Goal: Information Seeking & Learning: Learn about a topic

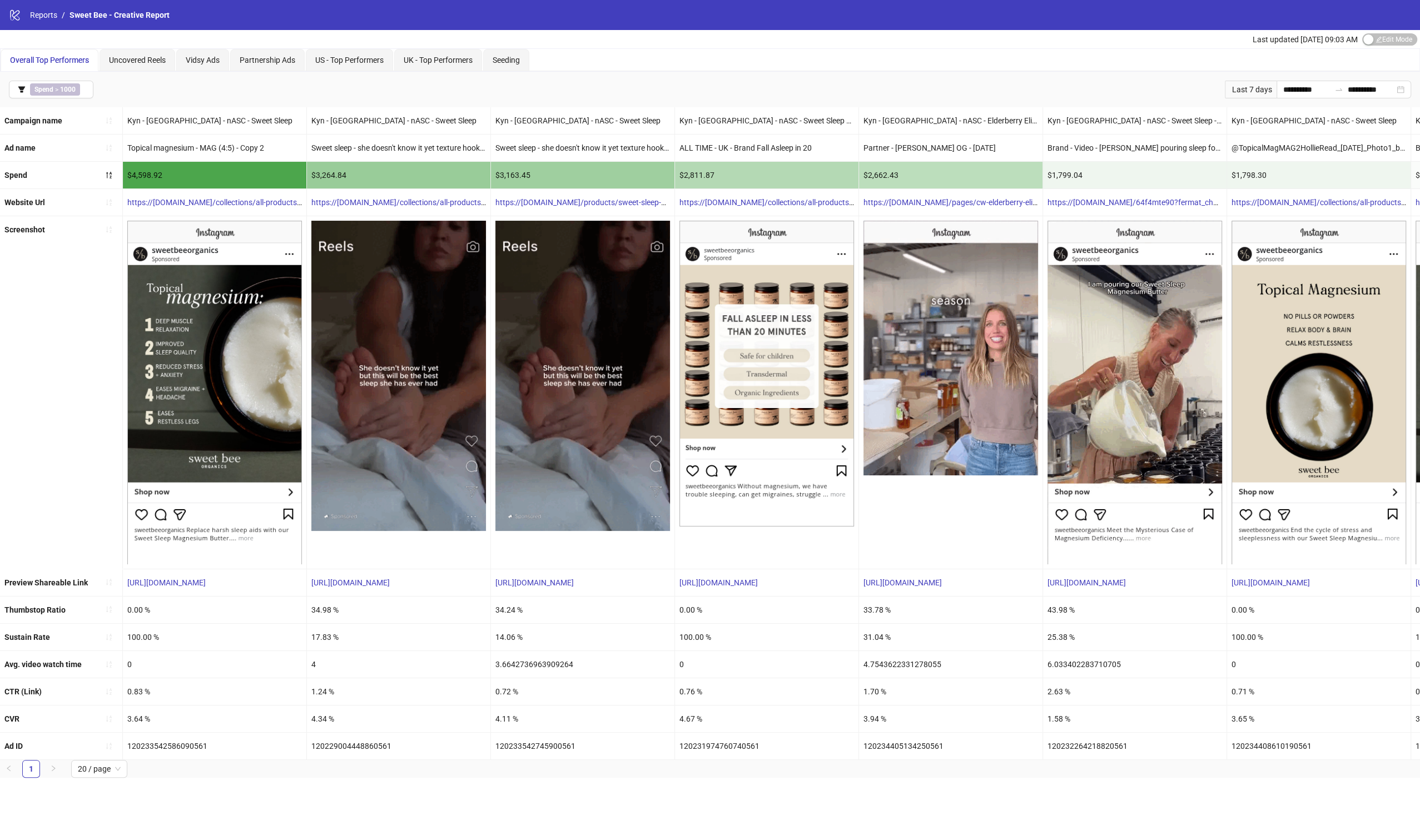
click at [199, 145] on div "Topical magnesium - MAG (4:5) - Copy 2" at bounding box center [214, 148] width 183 height 27
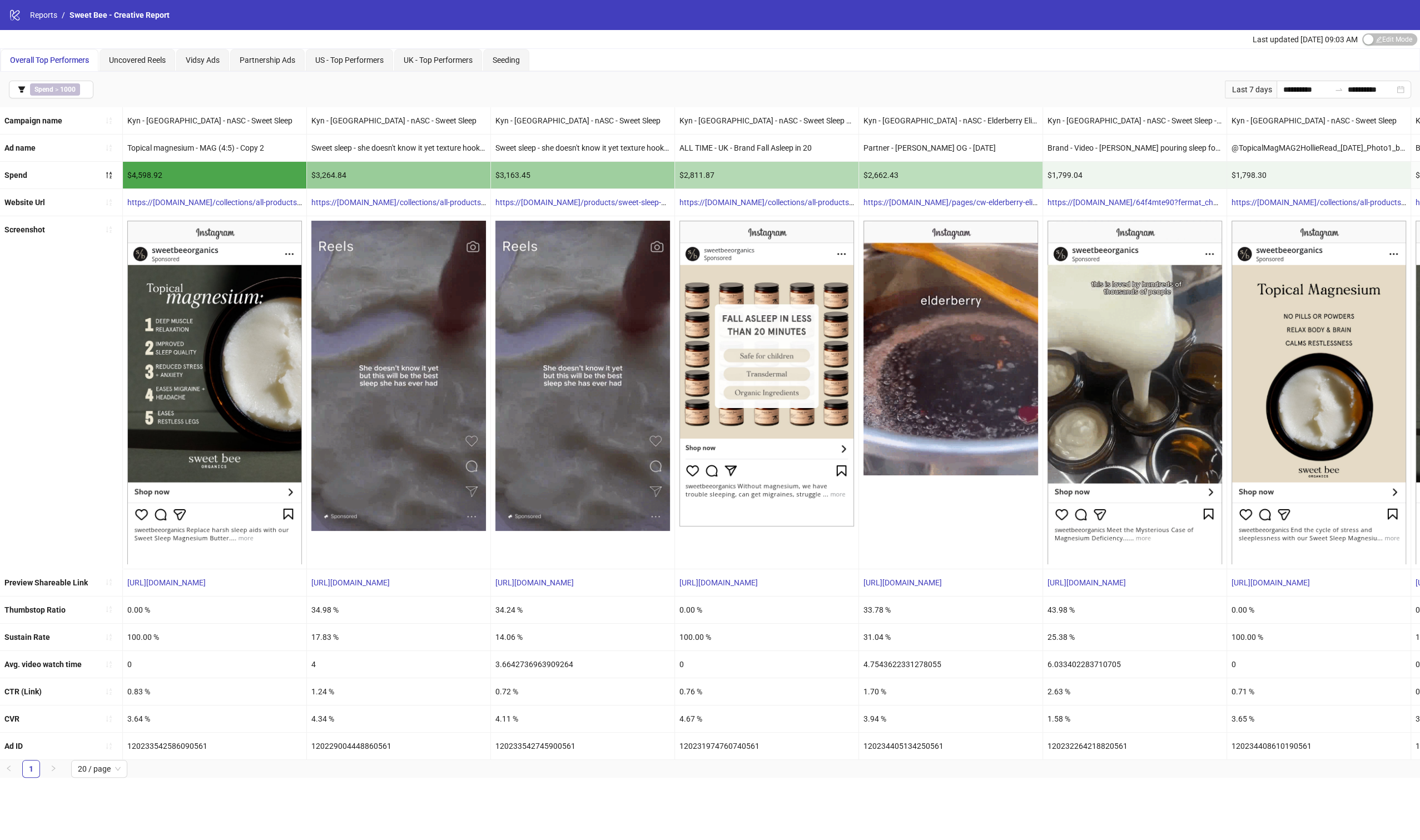
click at [161, 148] on div "Topical magnesium - MAG (4:5) - Copy 2" at bounding box center [214, 148] width 183 height 27
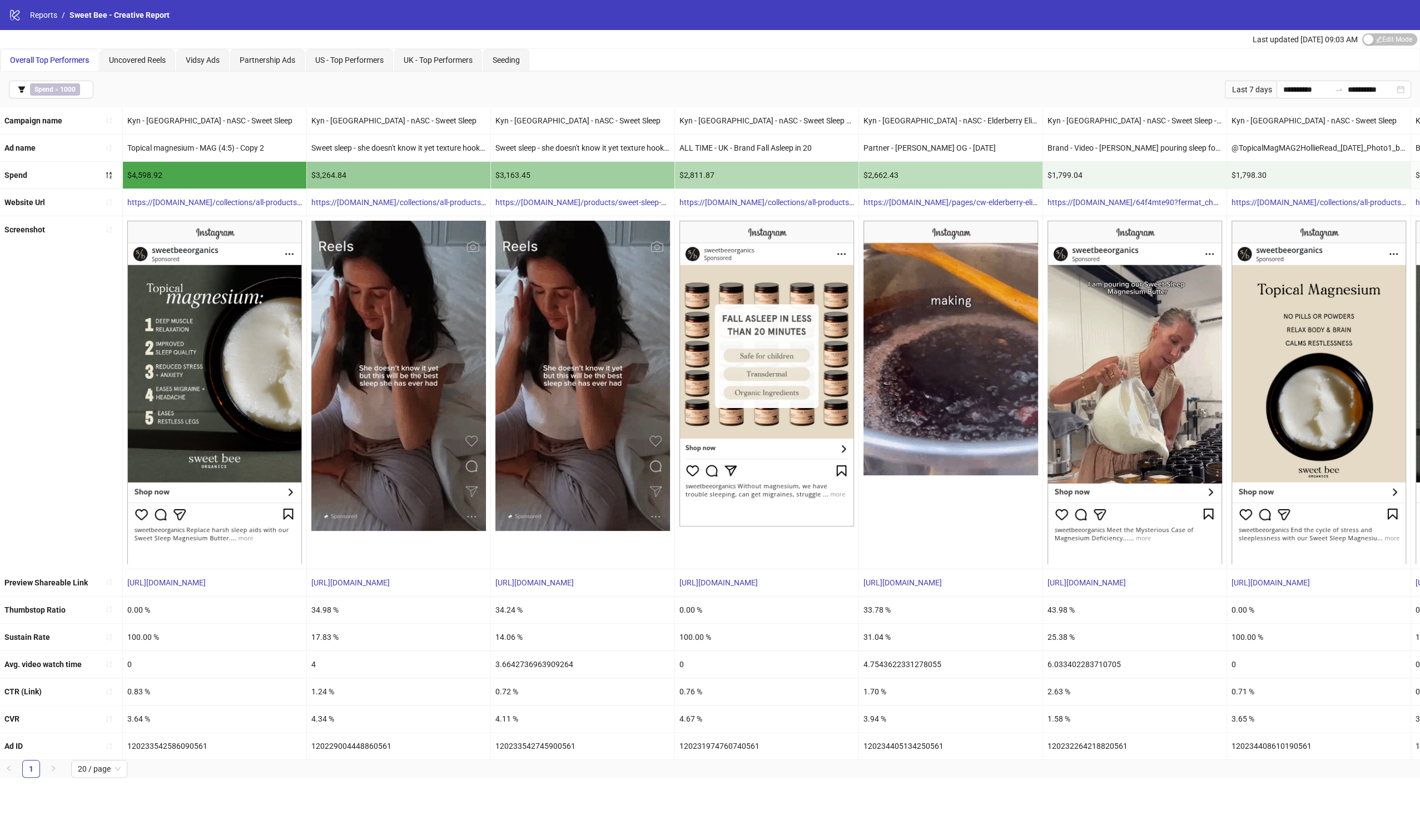
click at [161, 148] on div "Topical magnesium - MAG (4:5) - Copy 2" at bounding box center [214, 148] width 183 height 27
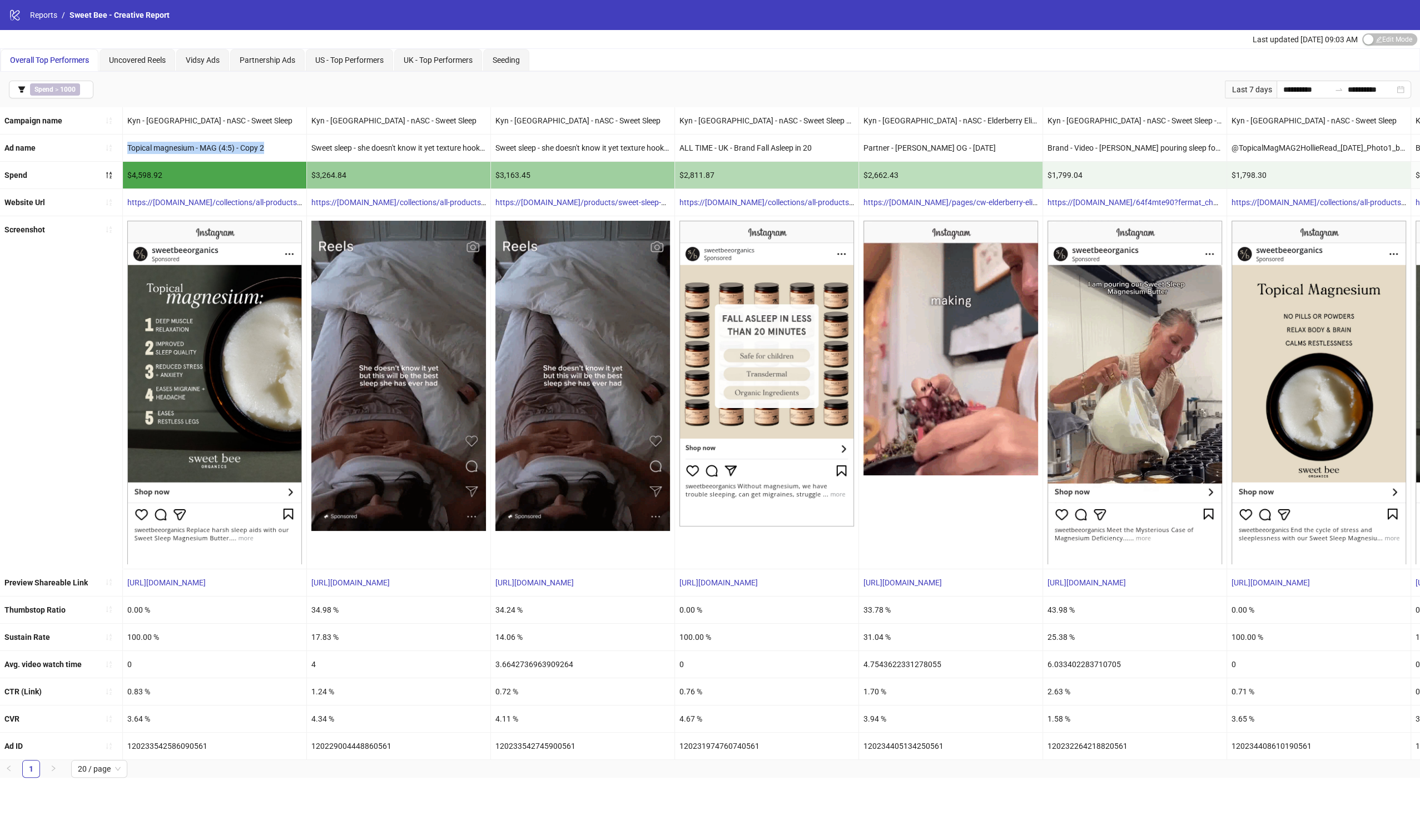
click at [161, 148] on div "Topical magnesium - MAG (4:5) - Copy 2" at bounding box center [214, 148] width 183 height 27
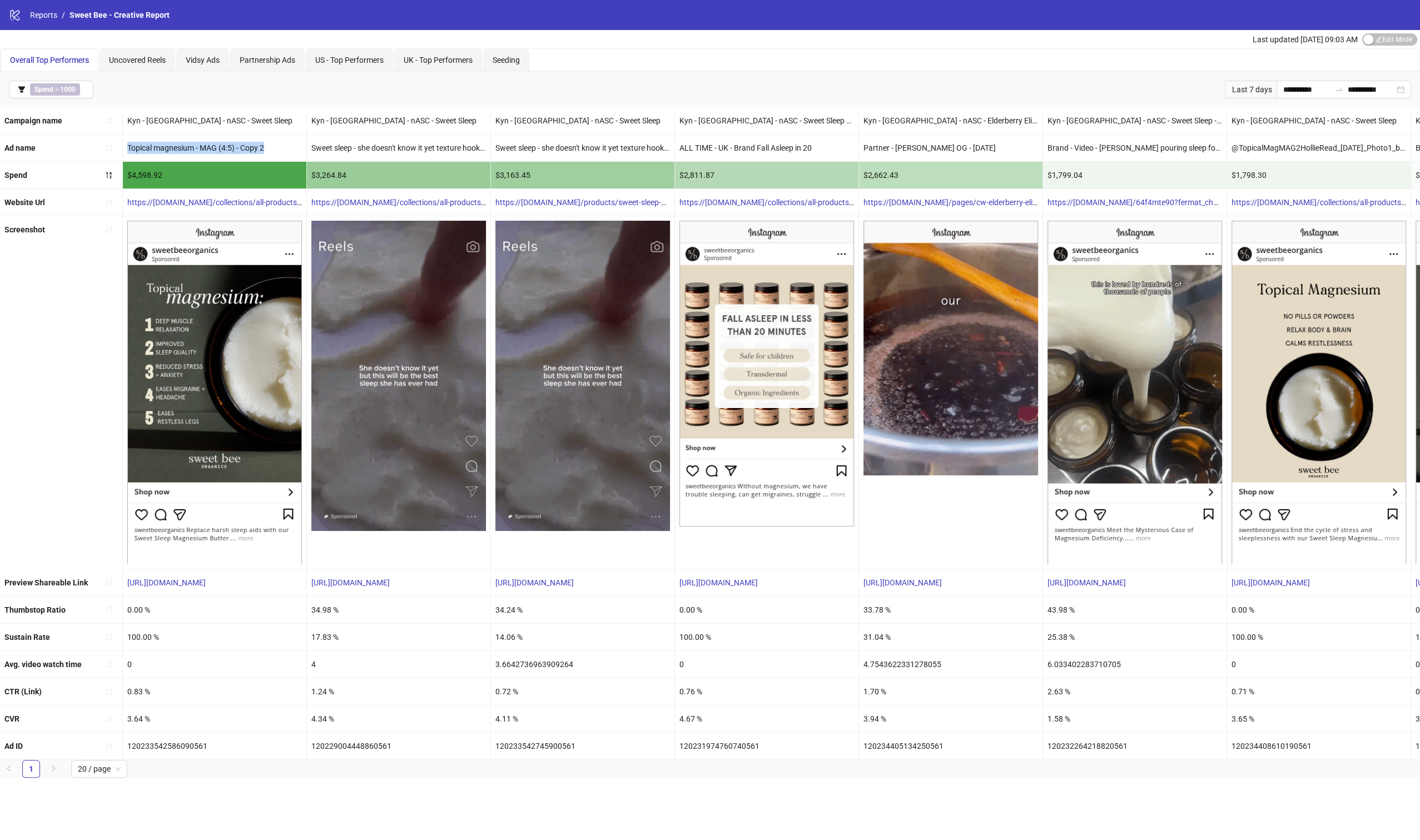
click at [181, 147] on div "Topical magnesium - MAG (4:5) - Copy 2" at bounding box center [214, 148] width 183 height 27
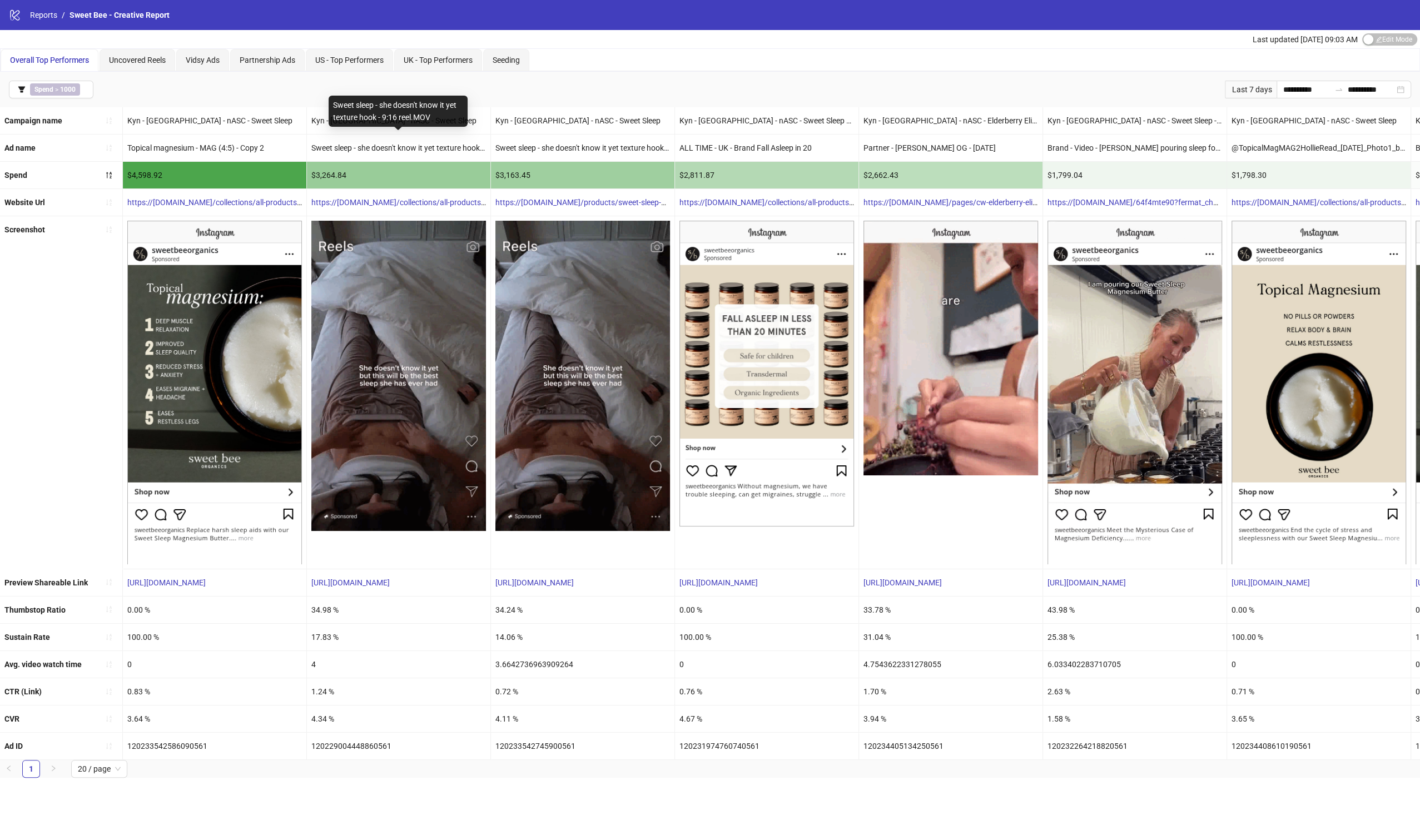
click at [428, 145] on div "Sweet sleep - she doesn't know it yet texture hook - 9:16 reel.MOV" at bounding box center [398, 148] width 183 height 27
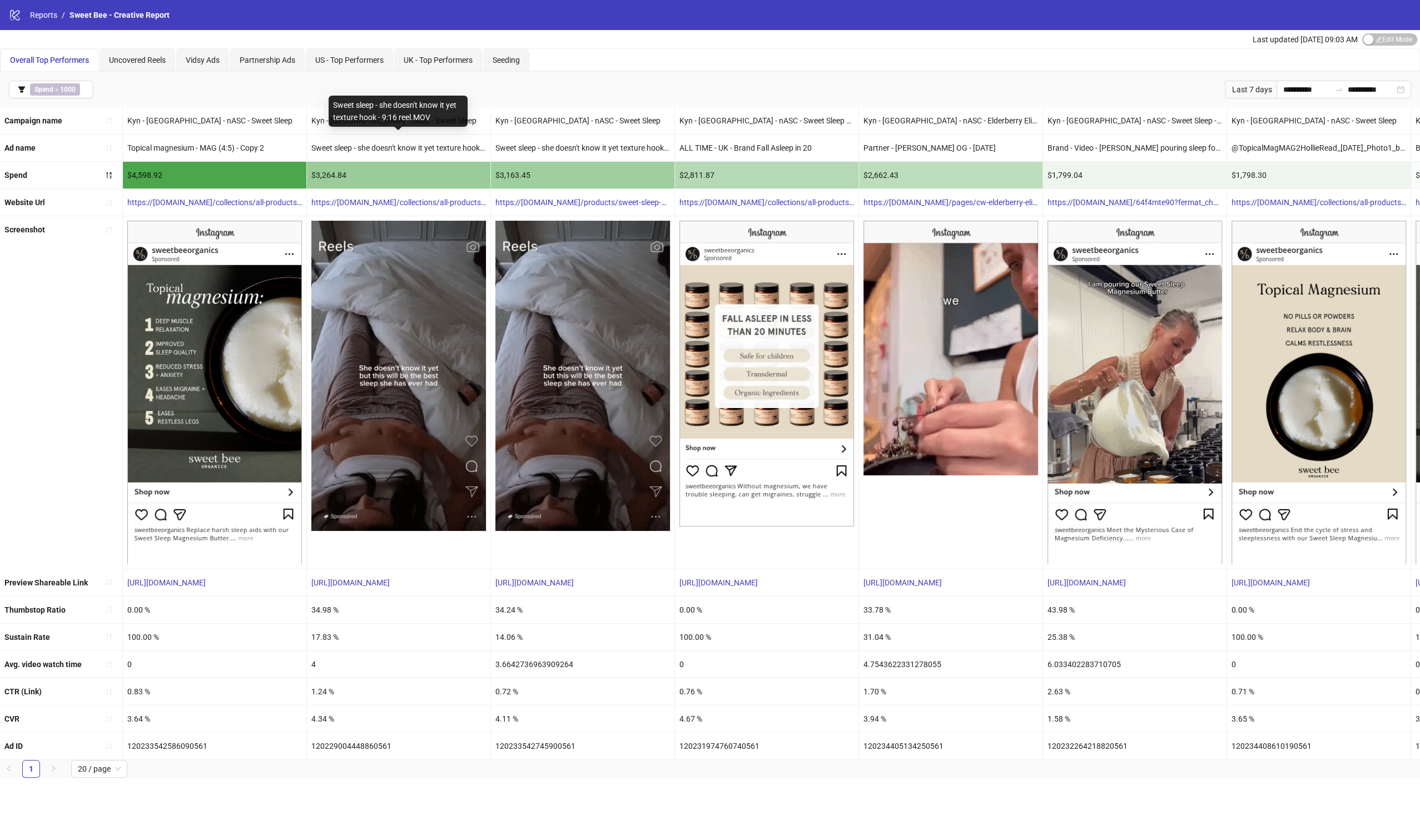
click at [428, 145] on div "Sweet sleep - she doesn't know it yet texture hook - 9:16 reel.MOV" at bounding box center [398, 148] width 183 height 27
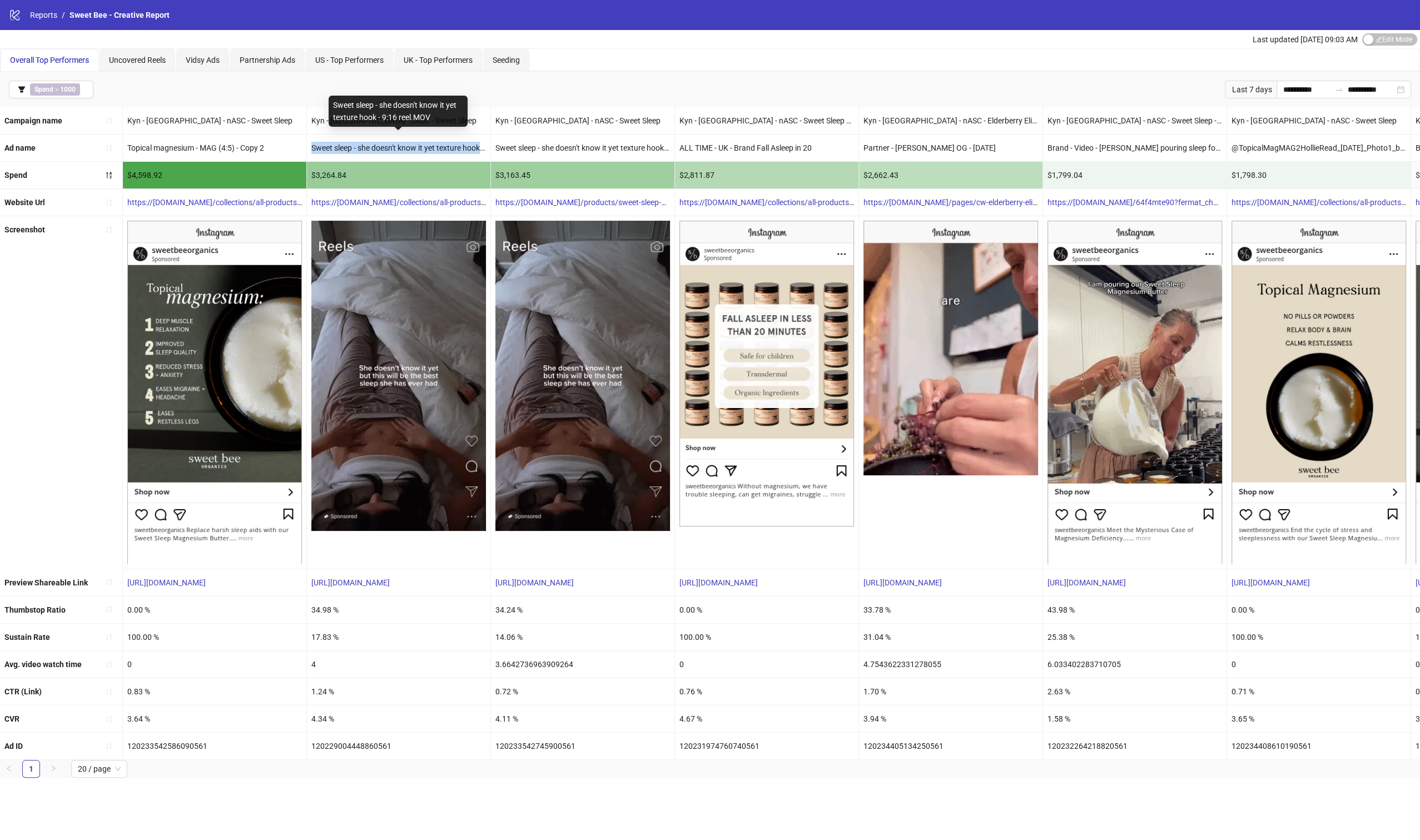
click at [428, 145] on div "Sweet sleep - she doesn't know it yet texture hook - 9:16 reel.MOV" at bounding box center [398, 148] width 183 height 27
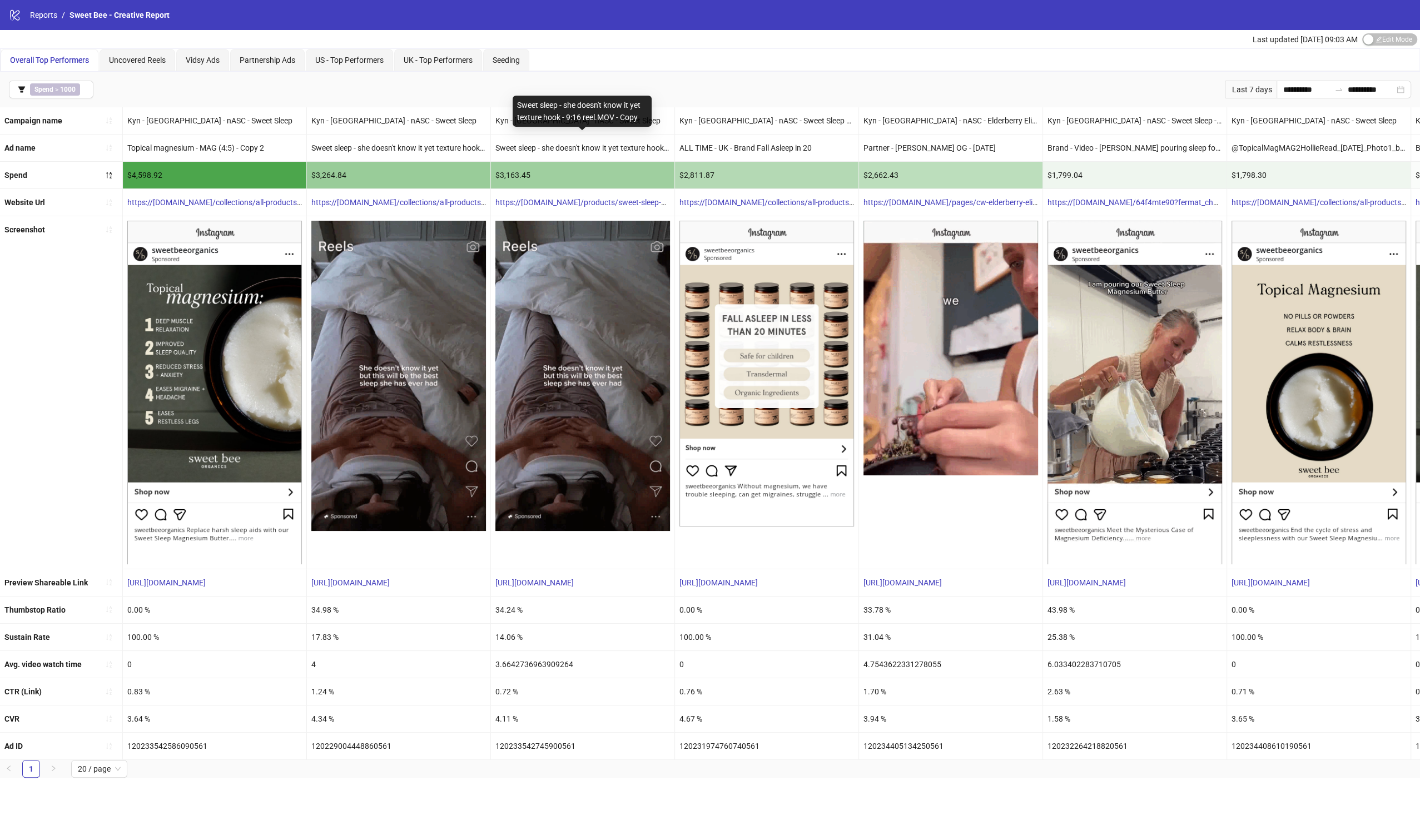
click at [584, 148] on div "Sweet sleep - she doesn't know it yet texture hook - 9:16 reel.MOV - Copy" at bounding box center [582, 148] width 183 height 27
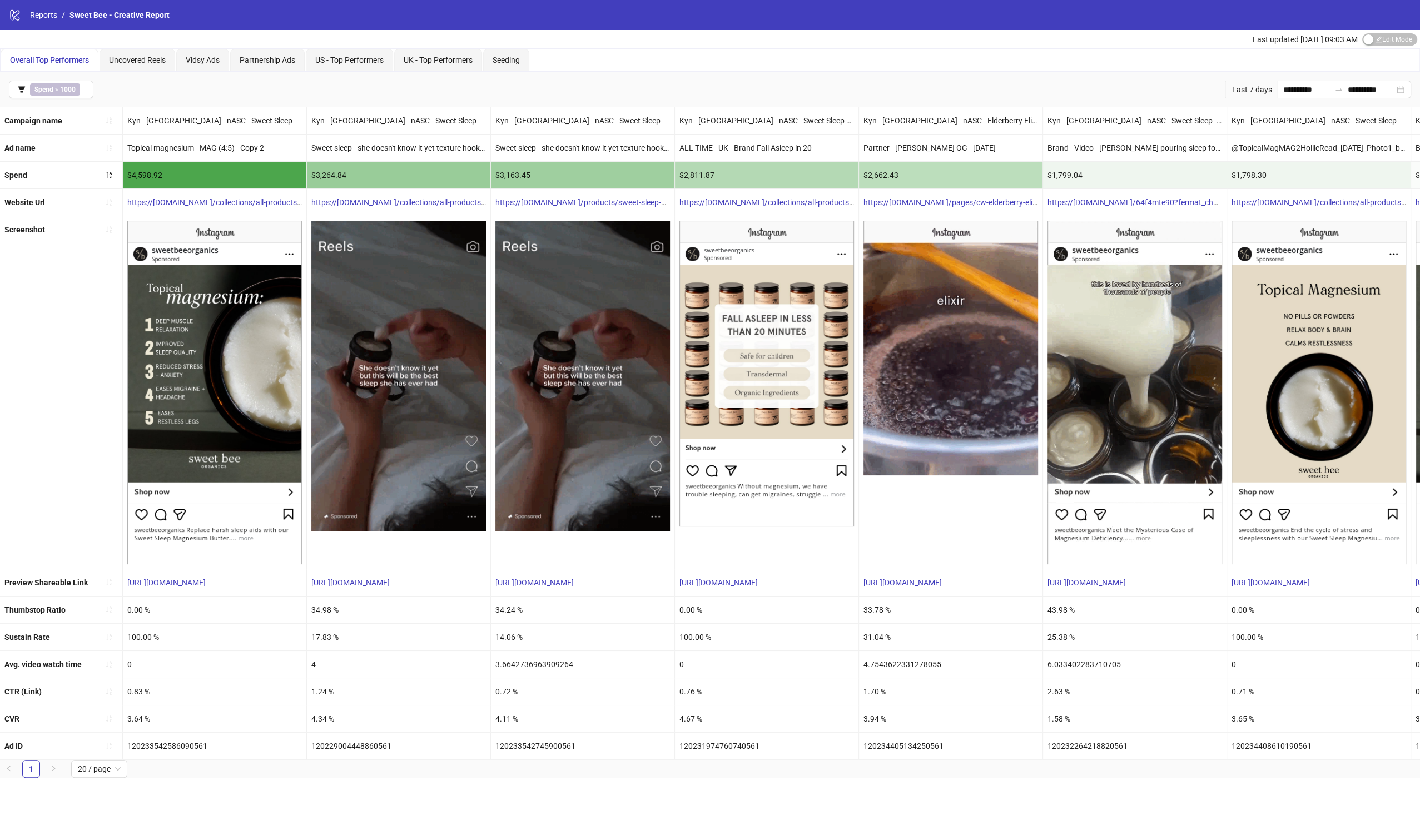
click at [943, 146] on div "Partner - [PERSON_NAME] OG - [DATE]" at bounding box center [950, 148] width 183 height 27
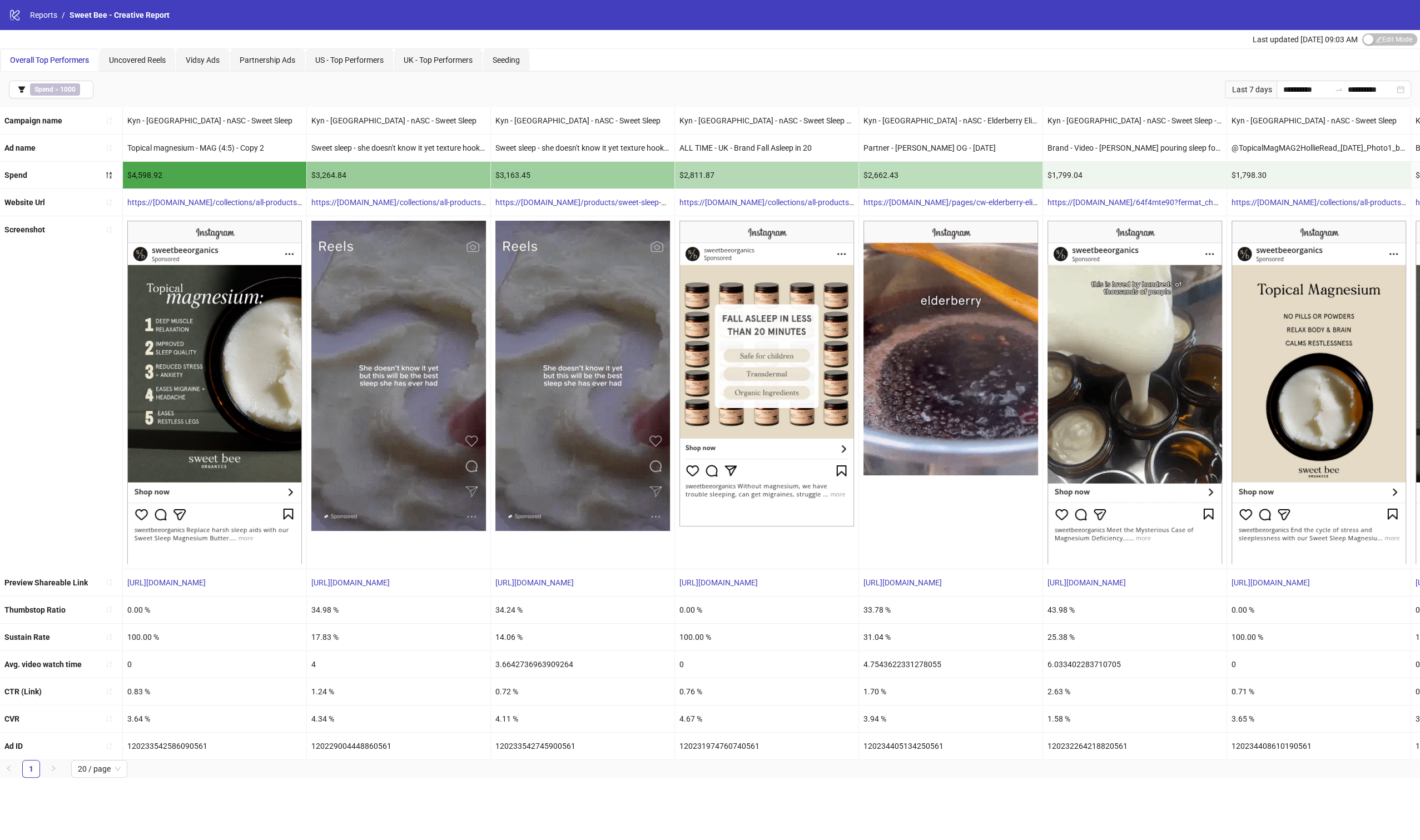
click at [943, 146] on div "Partner - [PERSON_NAME] OG - [DATE]" at bounding box center [950, 148] width 183 height 27
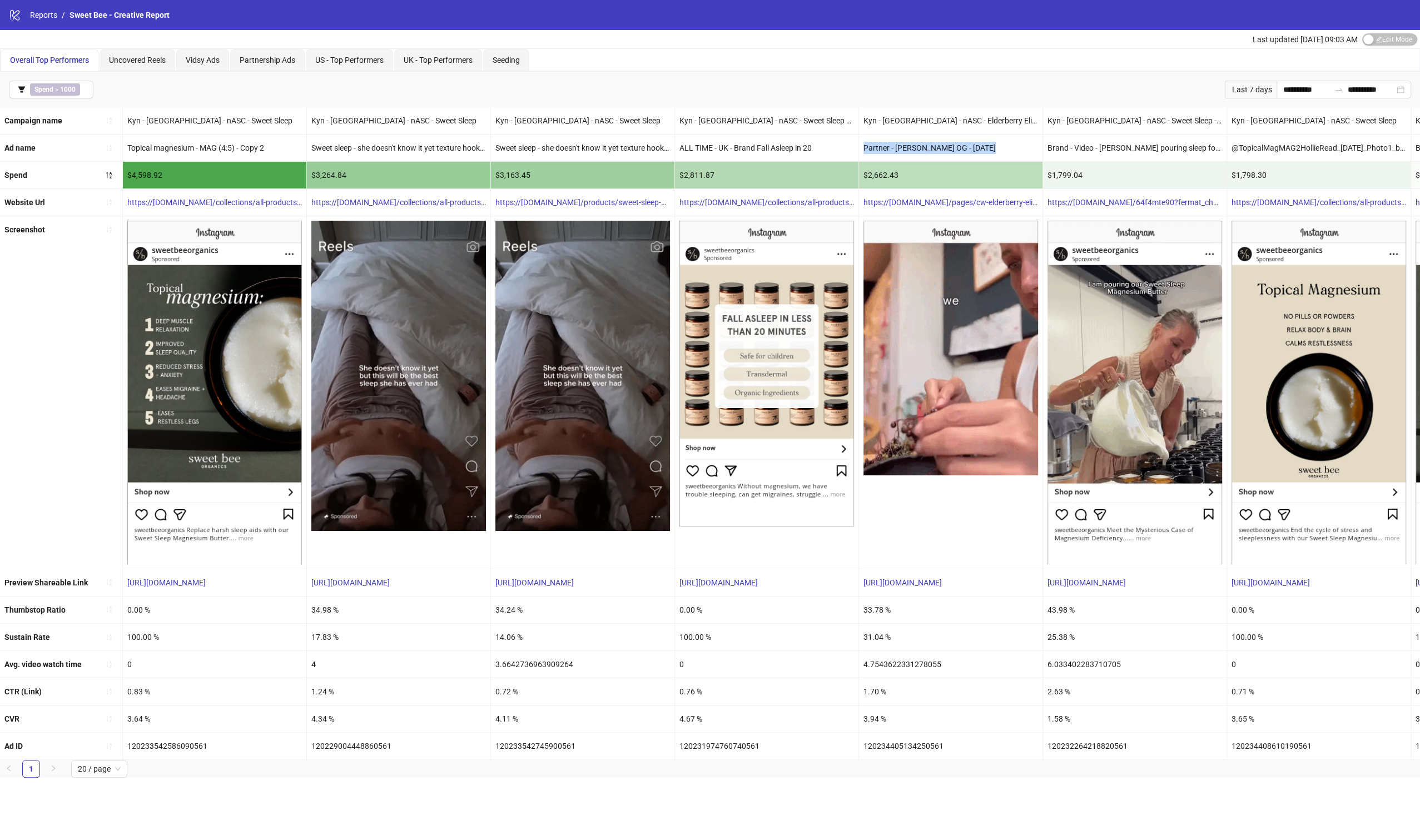
click at [943, 146] on div "Partner - [PERSON_NAME] OG - [DATE]" at bounding box center [950, 148] width 183 height 27
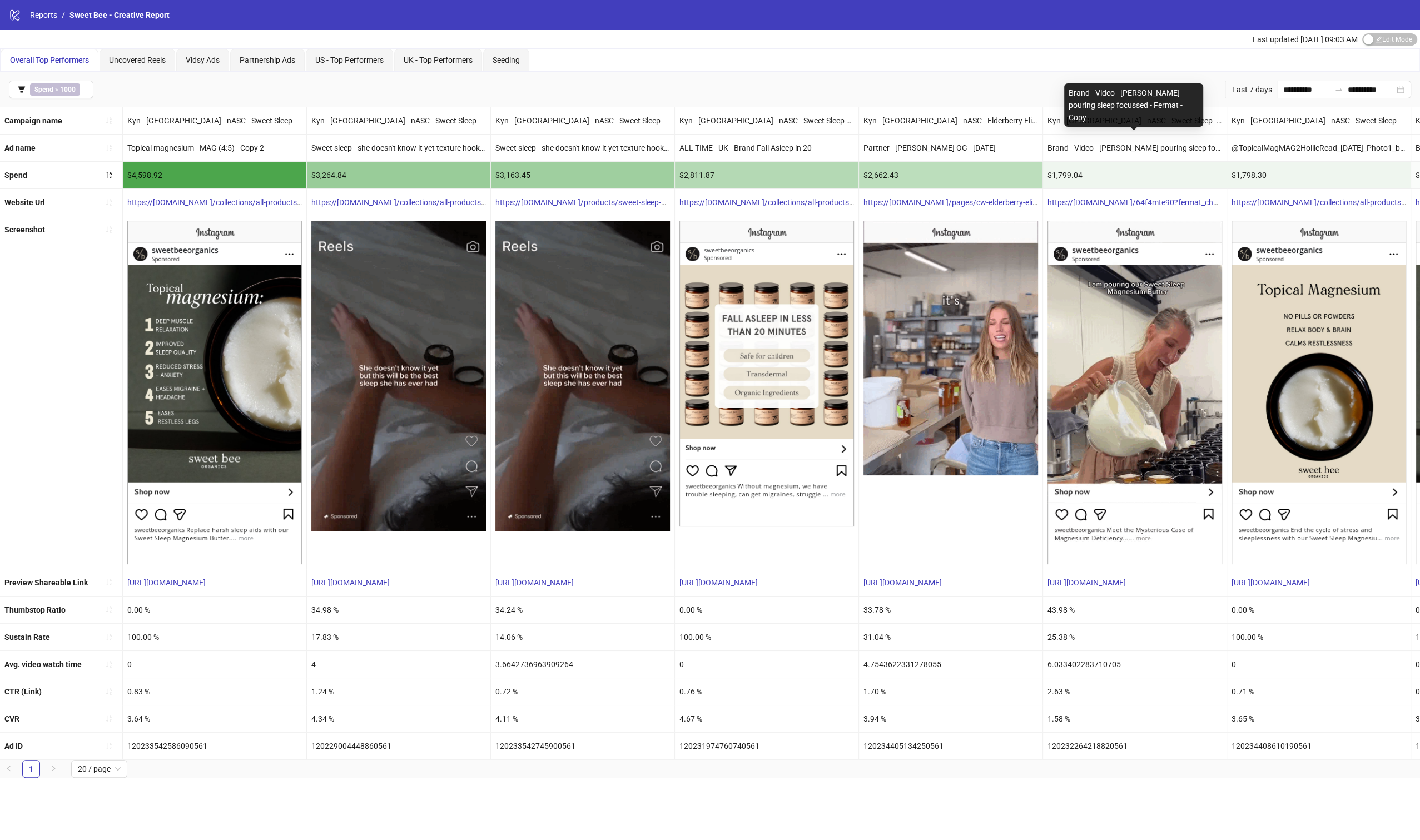
click at [1147, 150] on div "Brand - Video - [PERSON_NAME] pouring sleep focussed - Fermat - Copy" at bounding box center [1134, 148] width 183 height 27
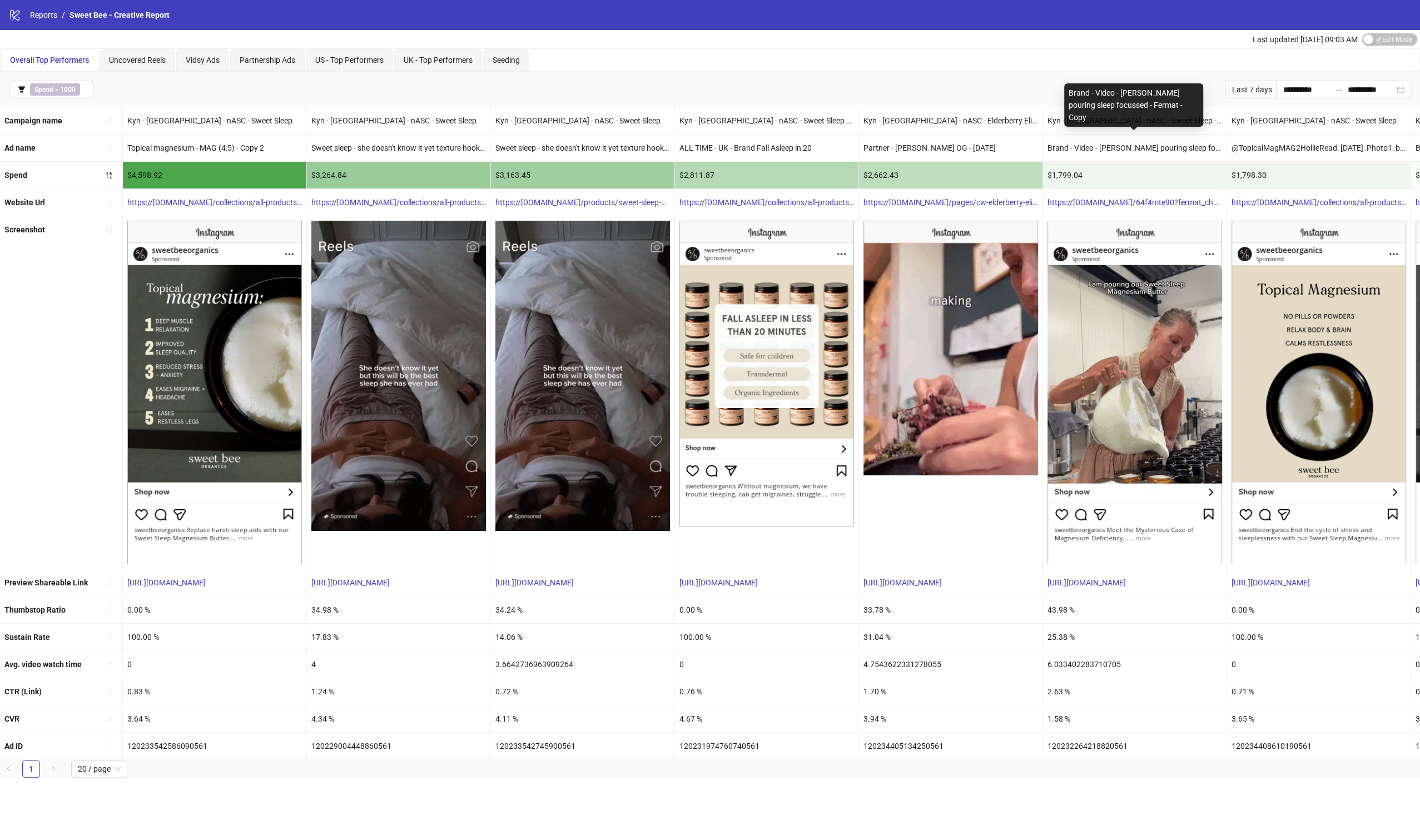
click at [1147, 150] on div "Brand - Video - [PERSON_NAME] pouring sleep focussed - Fermat - Copy" at bounding box center [1134, 148] width 183 height 27
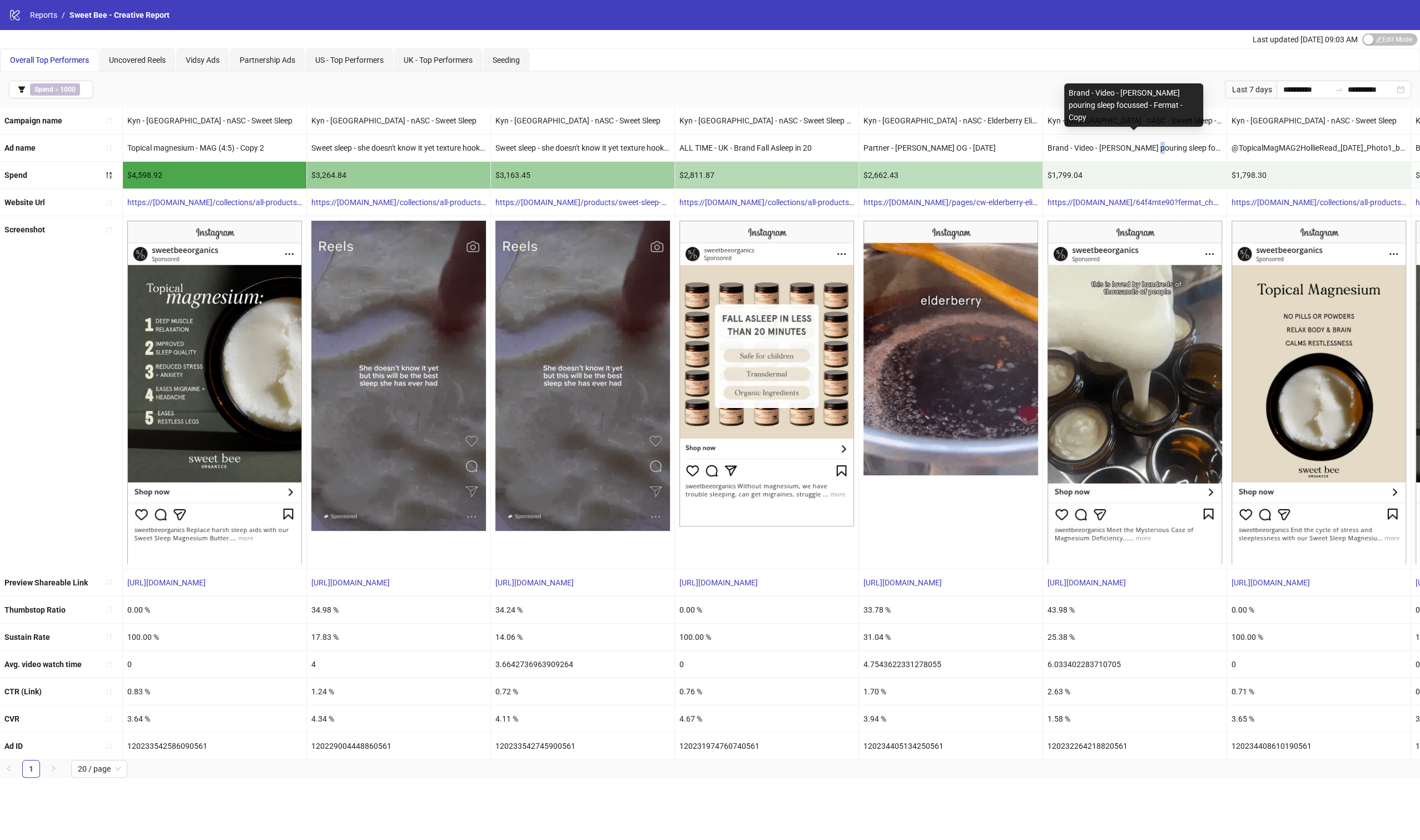
click at [1147, 150] on div "Brand - Video - [PERSON_NAME] pouring sleep focussed - Fermat - Copy" at bounding box center [1134, 148] width 183 height 27
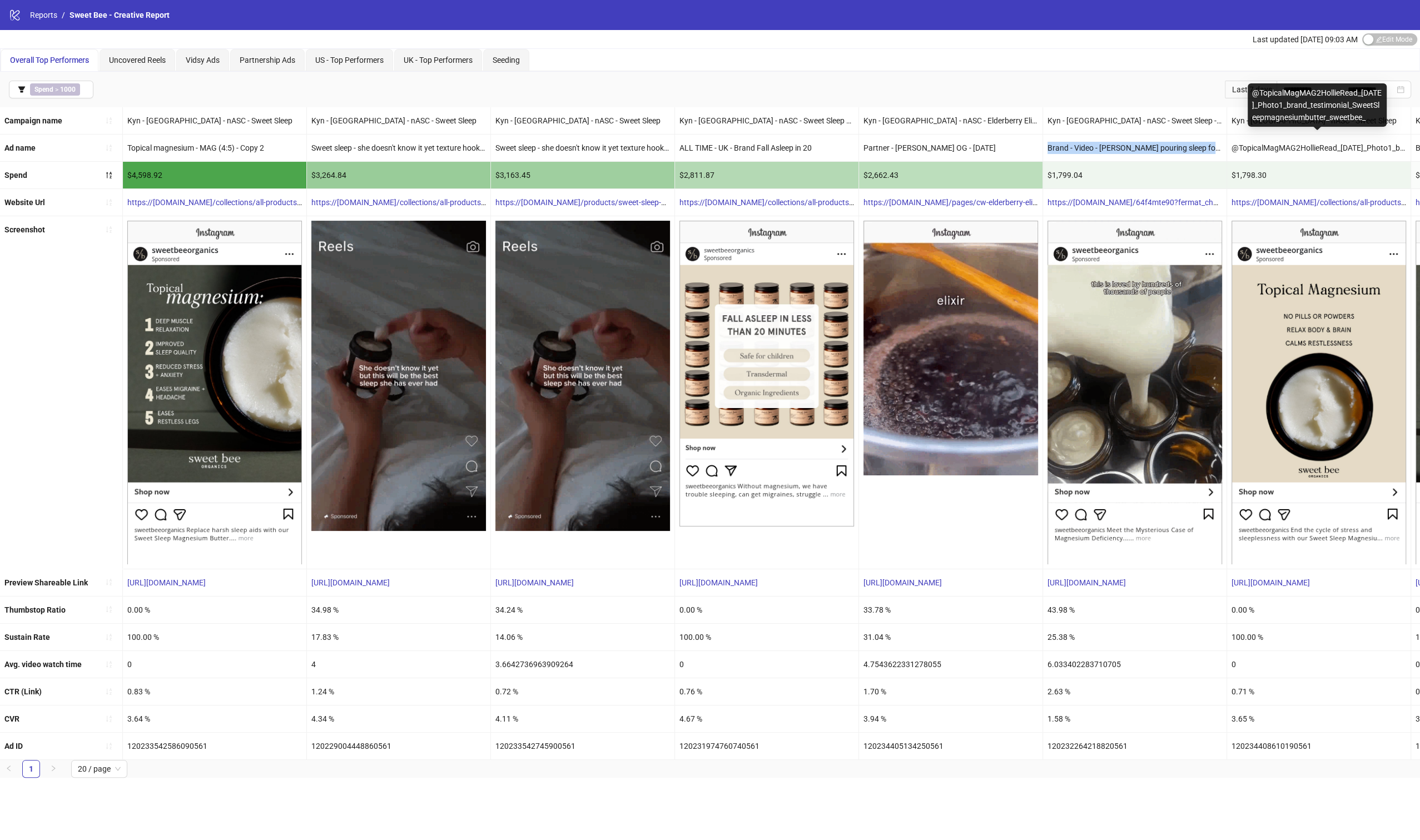
click at [1285, 145] on div "@TopicalMagMAG2HollieRead_[DATE]_Photo1_brand_testimonial_SweetSleepmagnesiumbu…" at bounding box center [1318, 148] width 183 height 27
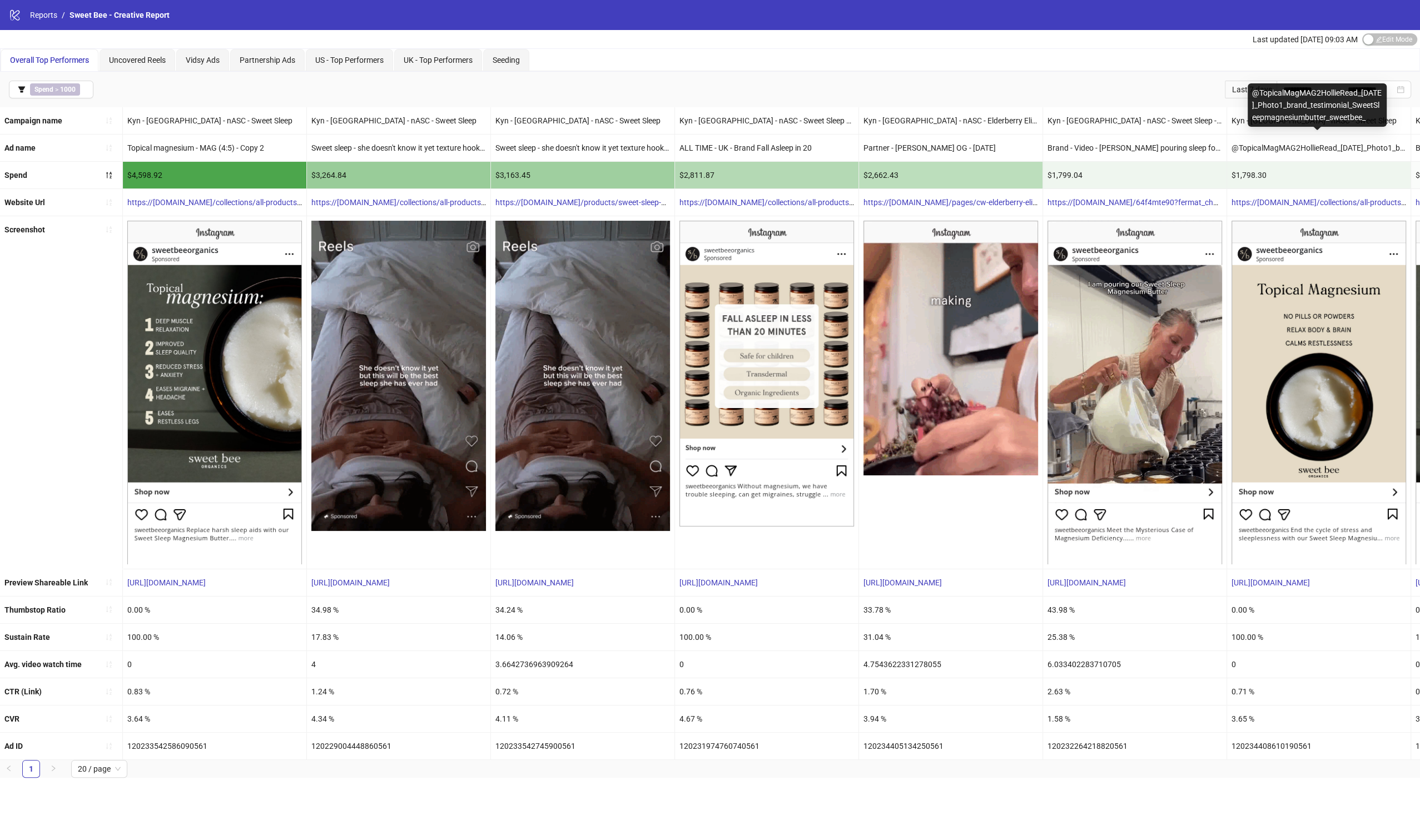
click at [1285, 145] on div "@TopicalMagMAG2HollieRead_[DATE]_Photo1_brand_testimonial_SweetSleepmagnesiumbu…" at bounding box center [1318, 148] width 183 height 27
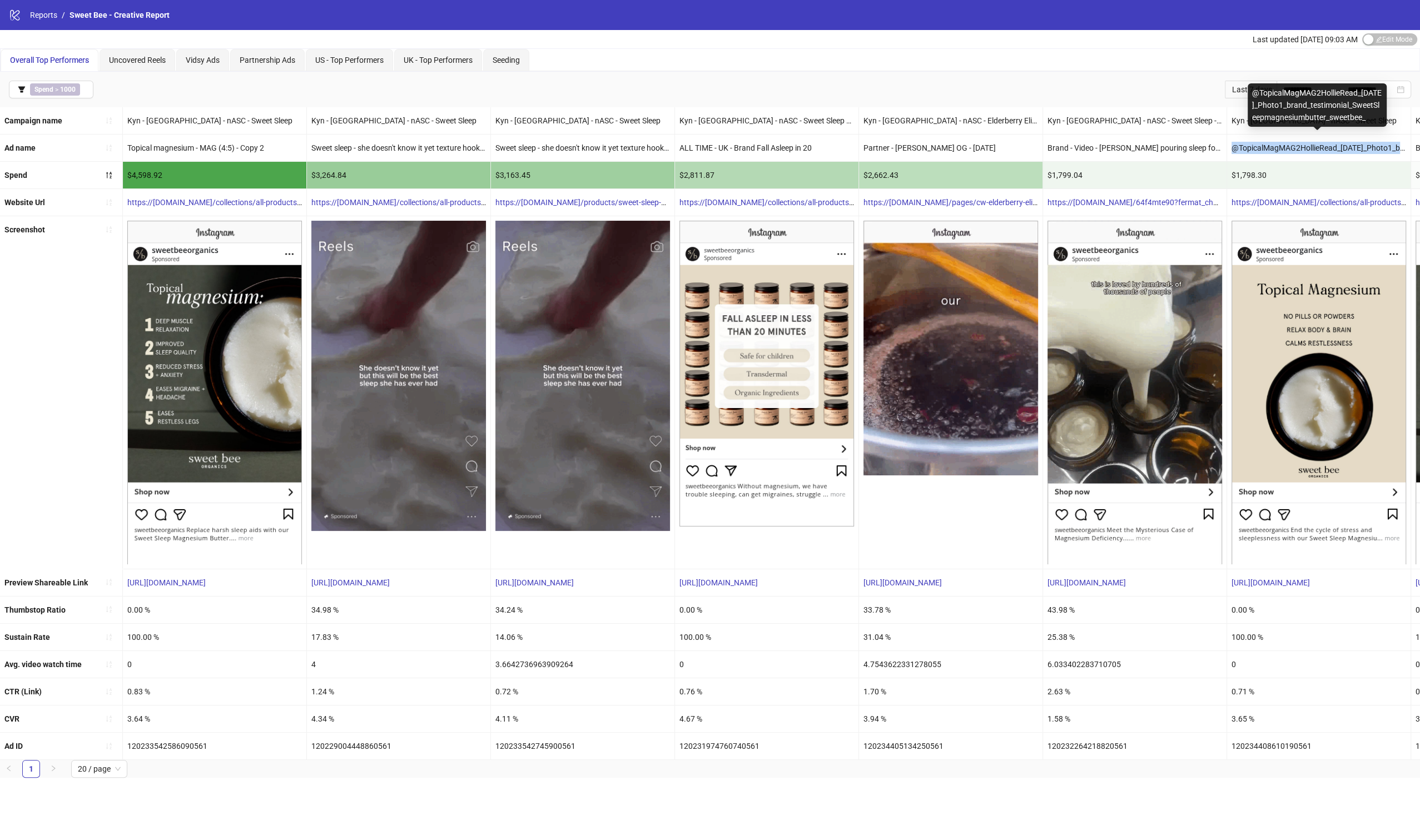
click at [1285, 145] on div "@TopicalMagMAG2HollieRead_[DATE]_Photo1_brand_testimonial_SweetSleepmagnesiumbu…" at bounding box center [1318, 148] width 183 height 27
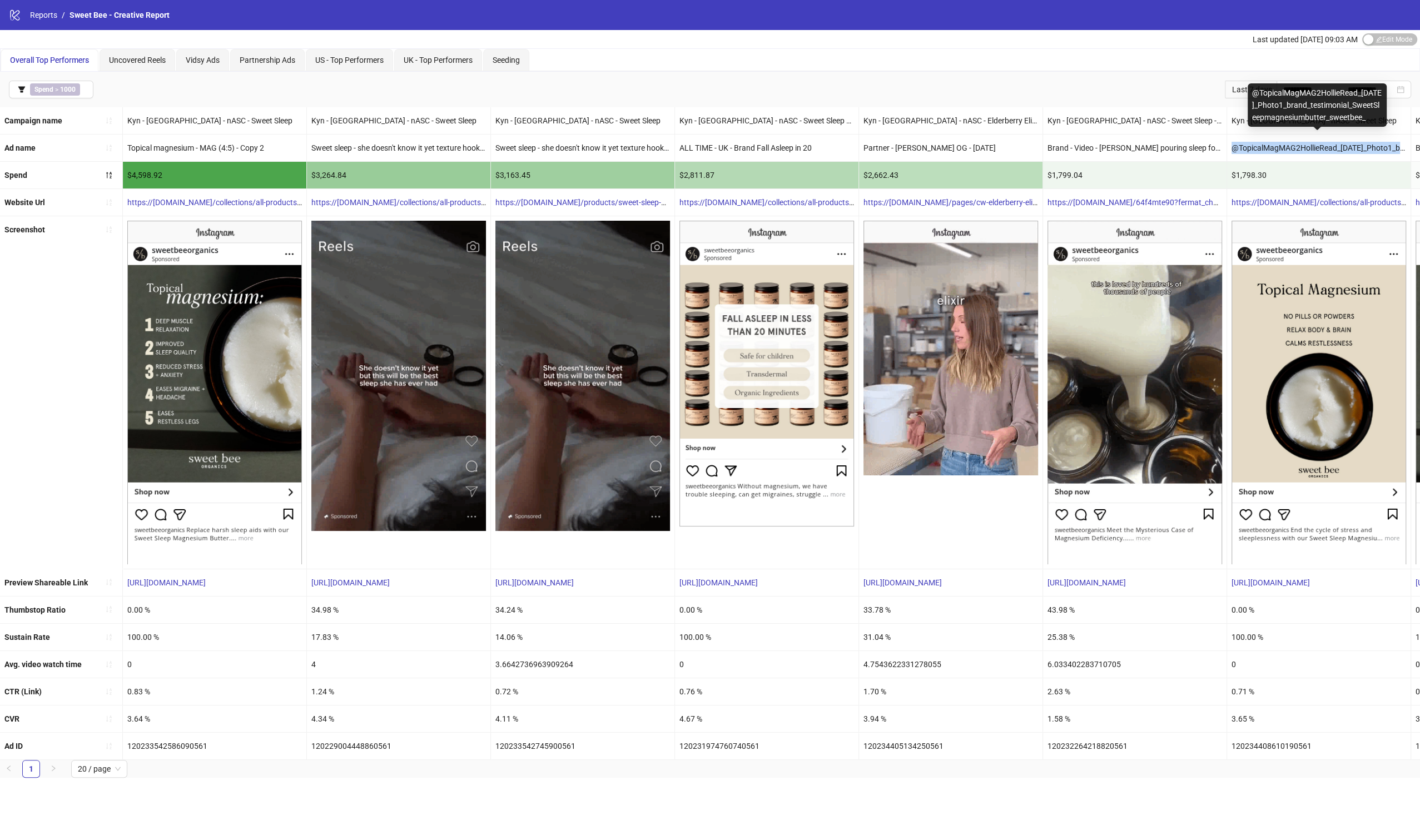
click at [1285, 145] on div "@TopicalMagMAG2HollieRead_[DATE]_Photo1_brand_testimonial_SweetSleepmagnesiumbu…" at bounding box center [1318, 148] width 183 height 27
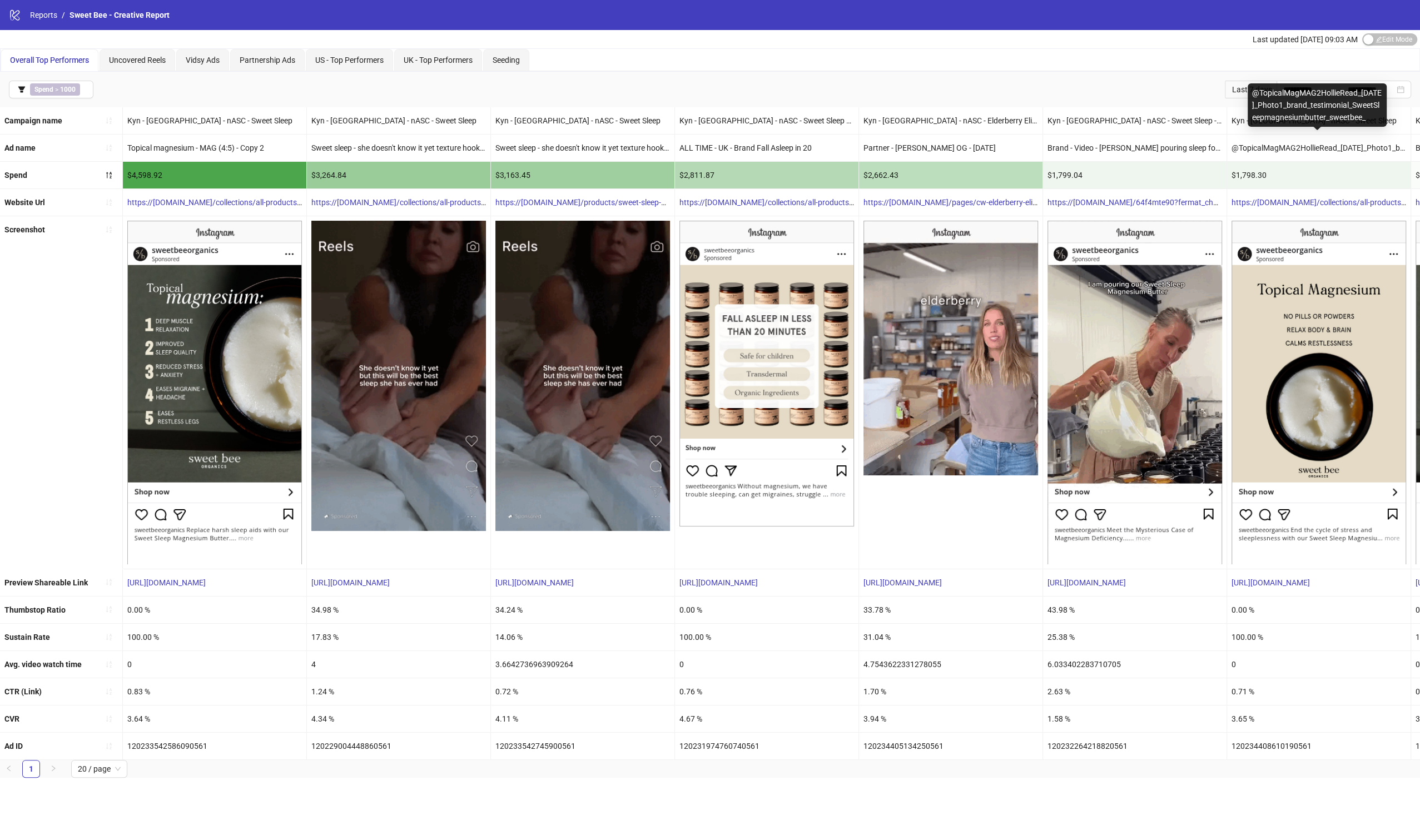
click at [1285, 145] on div "@TopicalMagMAG2HollieRead_[DATE]_Photo1_brand_testimonial_SweetSleepmagnesiumbu…" at bounding box center [1318, 148] width 183 height 27
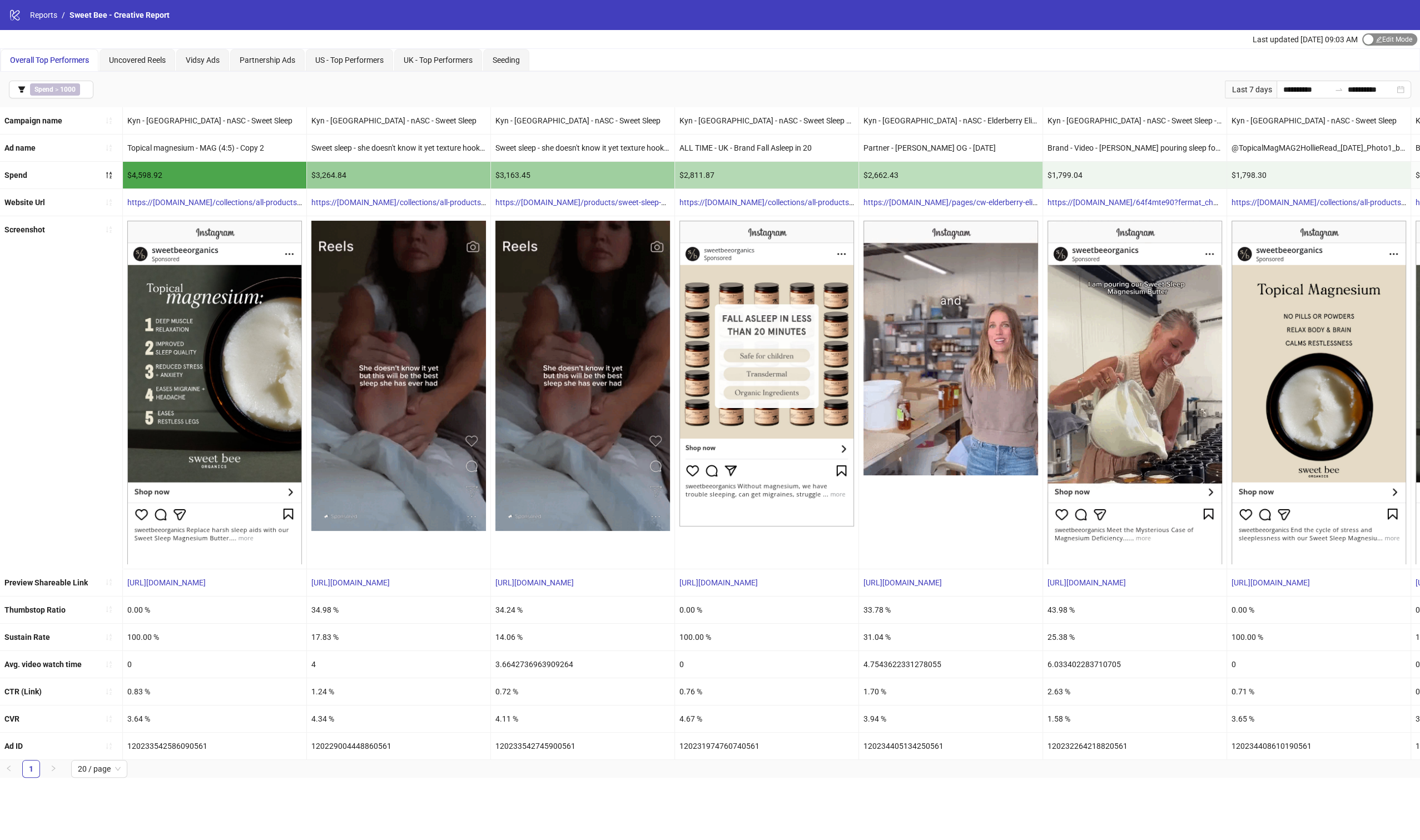
click at [1285, 38] on span "Edit Mode Edit Mode" at bounding box center [1390, 40] width 55 height 12
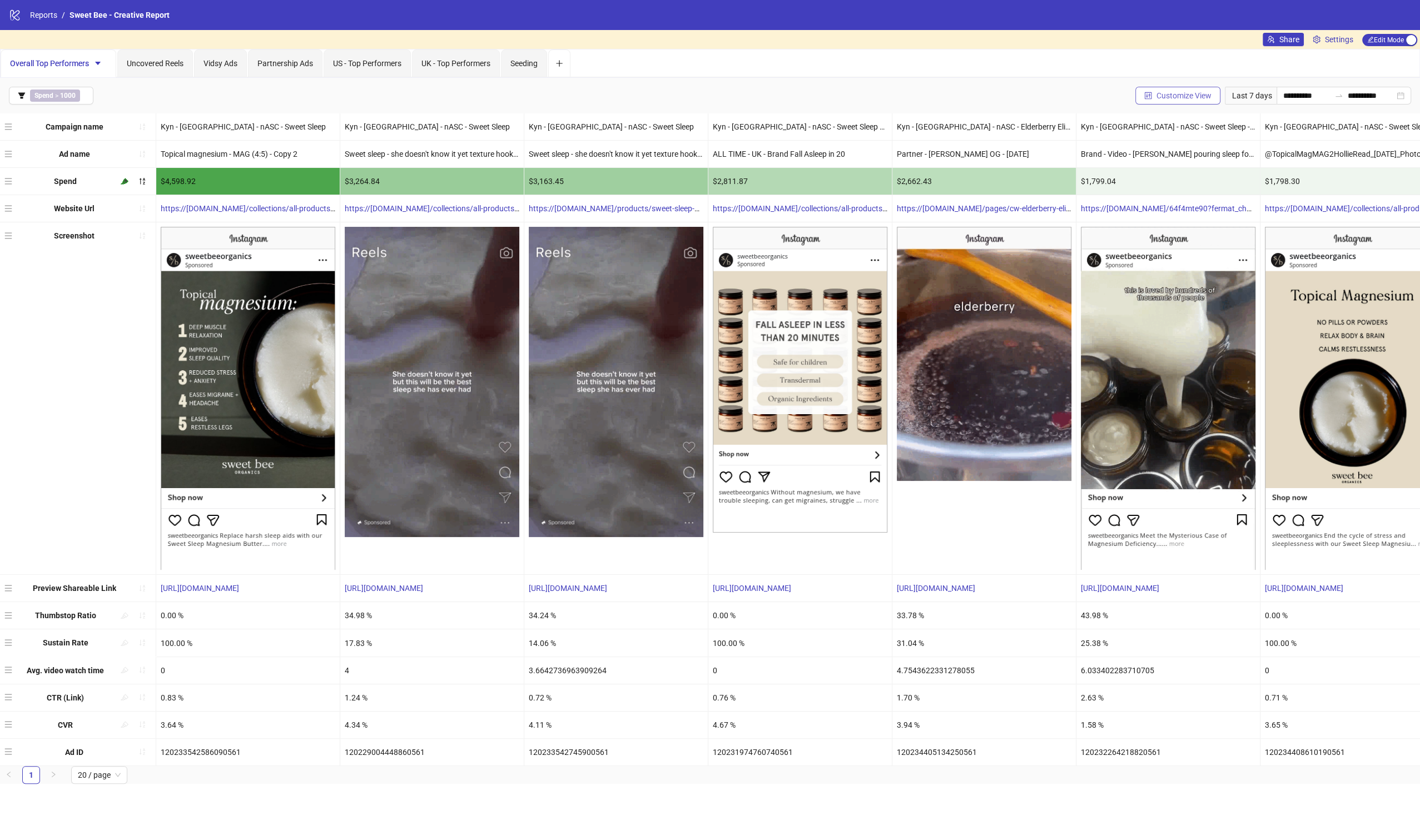
click at [1182, 95] on span "Customize View" at bounding box center [1184, 95] width 55 height 9
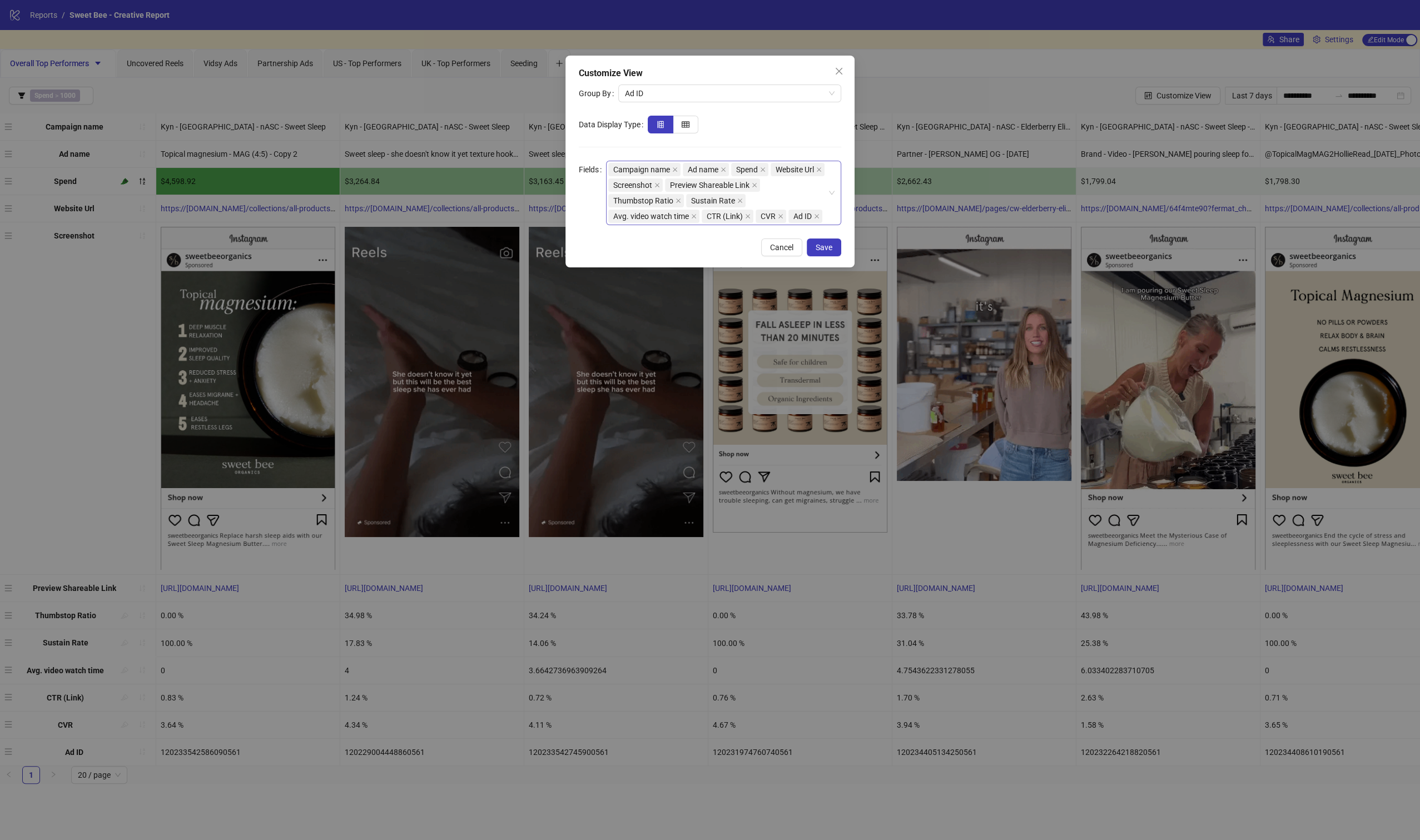
click at [832, 189] on div "Campaign name Ad name Spend Website Url Screenshot Preview Shareable Link Thumb…" at bounding box center [724, 193] width 236 height 65
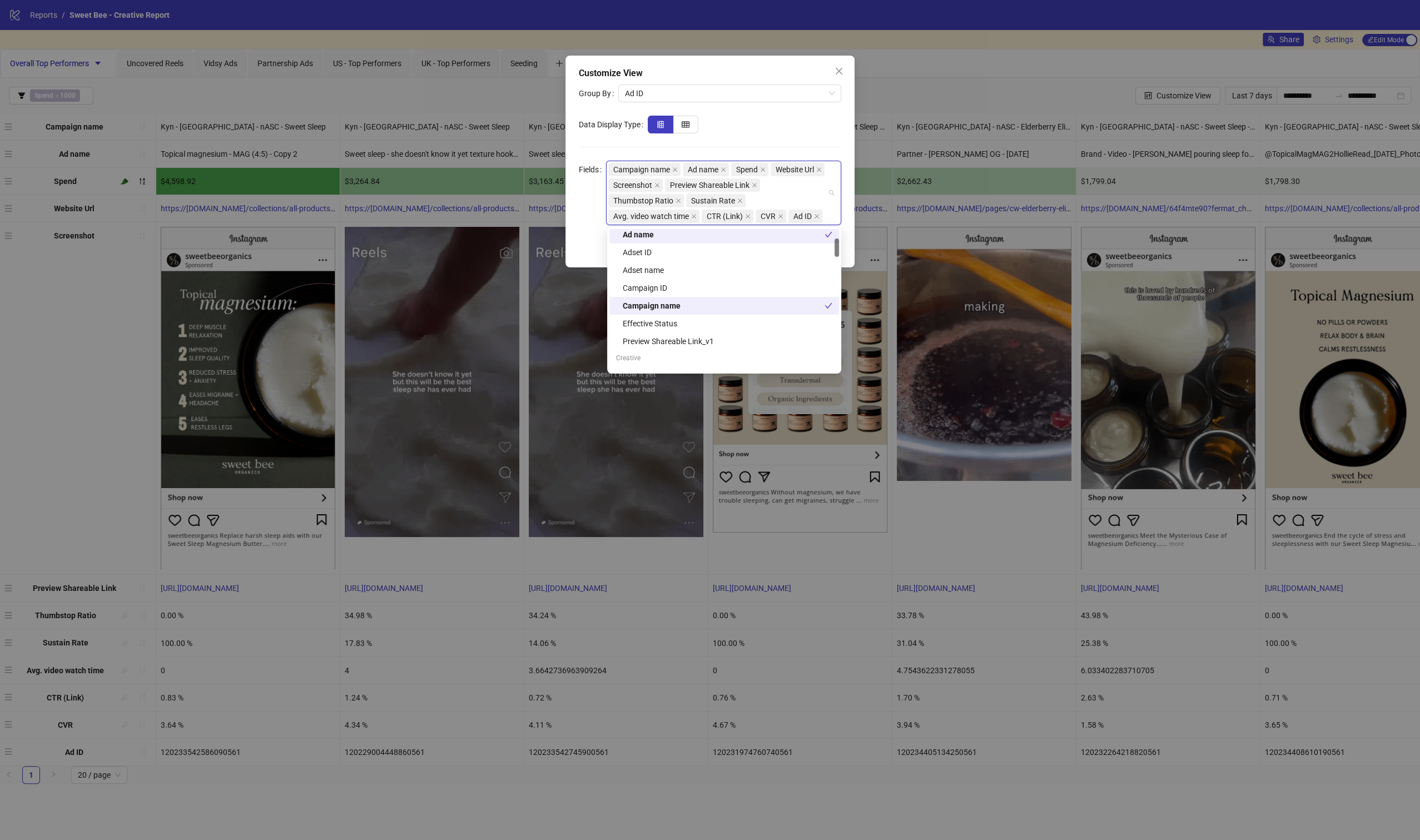
scroll to position [146, 0]
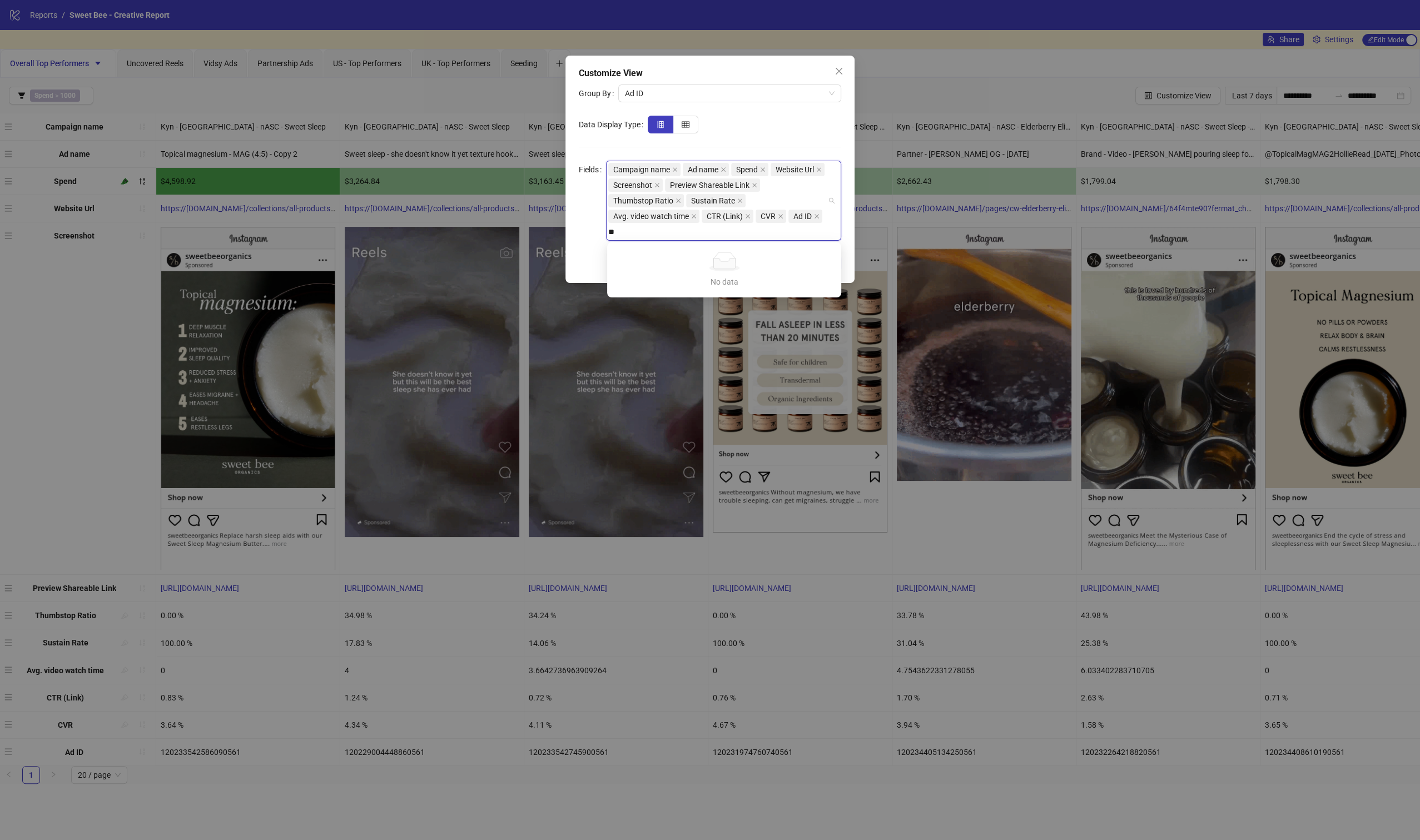
type input "*"
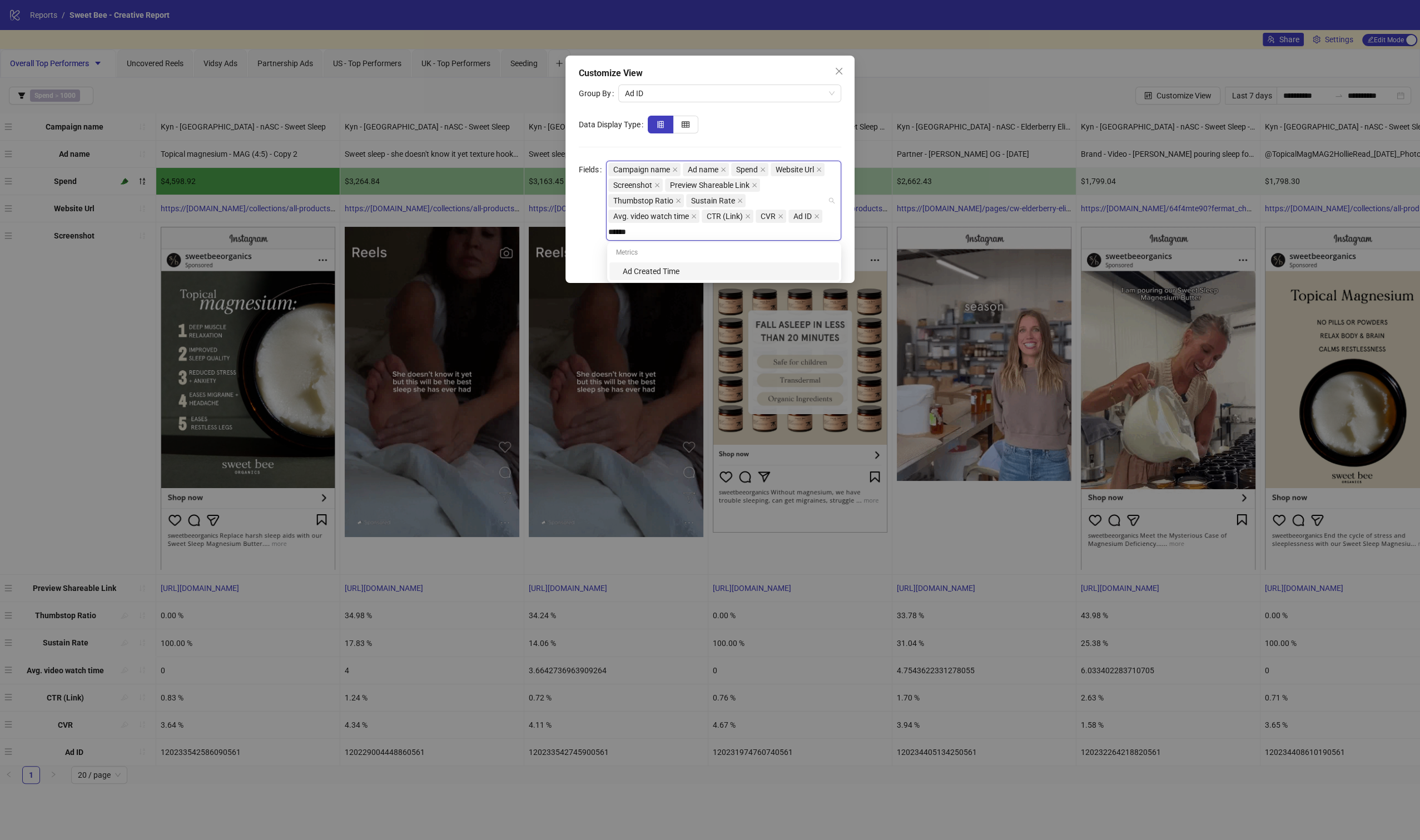
type input "*******"
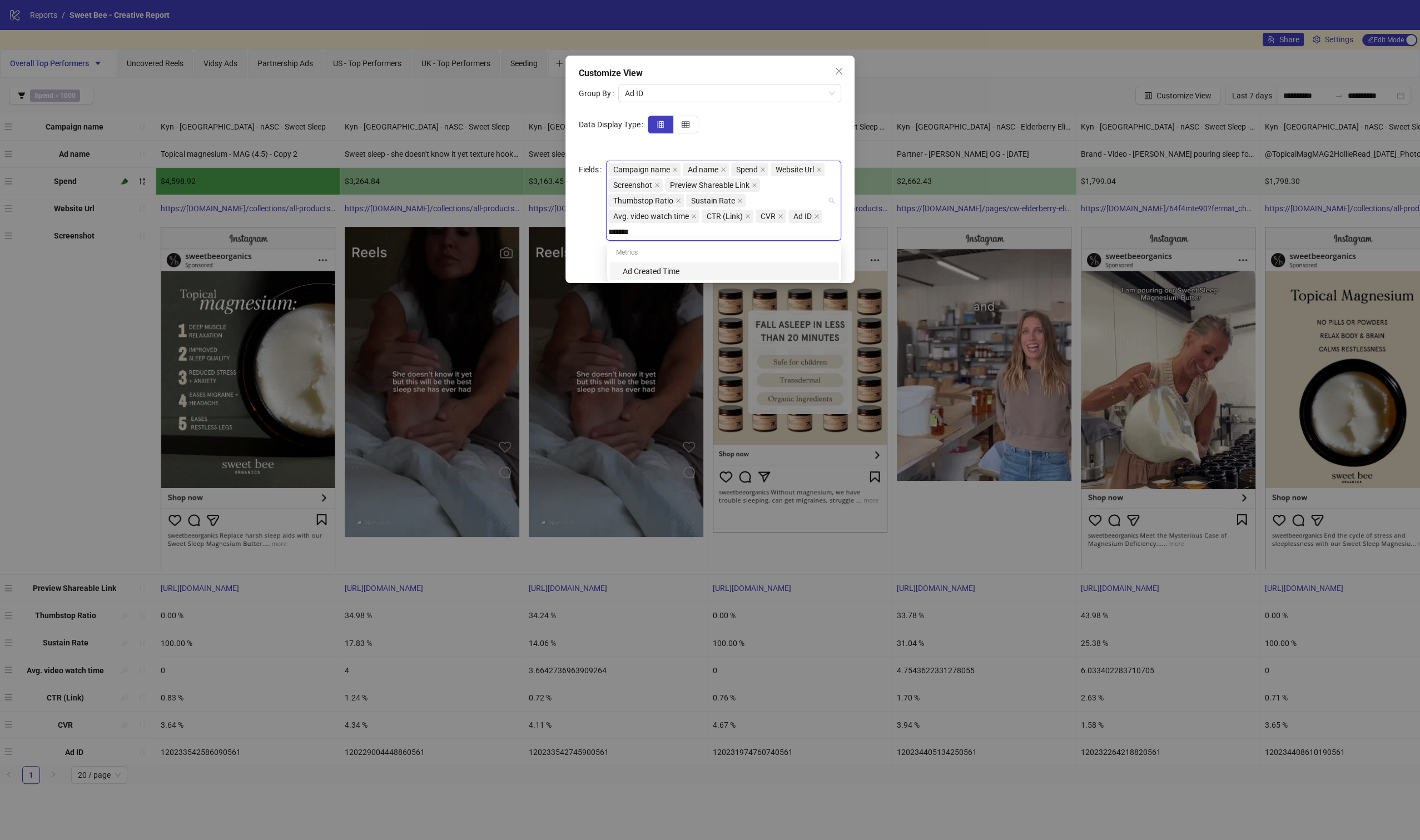
click at [659, 272] on div "Ad Created Time" at bounding box center [727, 271] width 209 height 12
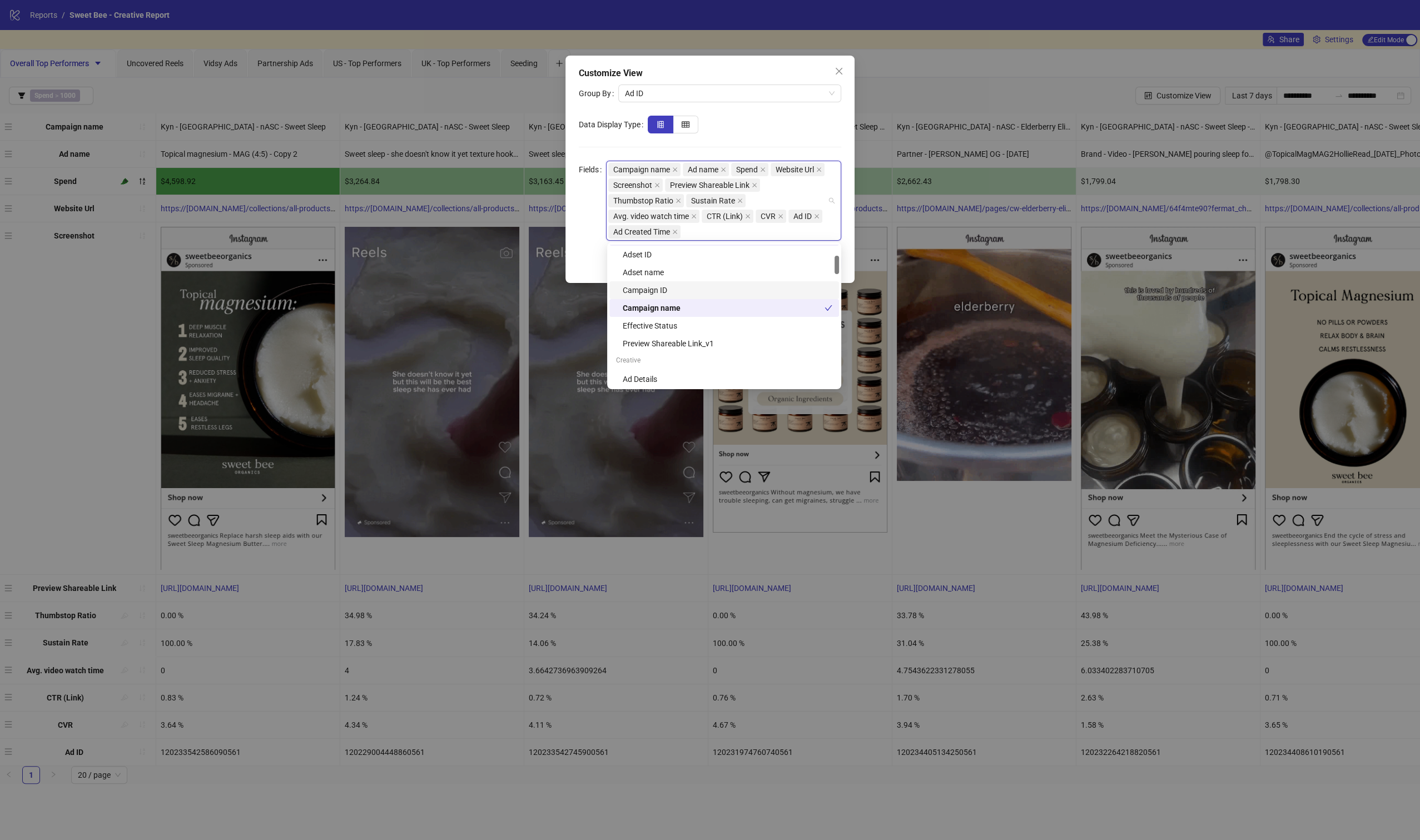
scroll to position [88, 0]
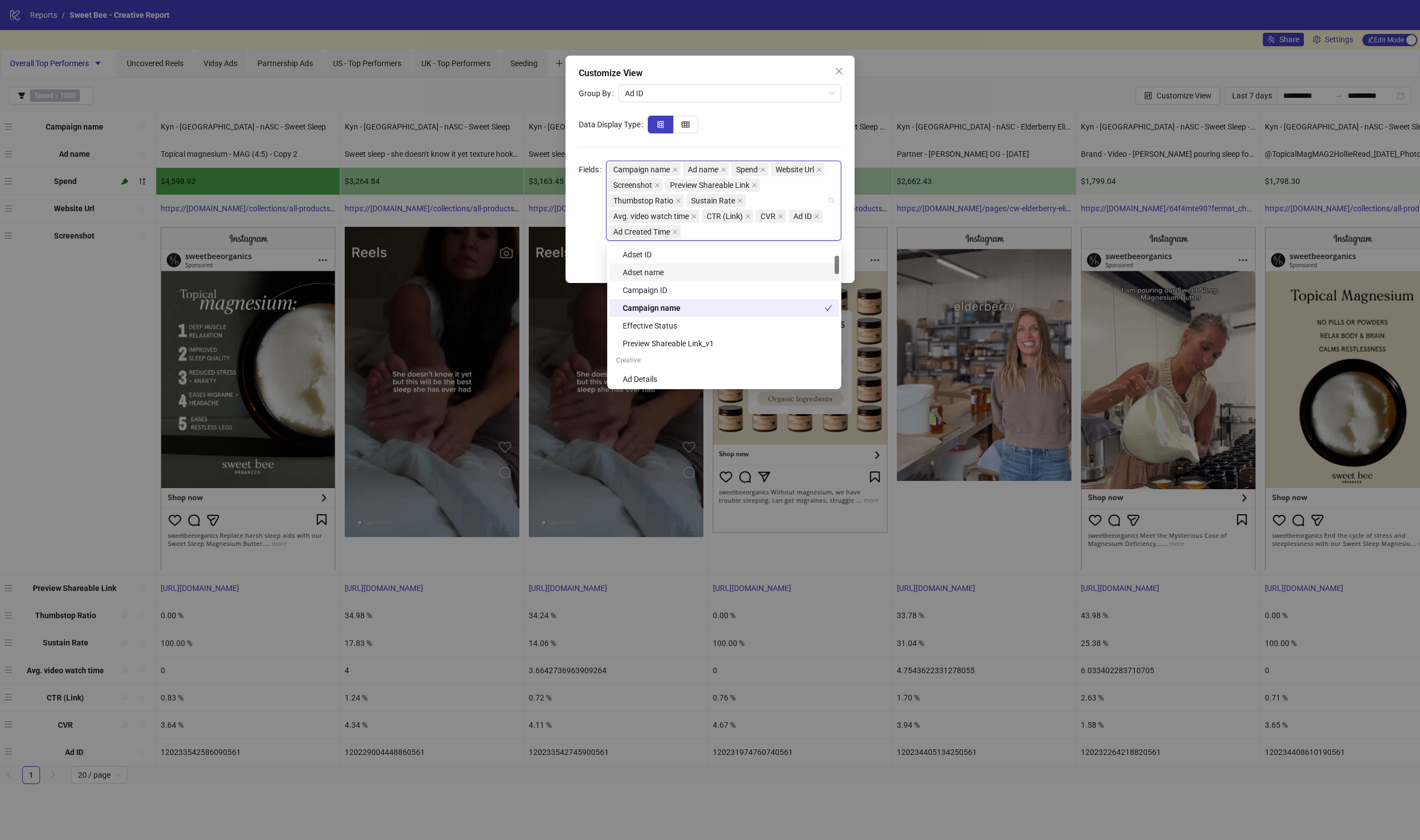
click at [812, 38] on div "Customize View Group By Ad ID Data Display Type Fields Campaign name Ad name Sp…" at bounding box center [710, 420] width 1420 height 840
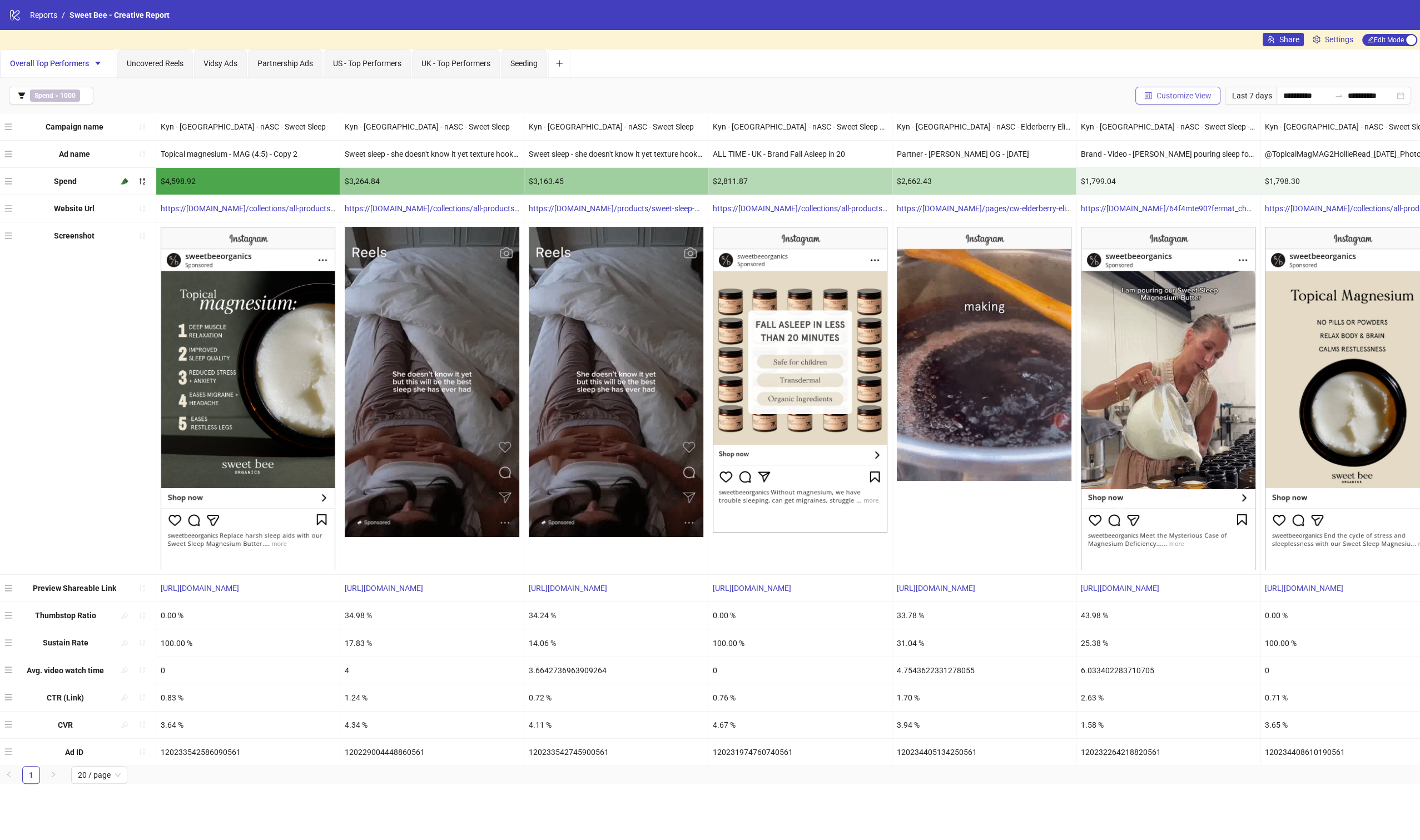
click at [1191, 95] on span "Customize View" at bounding box center [1184, 95] width 55 height 9
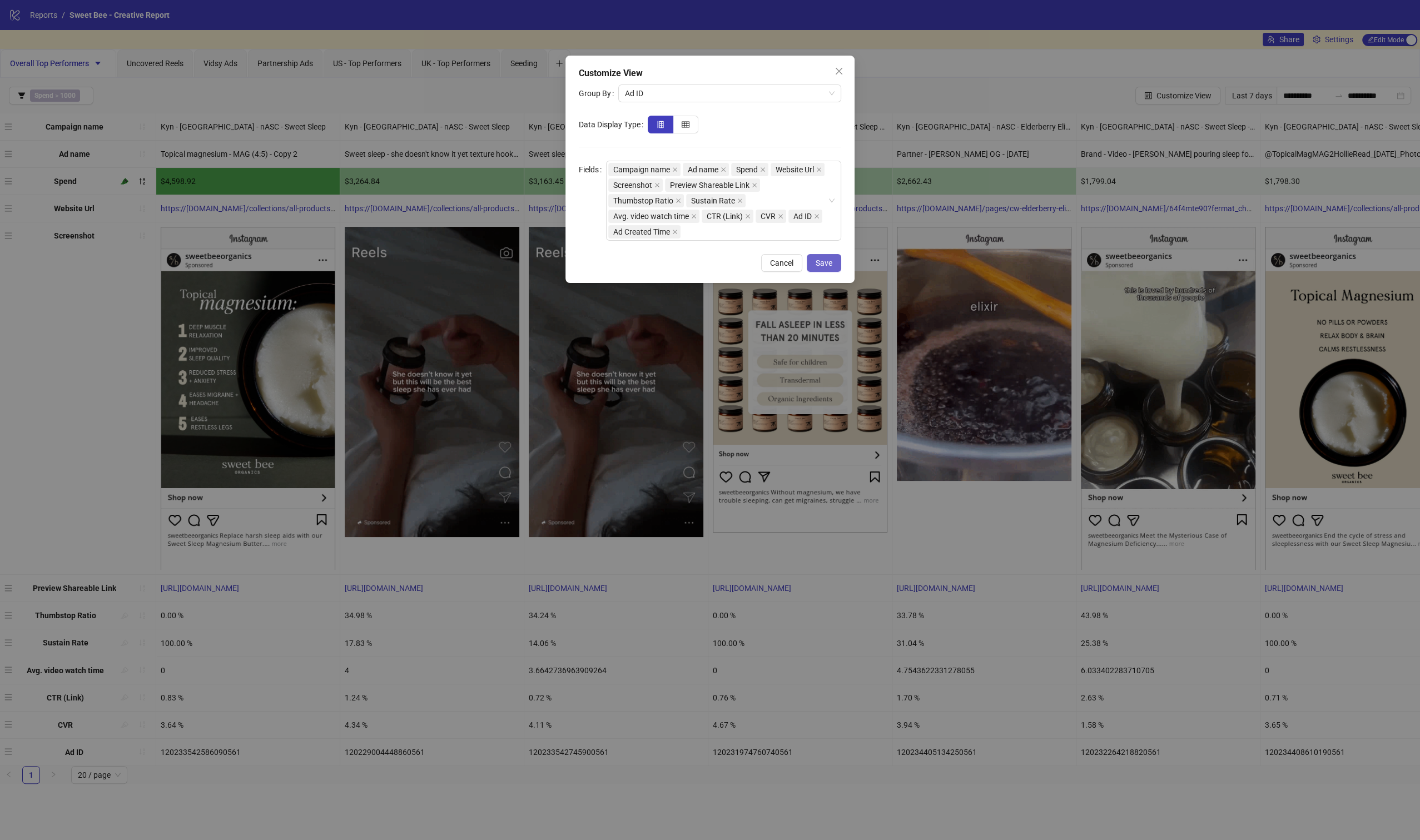
click at [832, 261] on span "Save" at bounding box center [824, 263] width 16 height 9
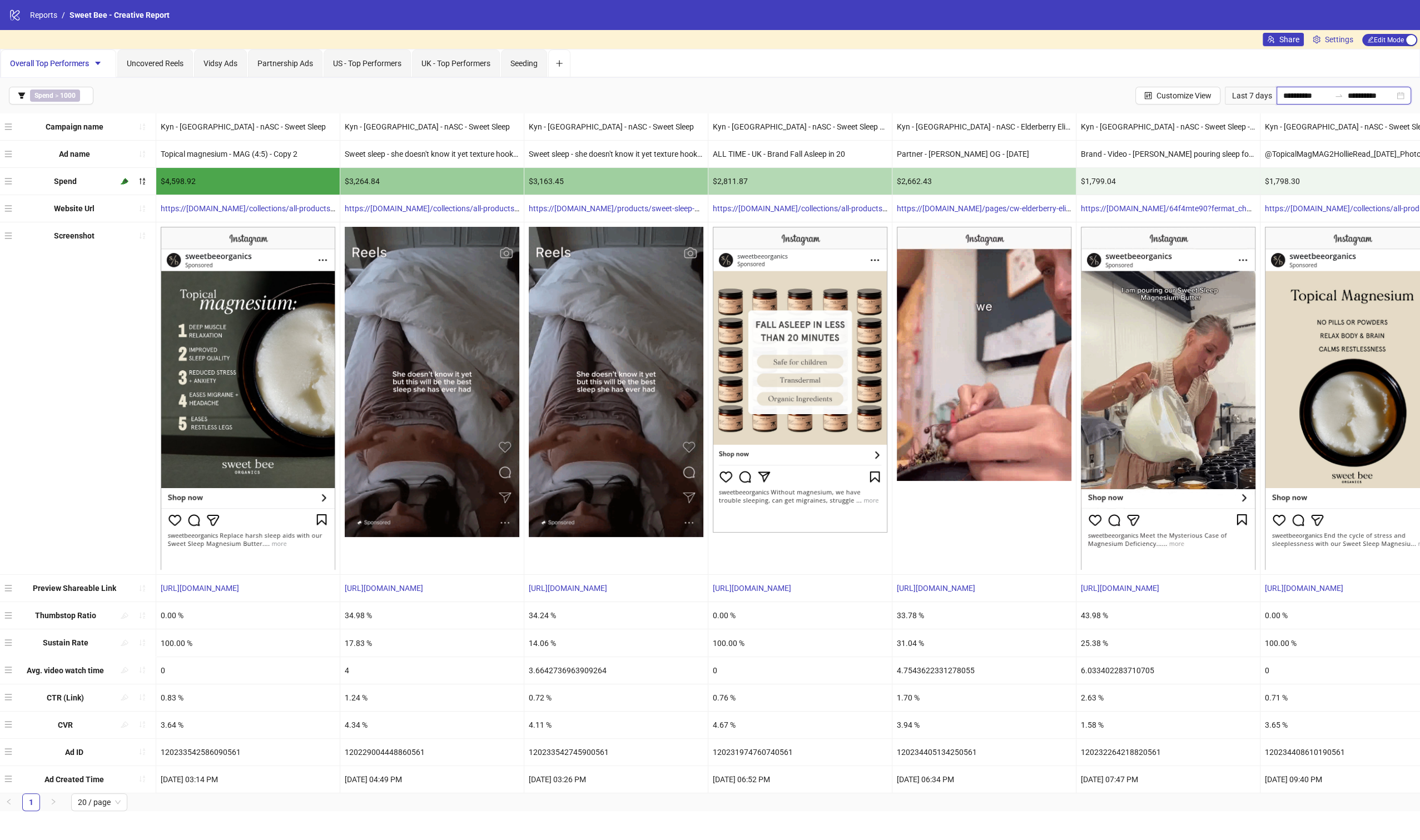
click at [1285, 95] on input "**********" at bounding box center [1371, 95] width 47 height 12
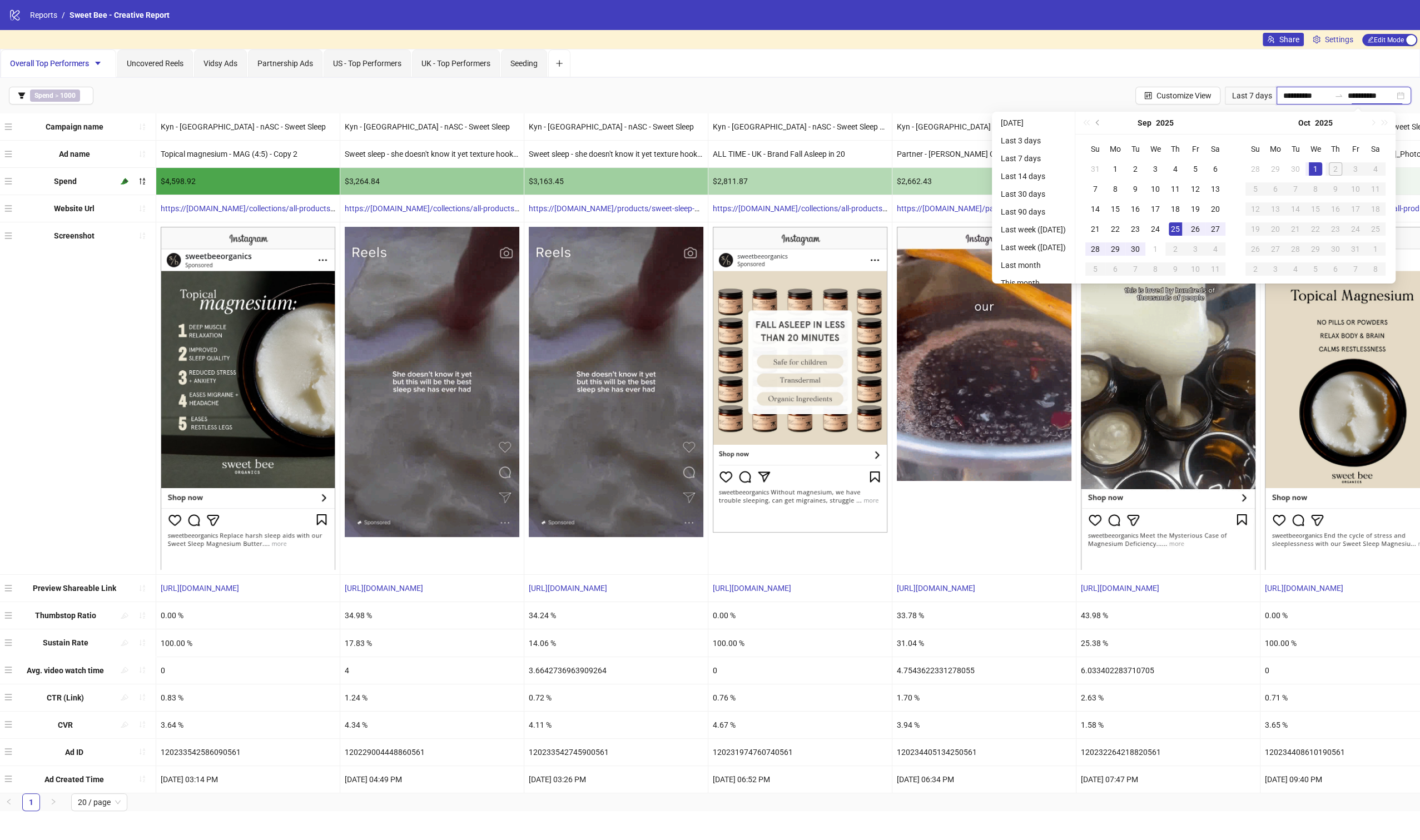
type input "**********"
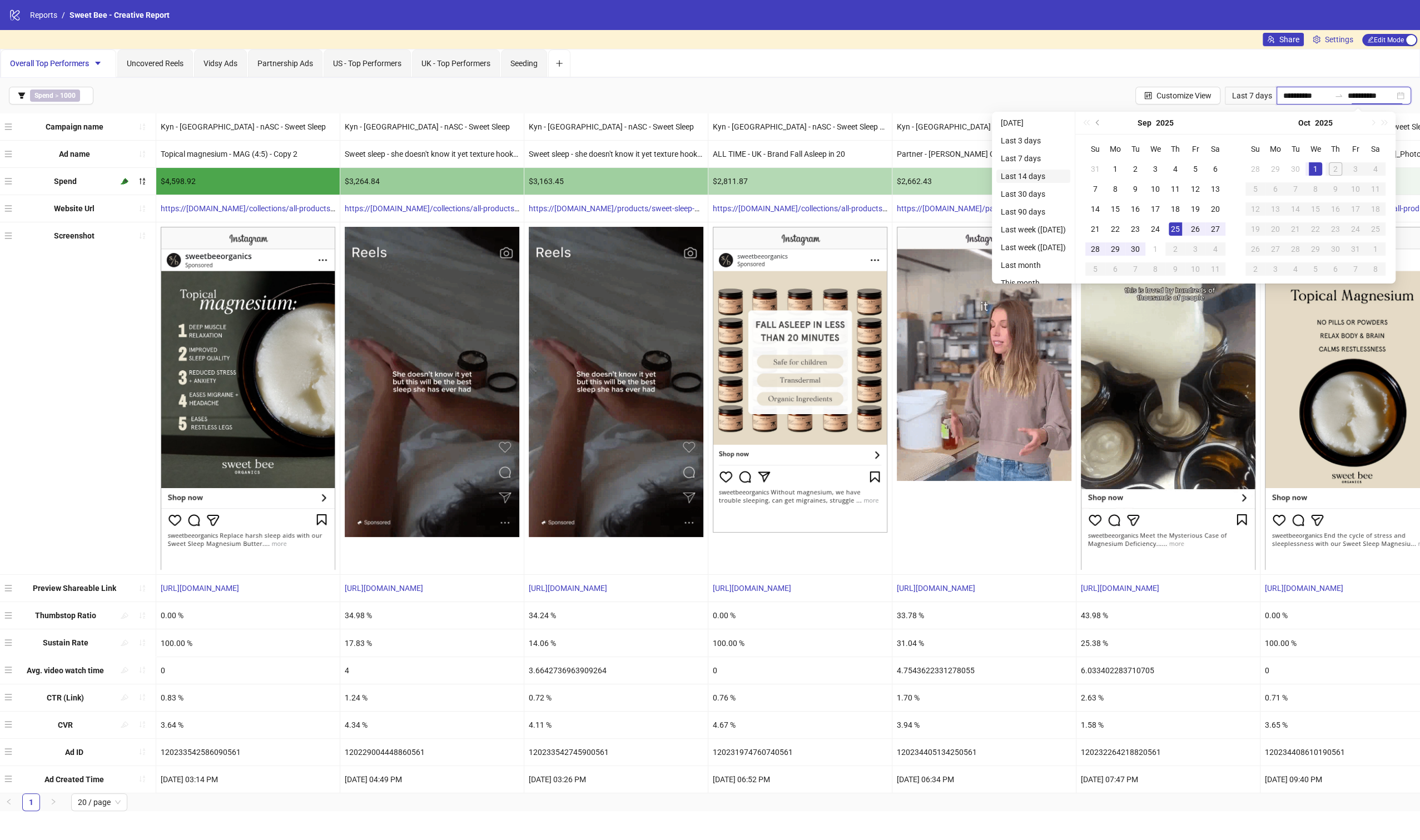
type input "**********"
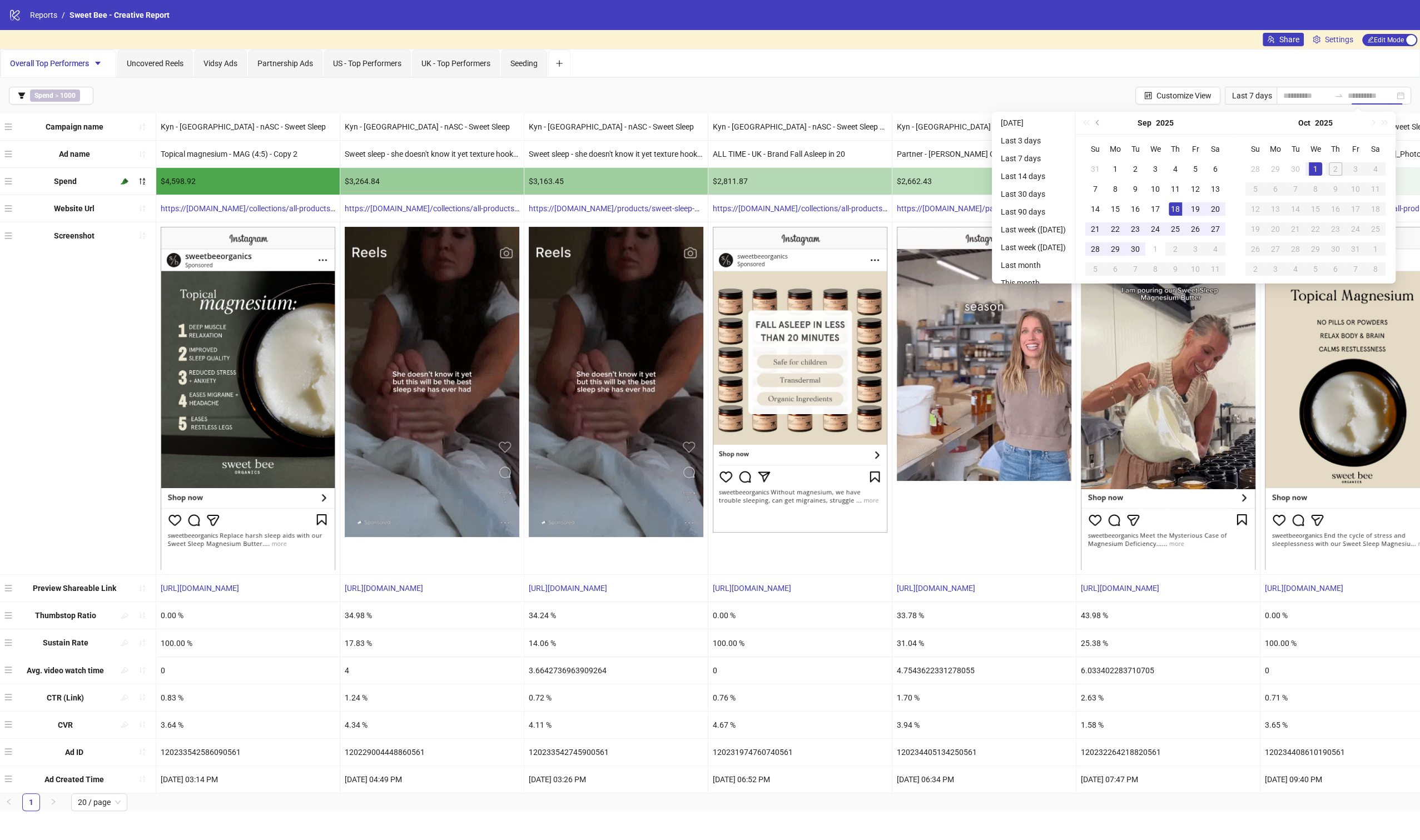
click at [1031, 180] on li "Last 14 days" at bounding box center [1033, 176] width 74 height 13
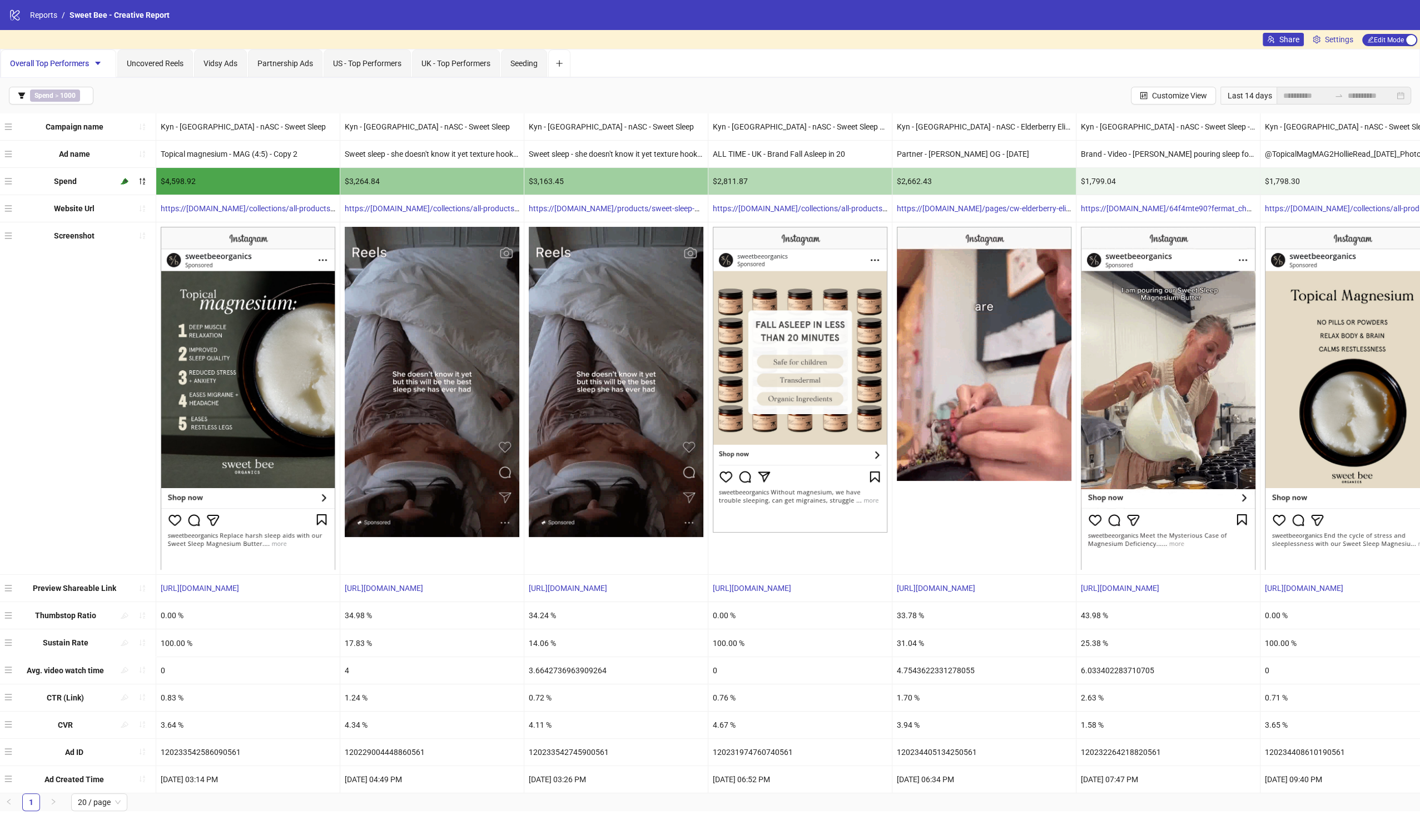
click at [961, 80] on div "**********" at bounding box center [710, 95] width 1420 height 36
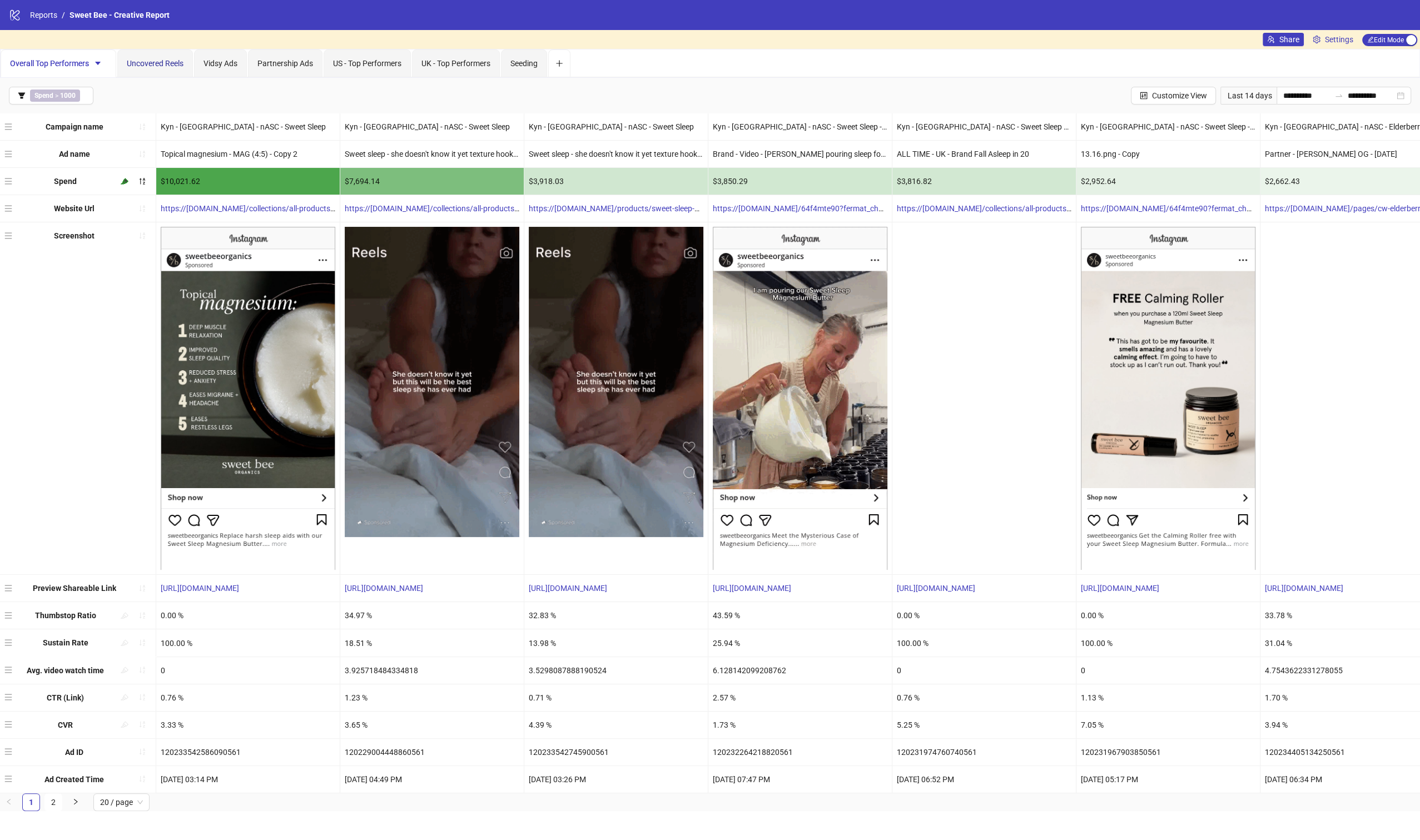
click at [166, 63] on span "Uncovered Reels" at bounding box center [155, 63] width 57 height 9
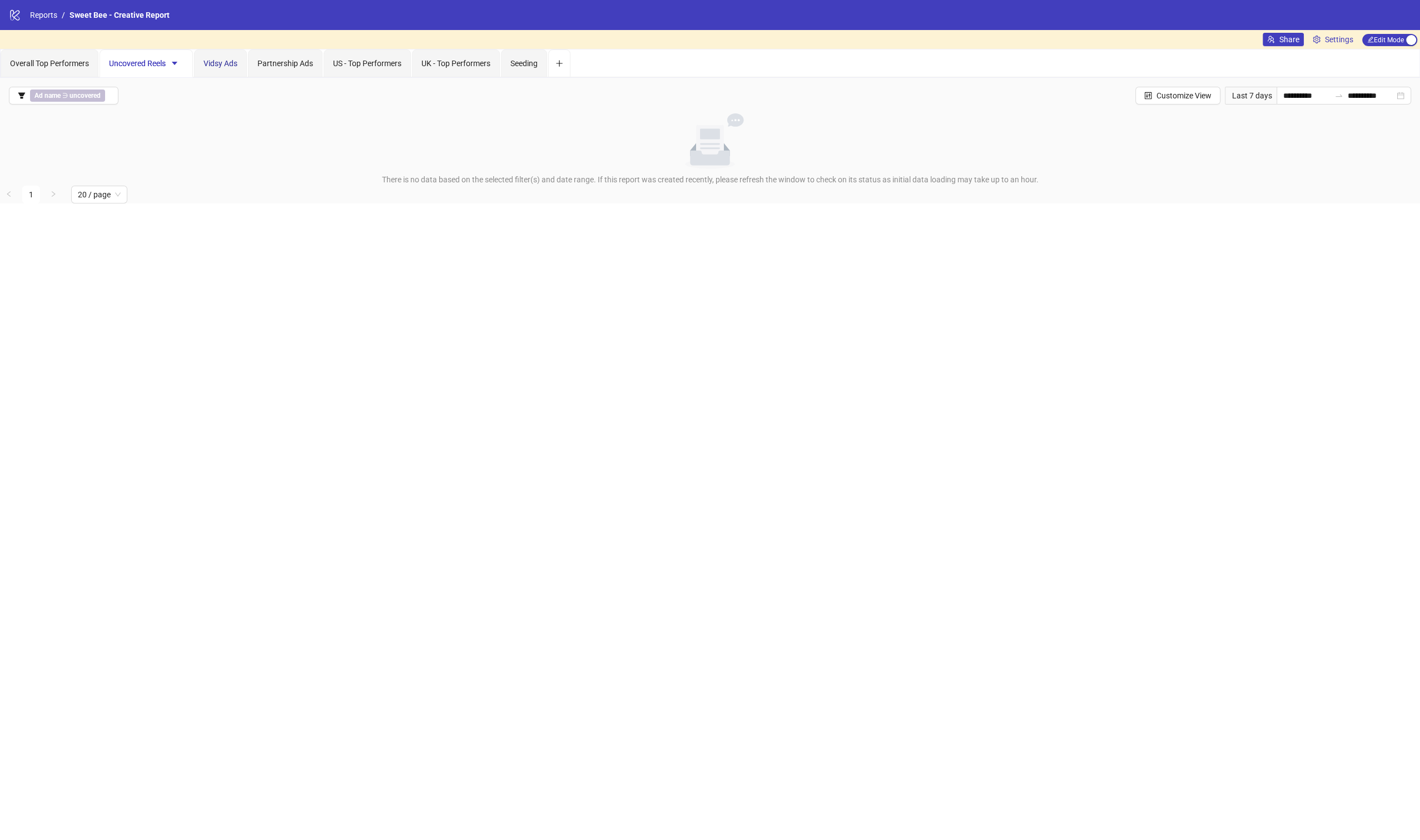
click at [222, 60] on span "Vidsy Ads" at bounding box center [220, 63] width 34 height 9
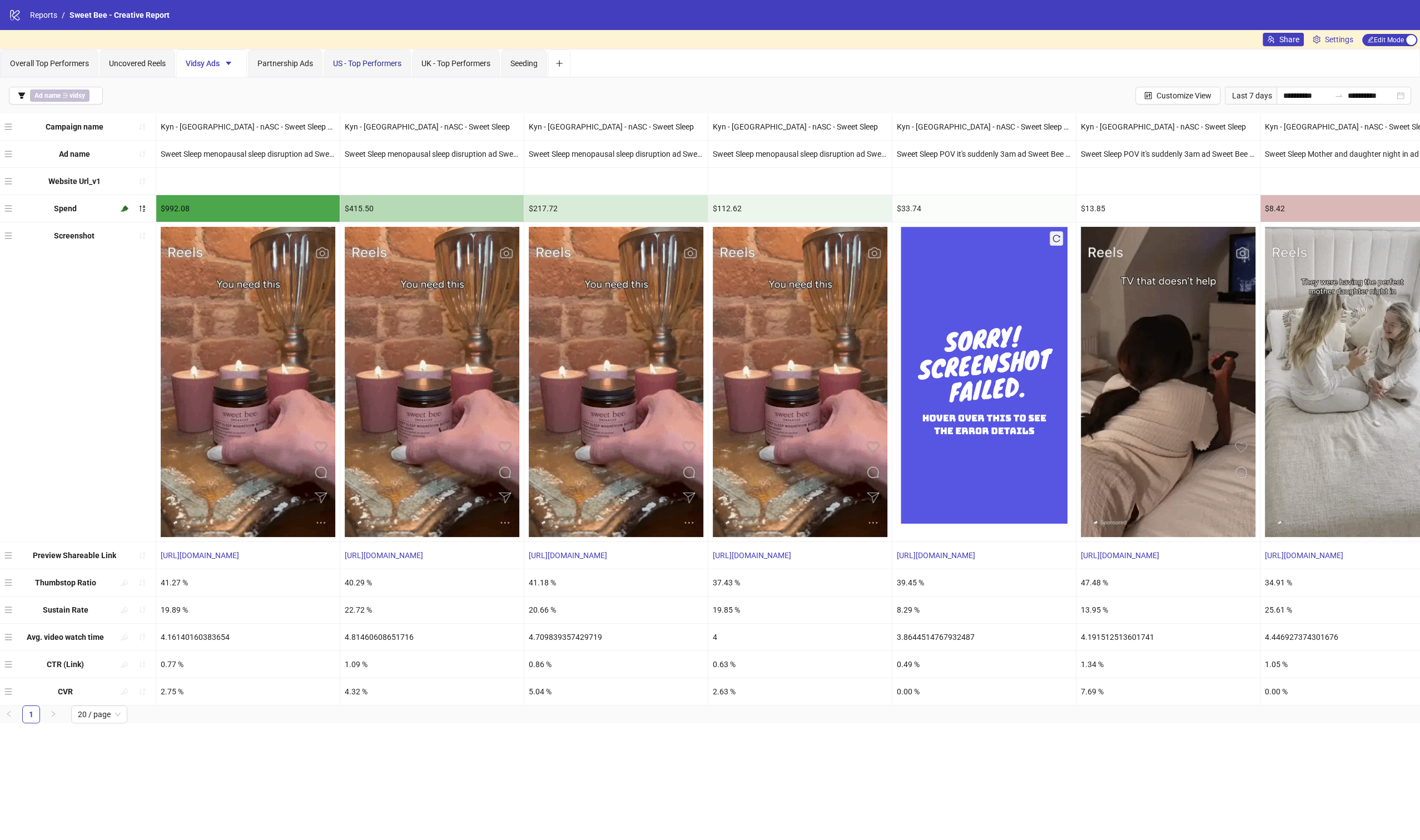
click at [391, 57] on div "US - Top Performers" at bounding box center [367, 63] width 69 height 12
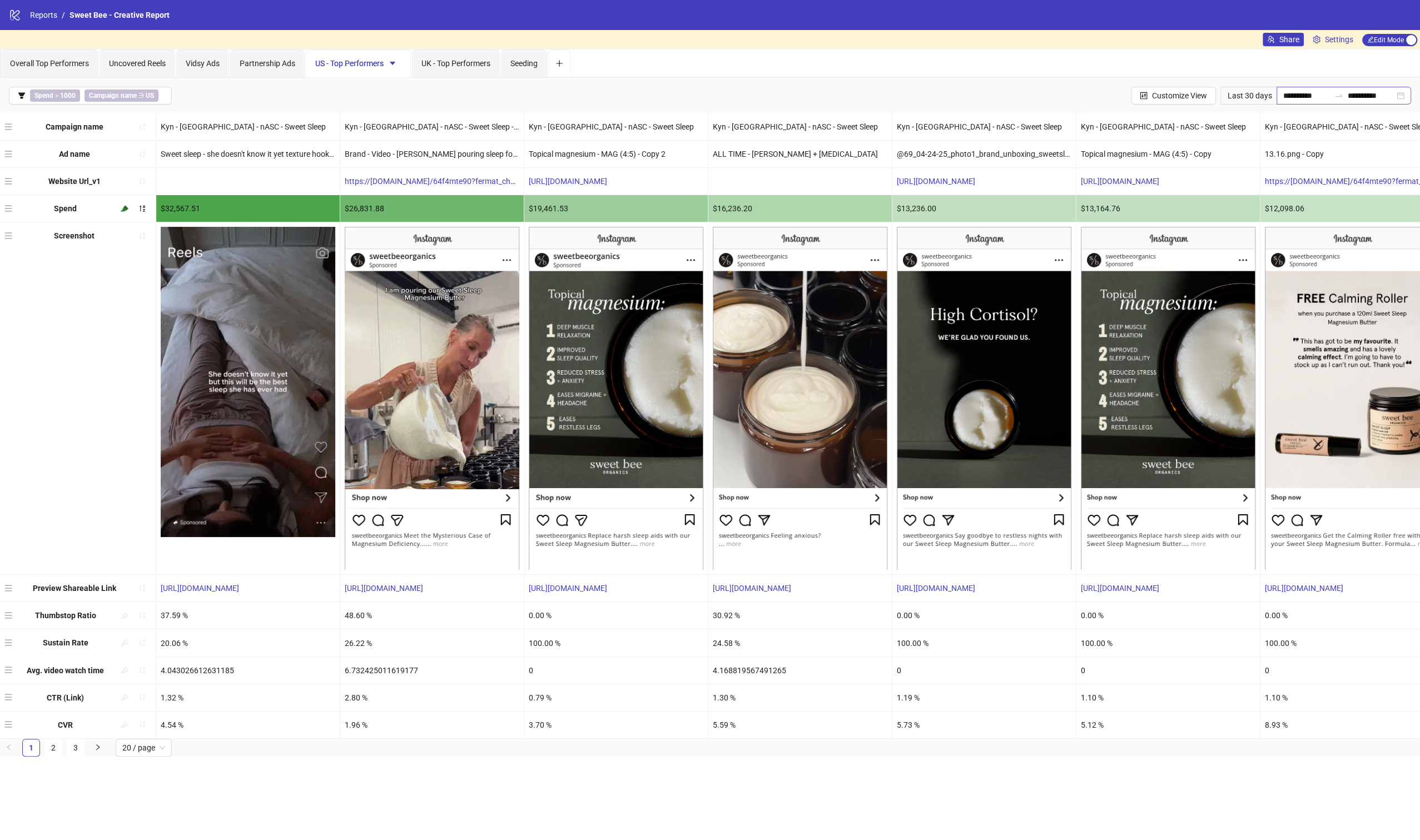
drag, startPoint x: 1270, startPoint y: 95, endPoint x: 1303, endPoint y: 95, distance: 33.0
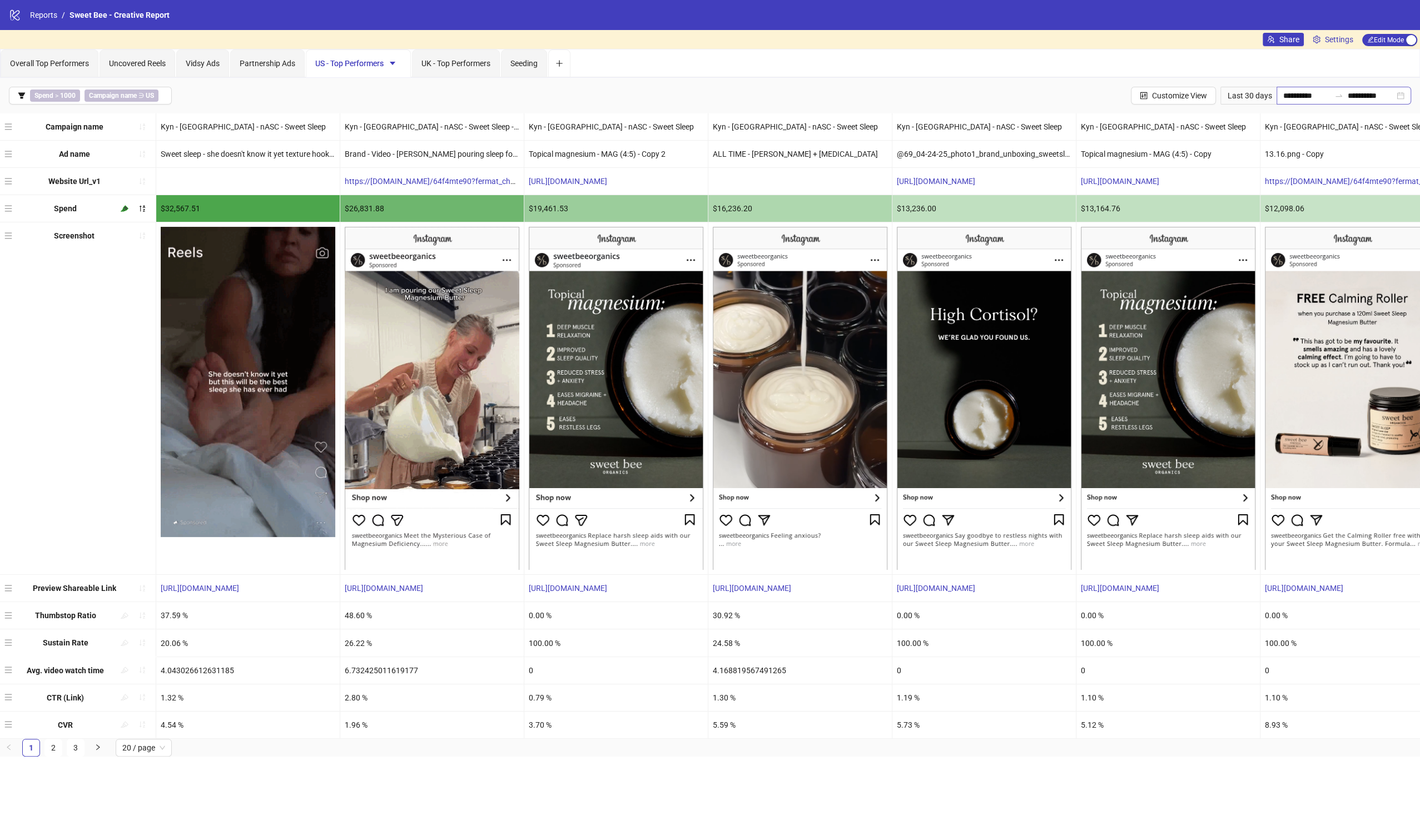
click at [1276, 95] on div "**********" at bounding box center [1344, 95] width 135 height 18
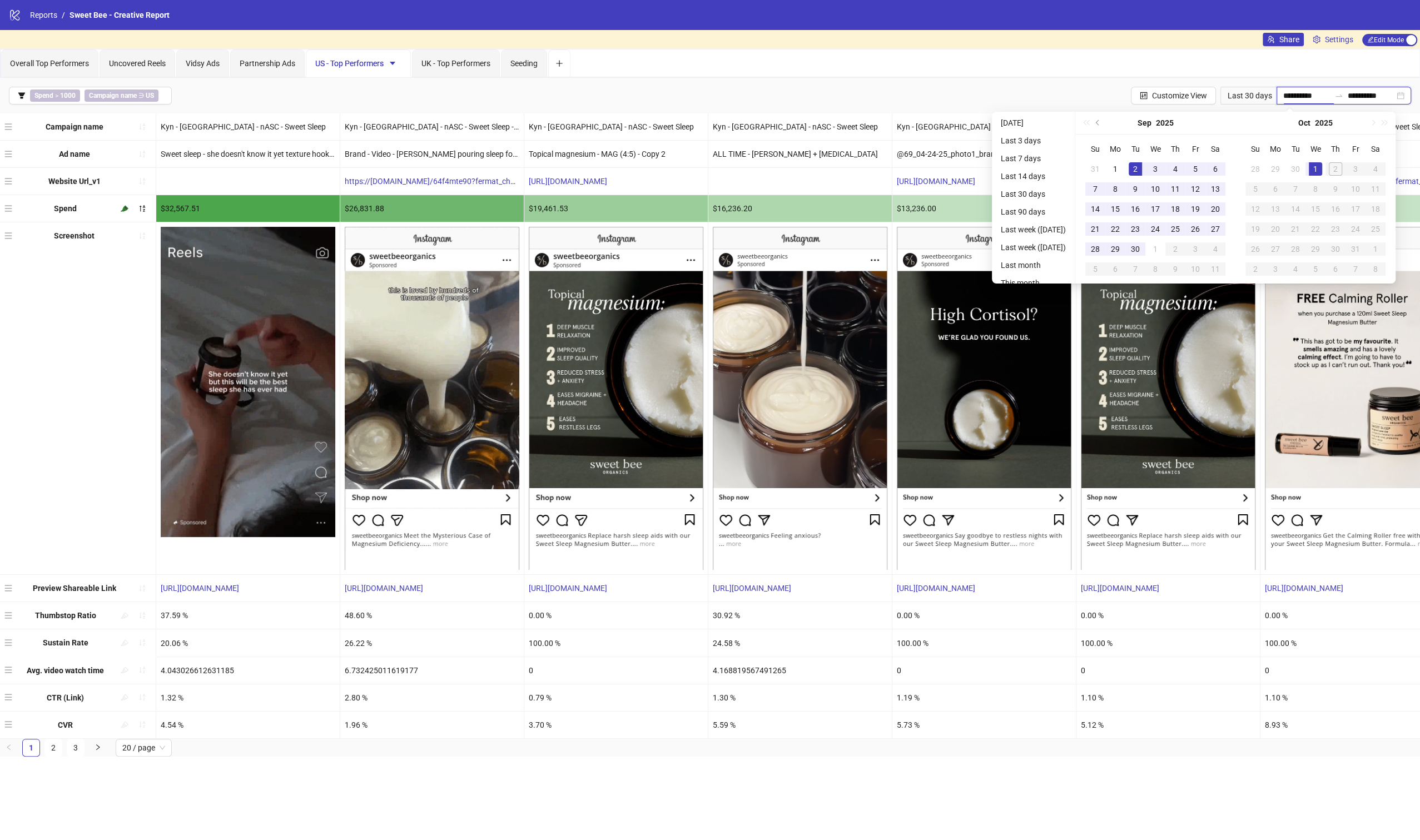
click at [1285, 95] on input "**********" at bounding box center [1307, 95] width 47 height 12
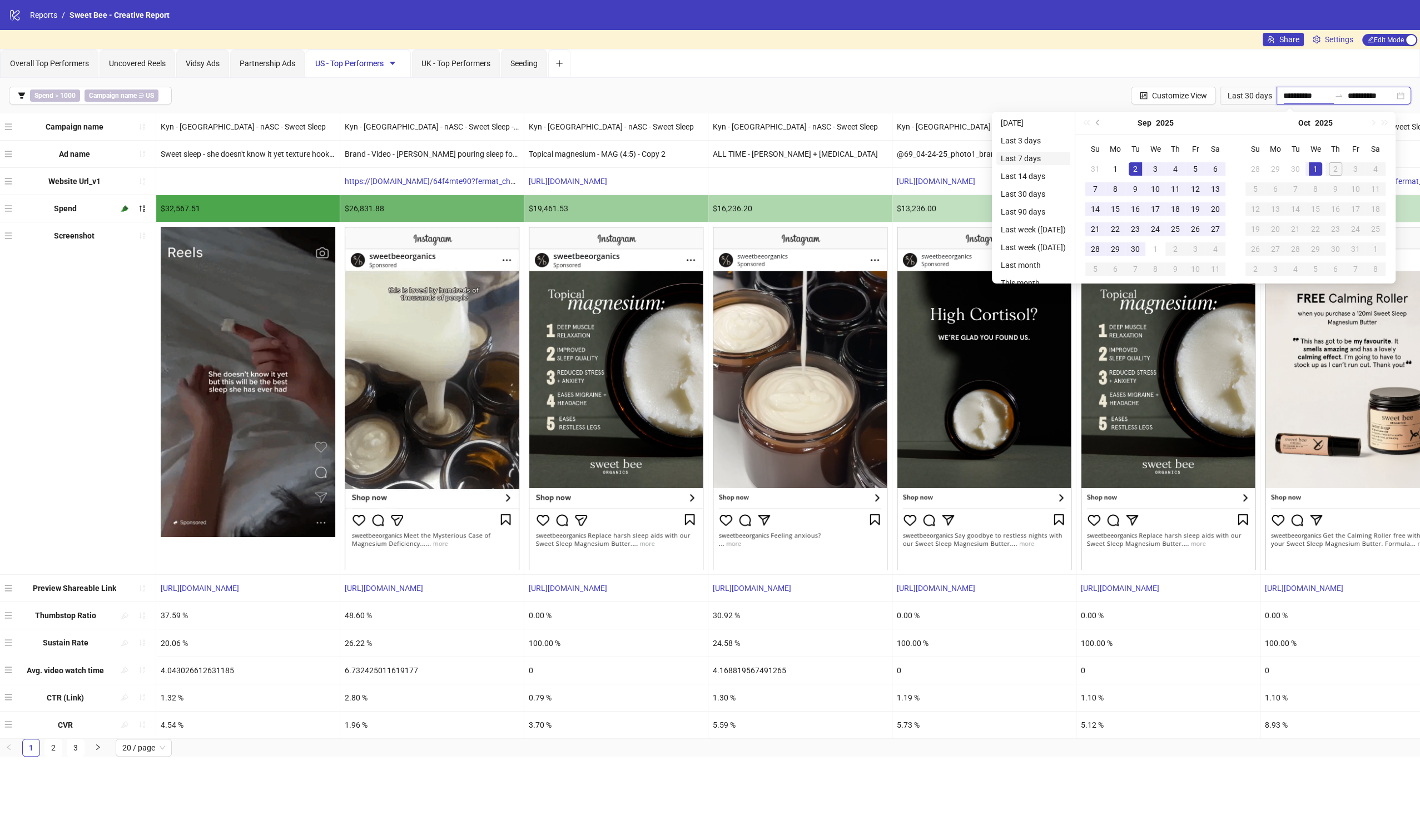
type input "**********"
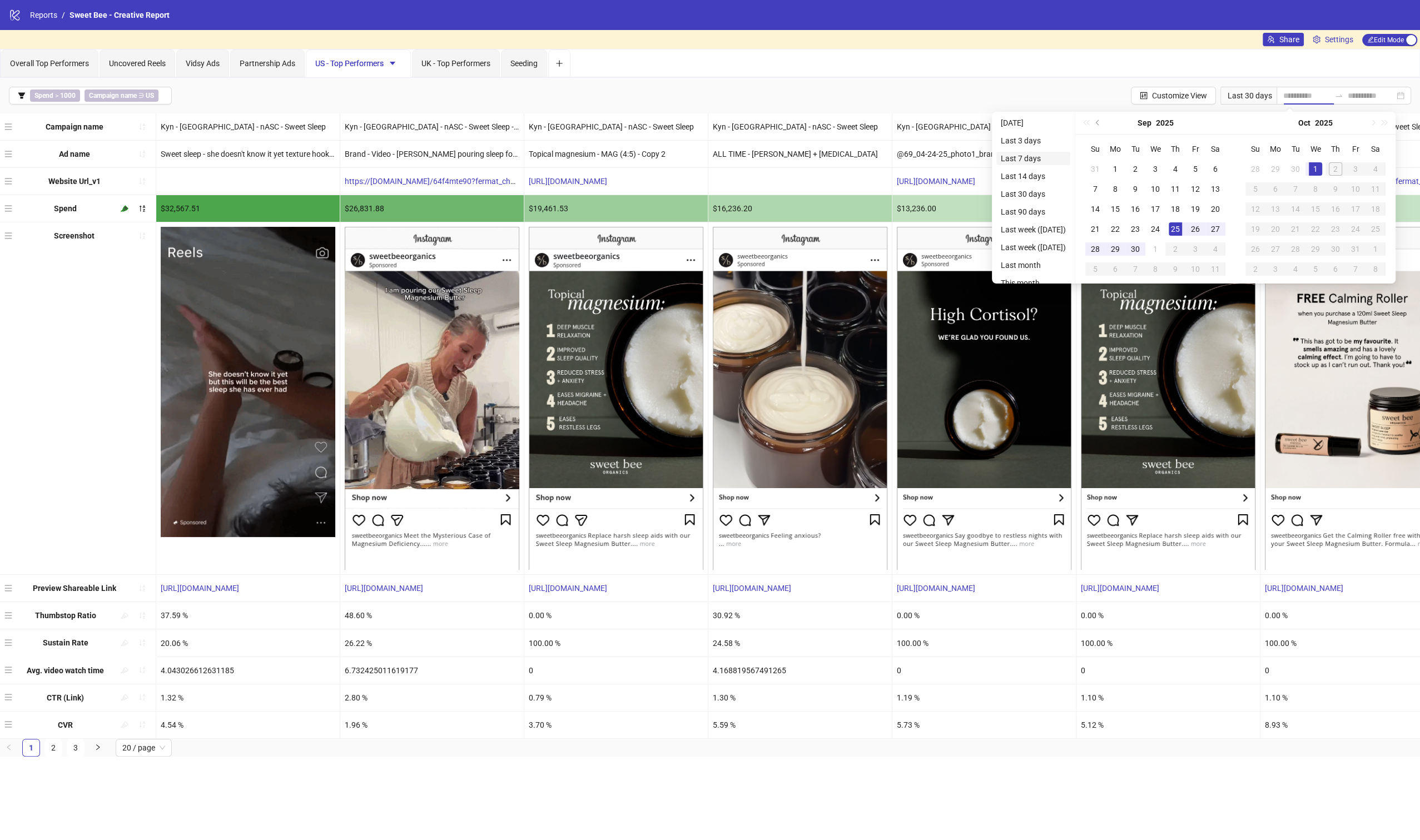
click at [1024, 155] on li "Last 7 days" at bounding box center [1033, 158] width 74 height 13
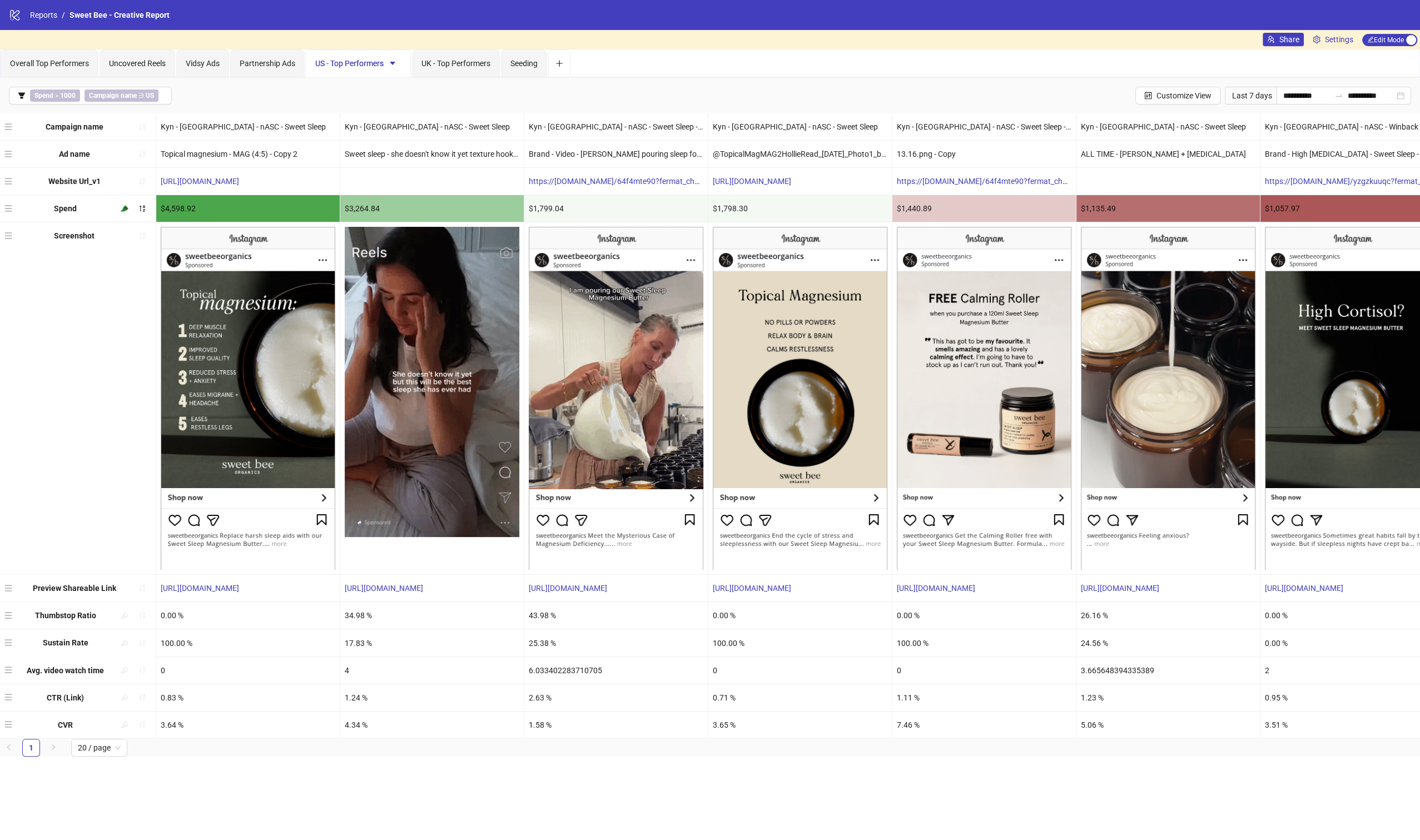
scroll to position [0, 206]
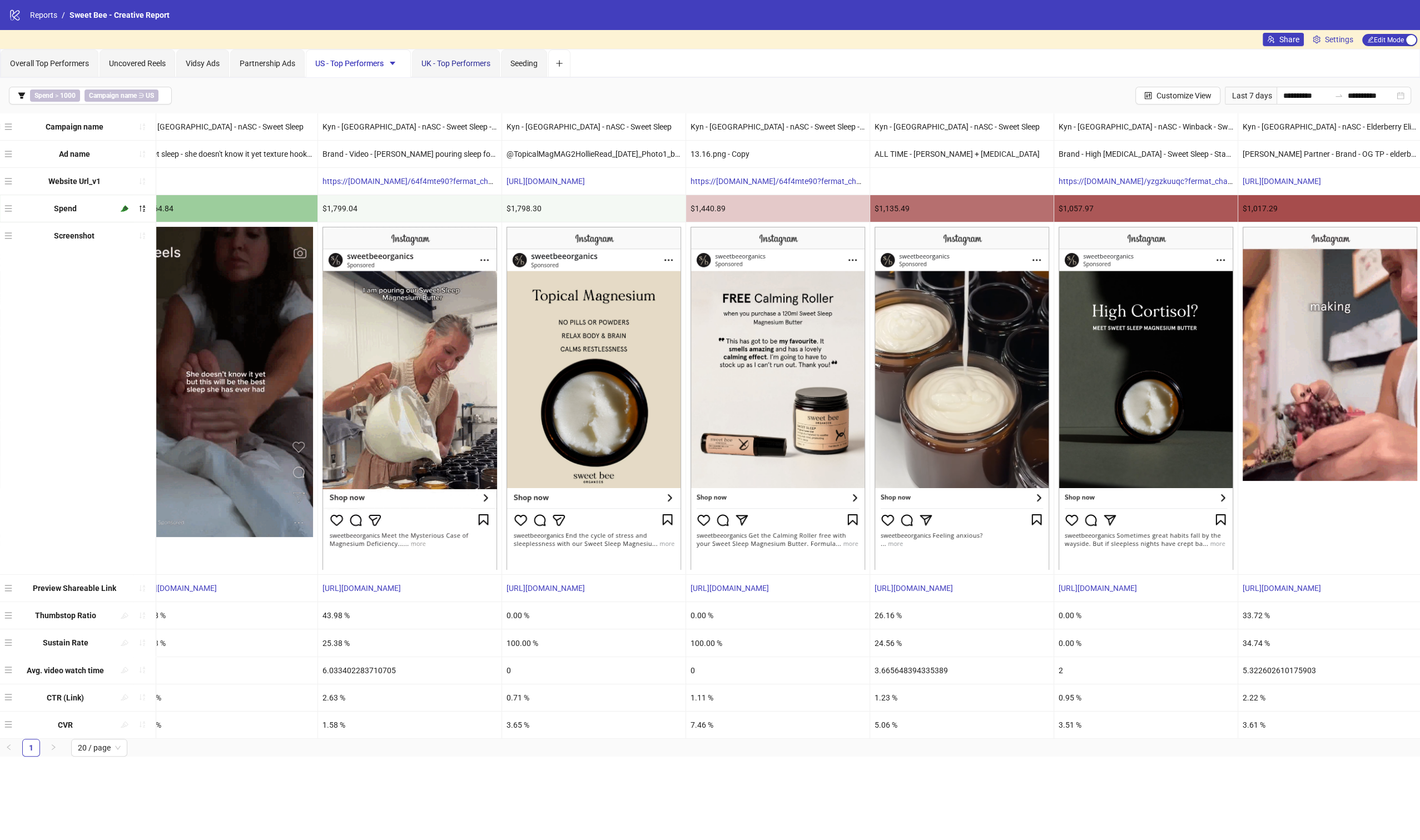
click at [440, 59] on span "UK - Top Performers" at bounding box center [456, 63] width 69 height 9
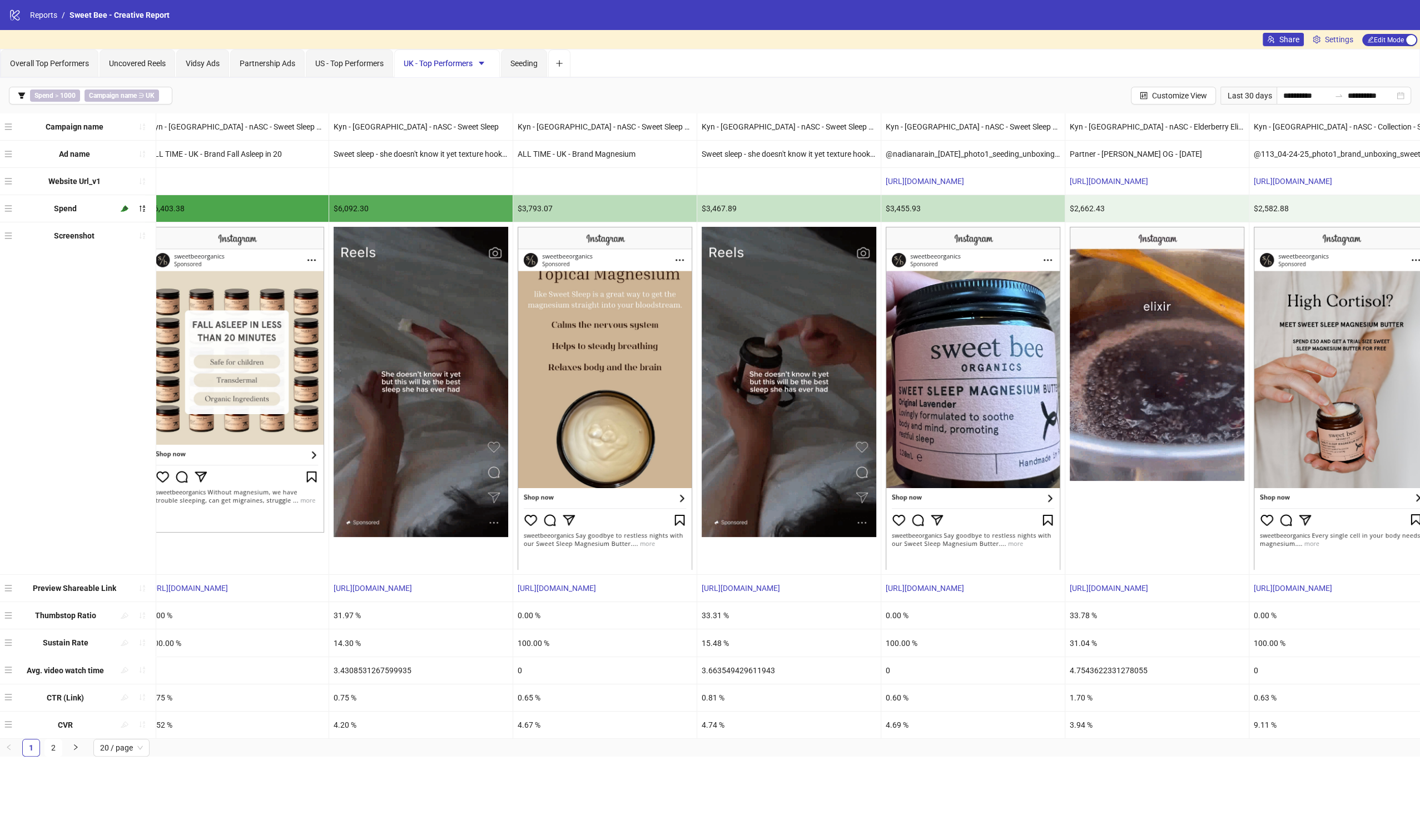
scroll to position [0, 0]
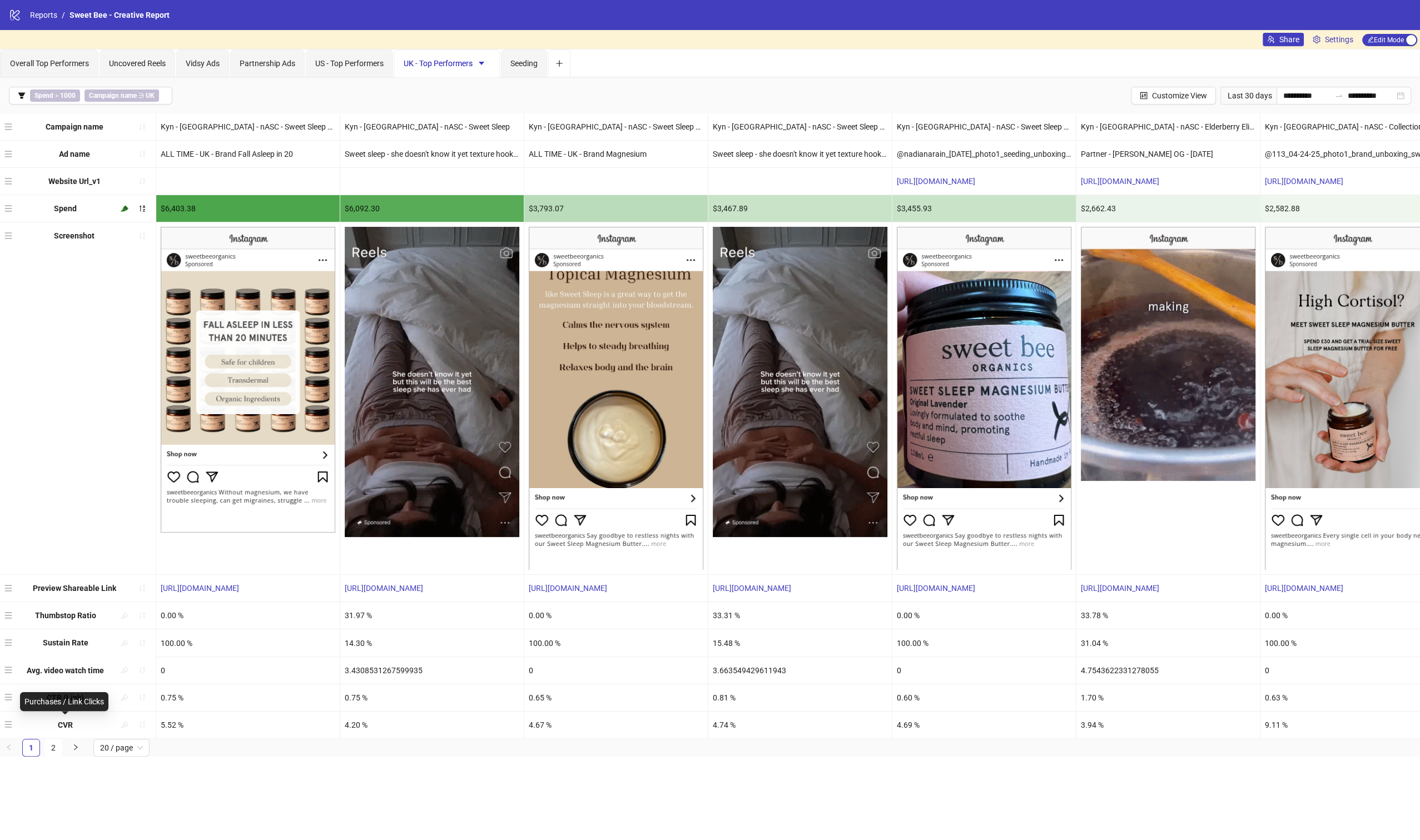
click at [63, 723] on b "CVR" at bounding box center [65, 725] width 15 height 9
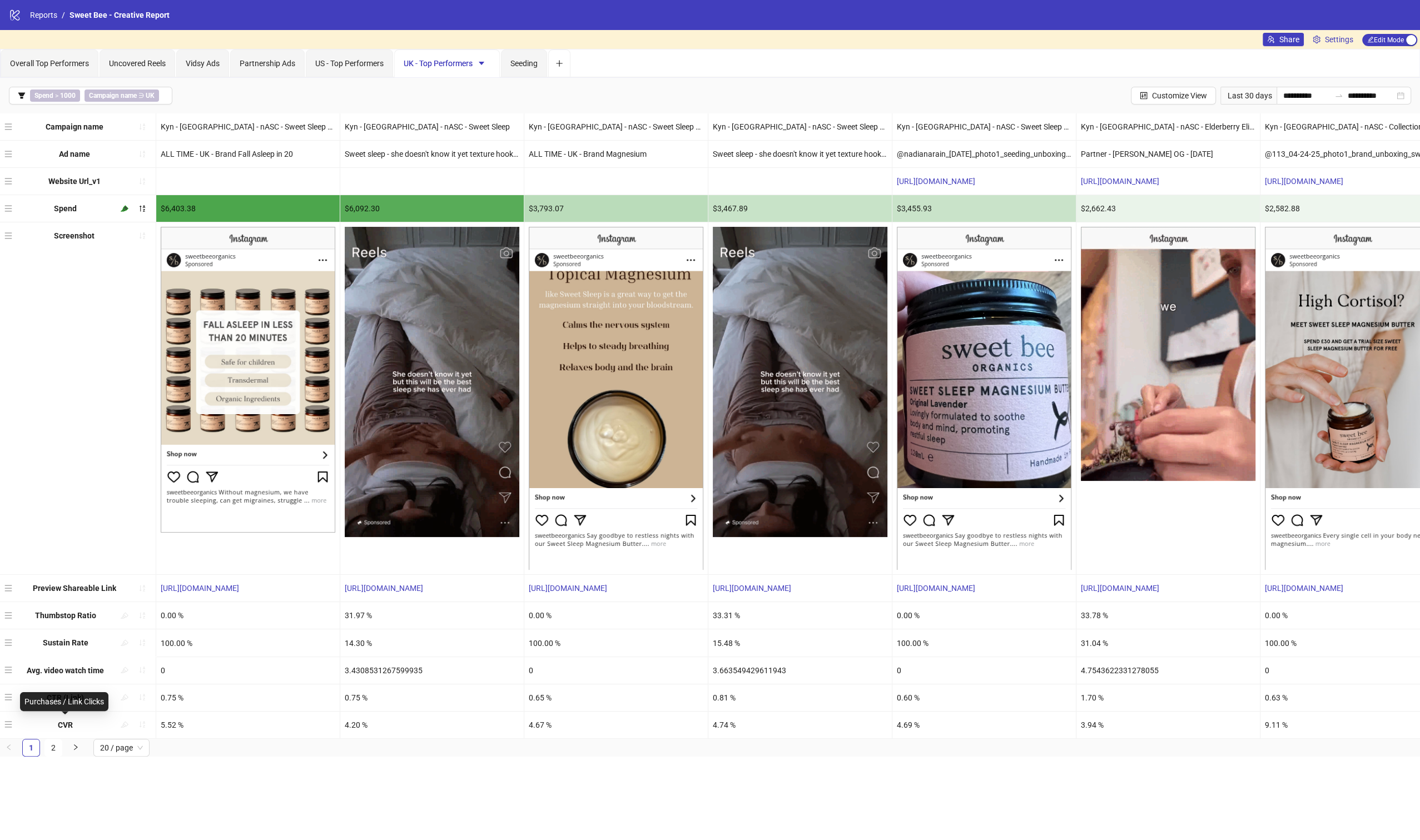
click at [63, 723] on b "CVR" at bounding box center [65, 725] width 15 height 9
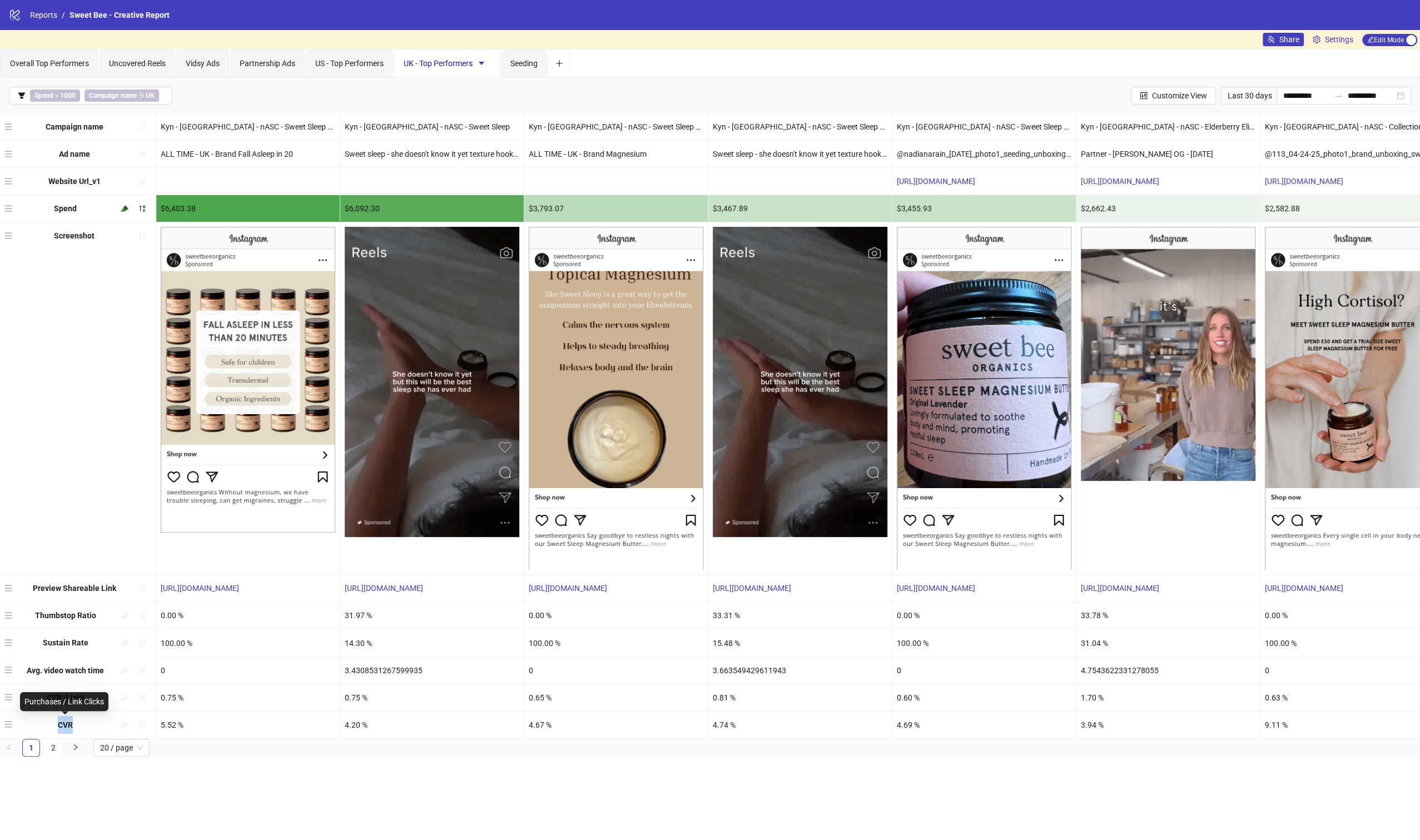
click at [63, 723] on b "CVR" at bounding box center [65, 725] width 15 height 9
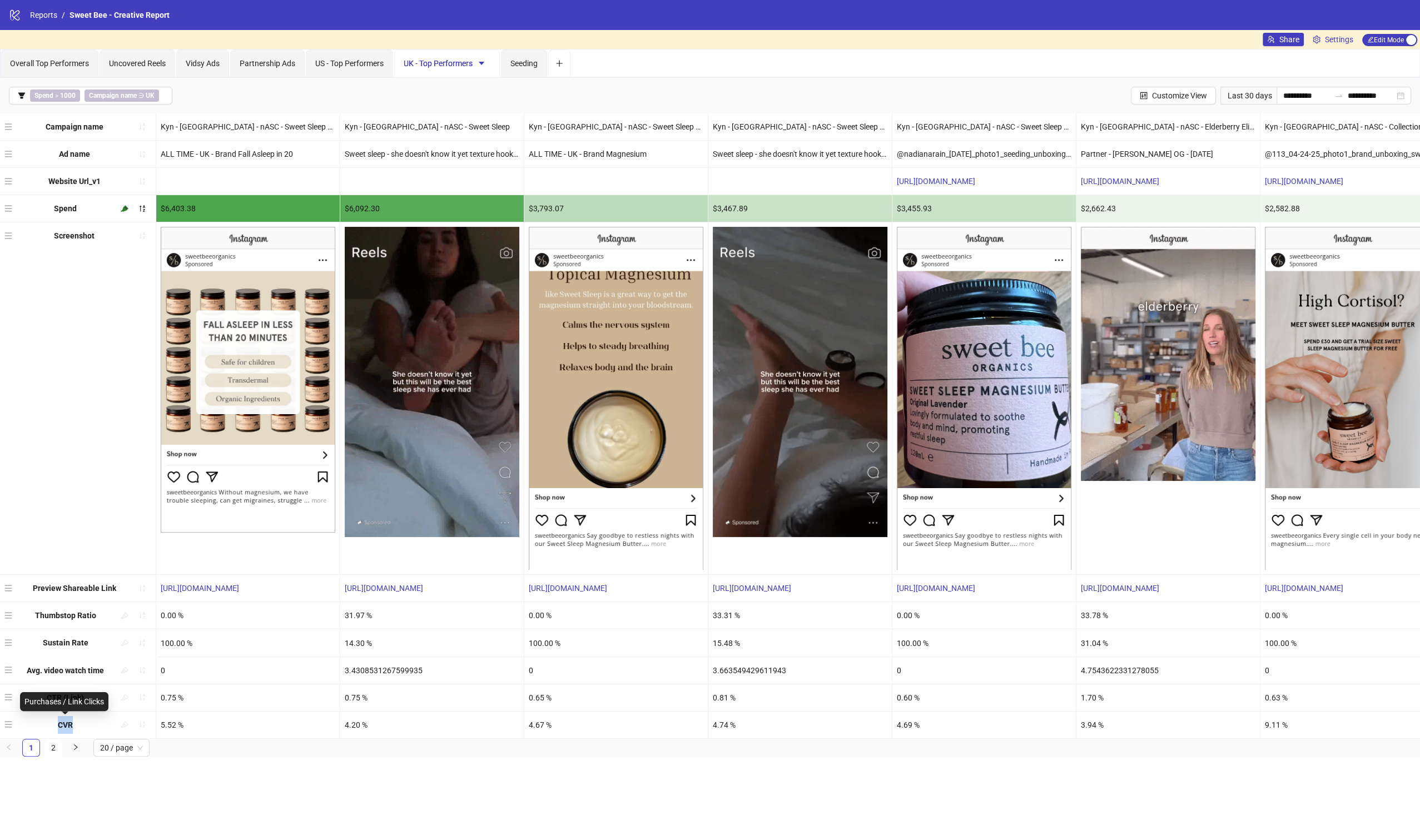
click at [63, 723] on b "CVR" at bounding box center [65, 725] width 15 height 9
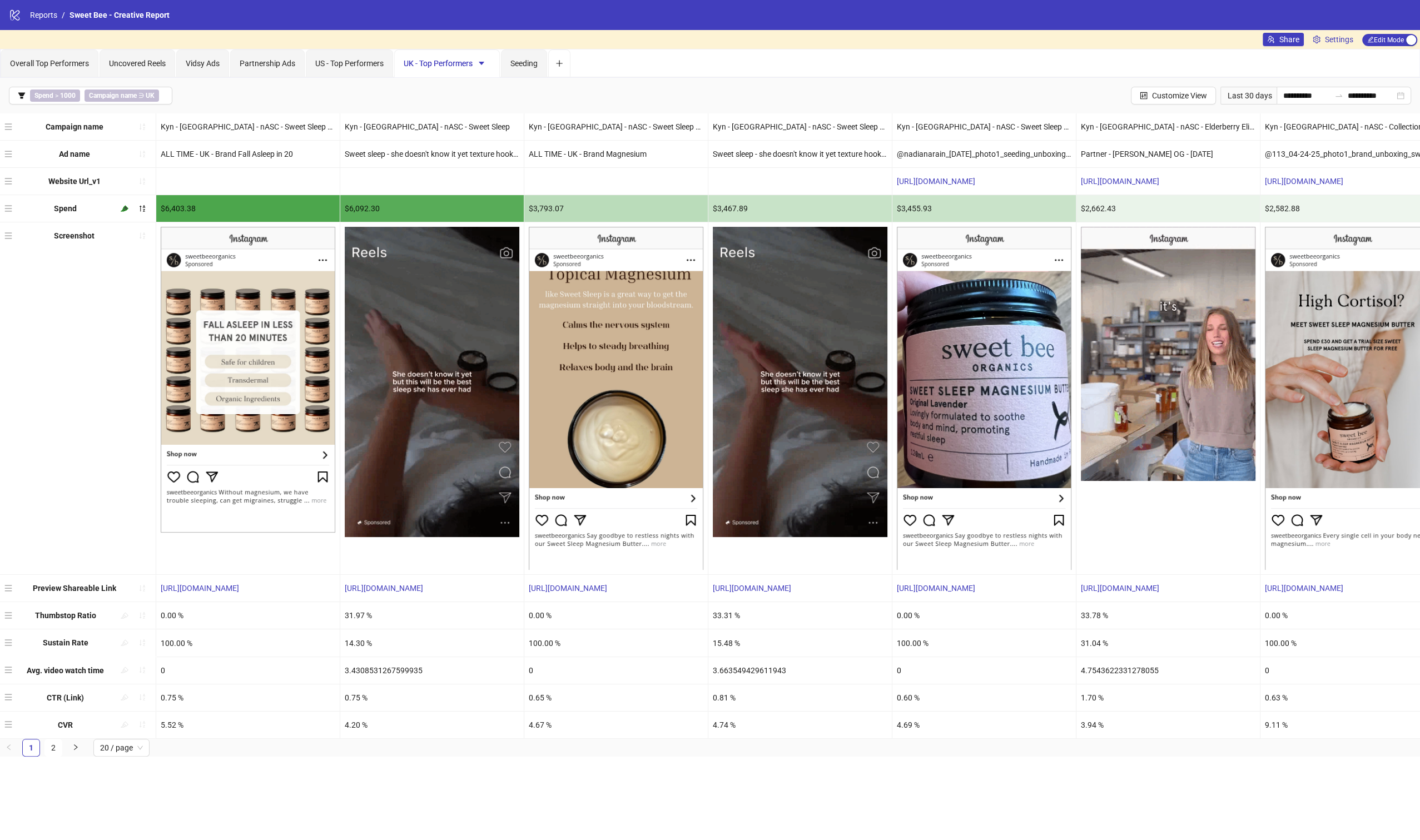
click at [170, 694] on div "0.75 %" at bounding box center [248, 697] width 183 height 27
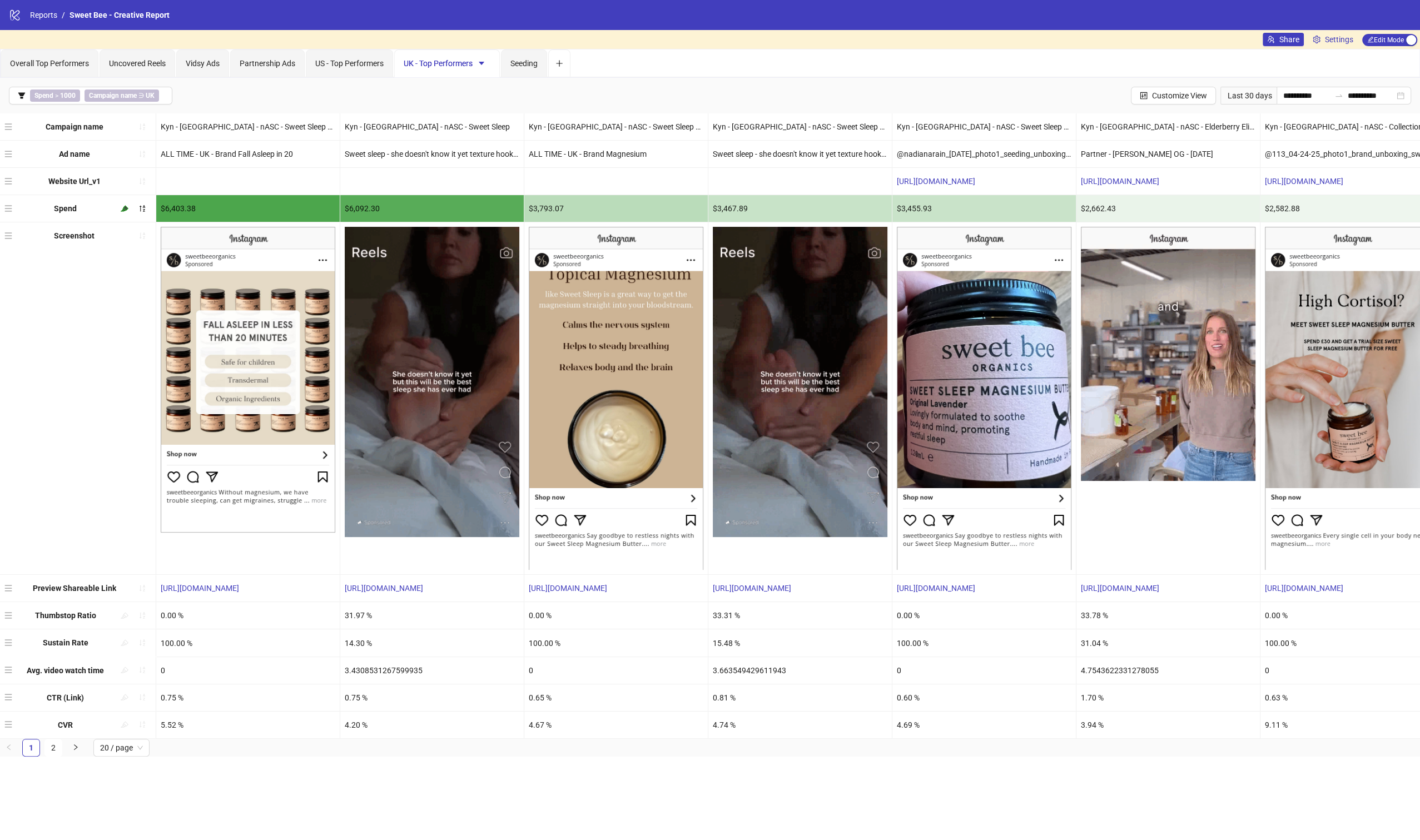
click at [170, 694] on div "0.75 %" at bounding box center [248, 697] width 183 height 27
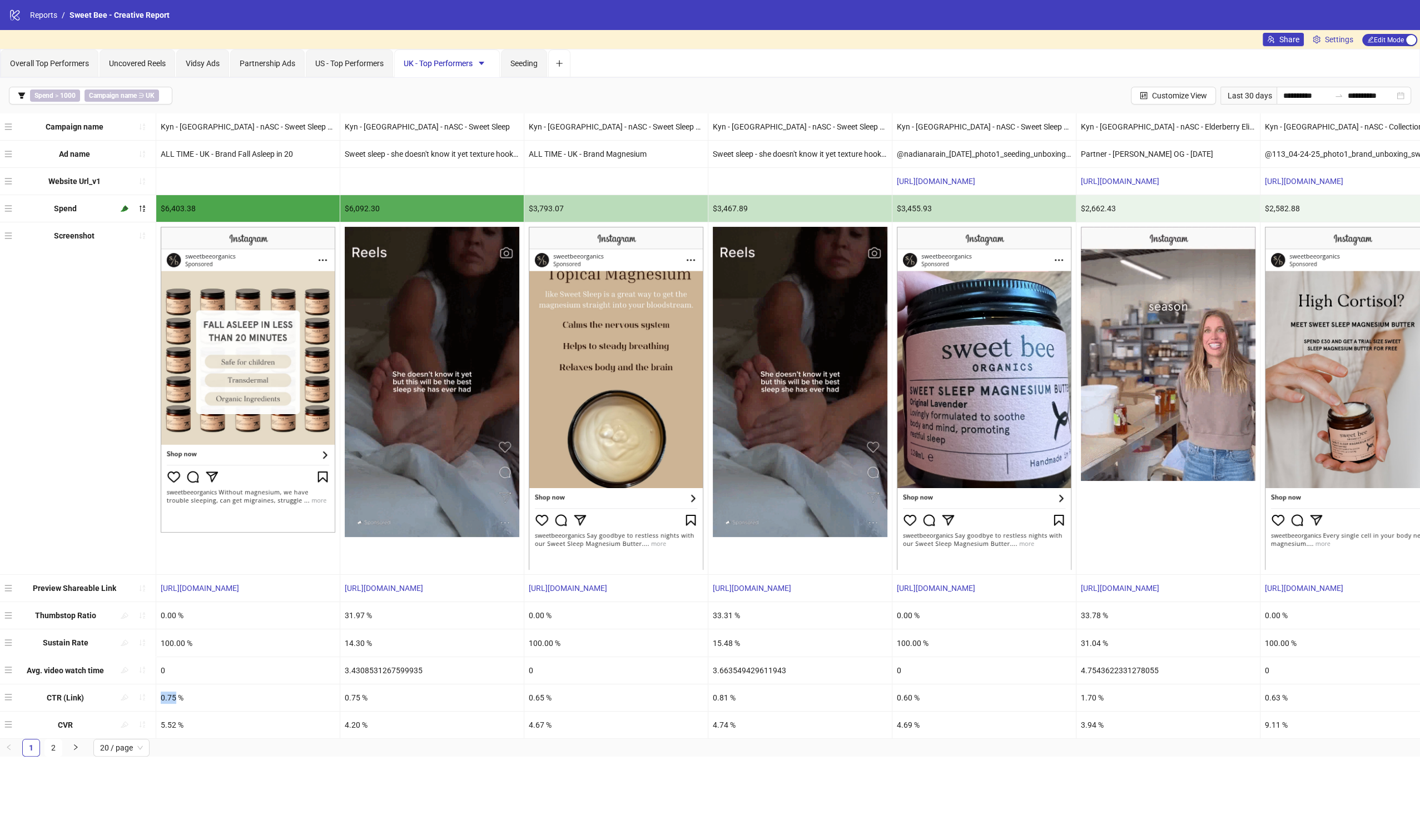
click at [170, 694] on div "0.75 %" at bounding box center [248, 697] width 183 height 27
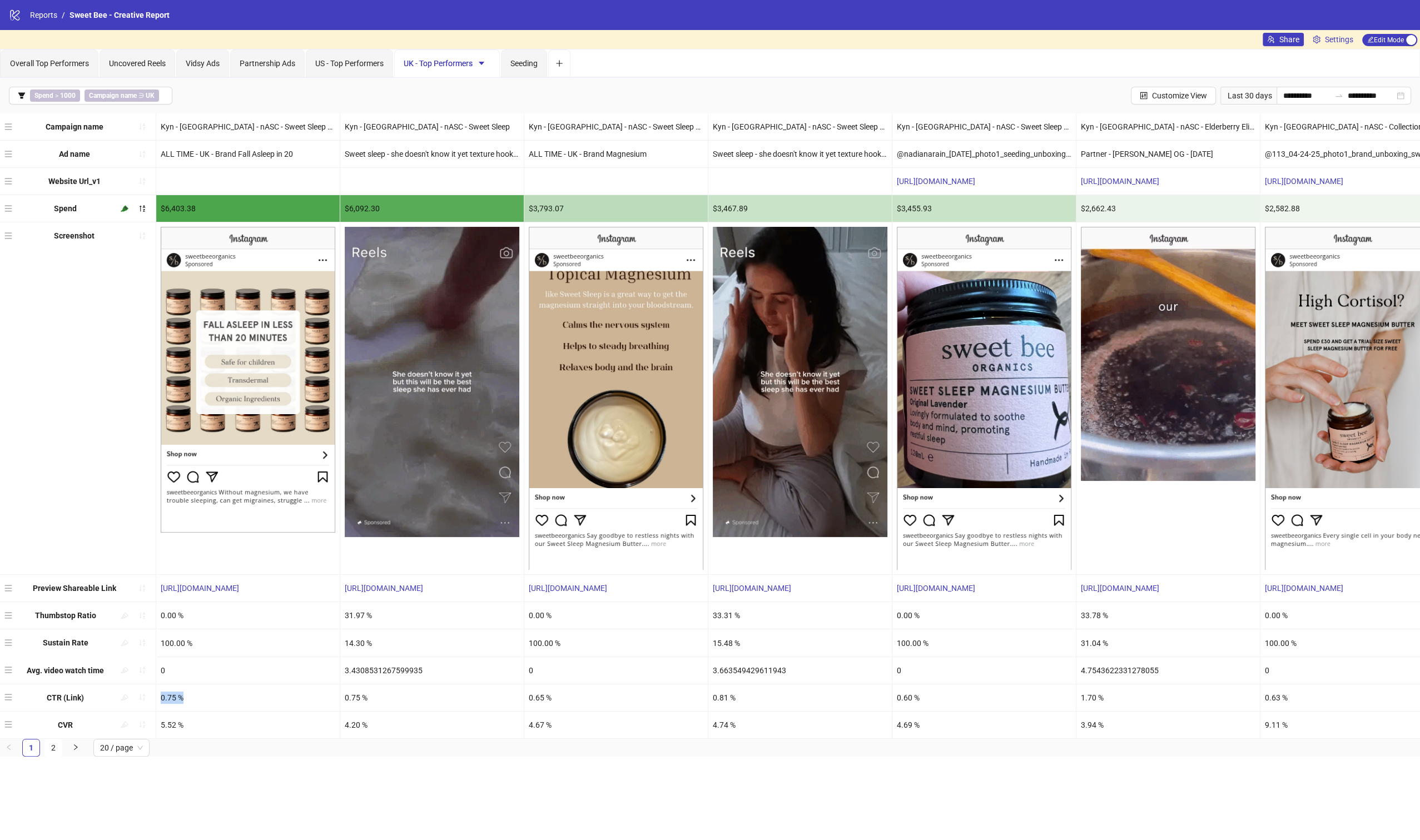
click at [238, 697] on div "0.75 %" at bounding box center [248, 697] width 183 height 27
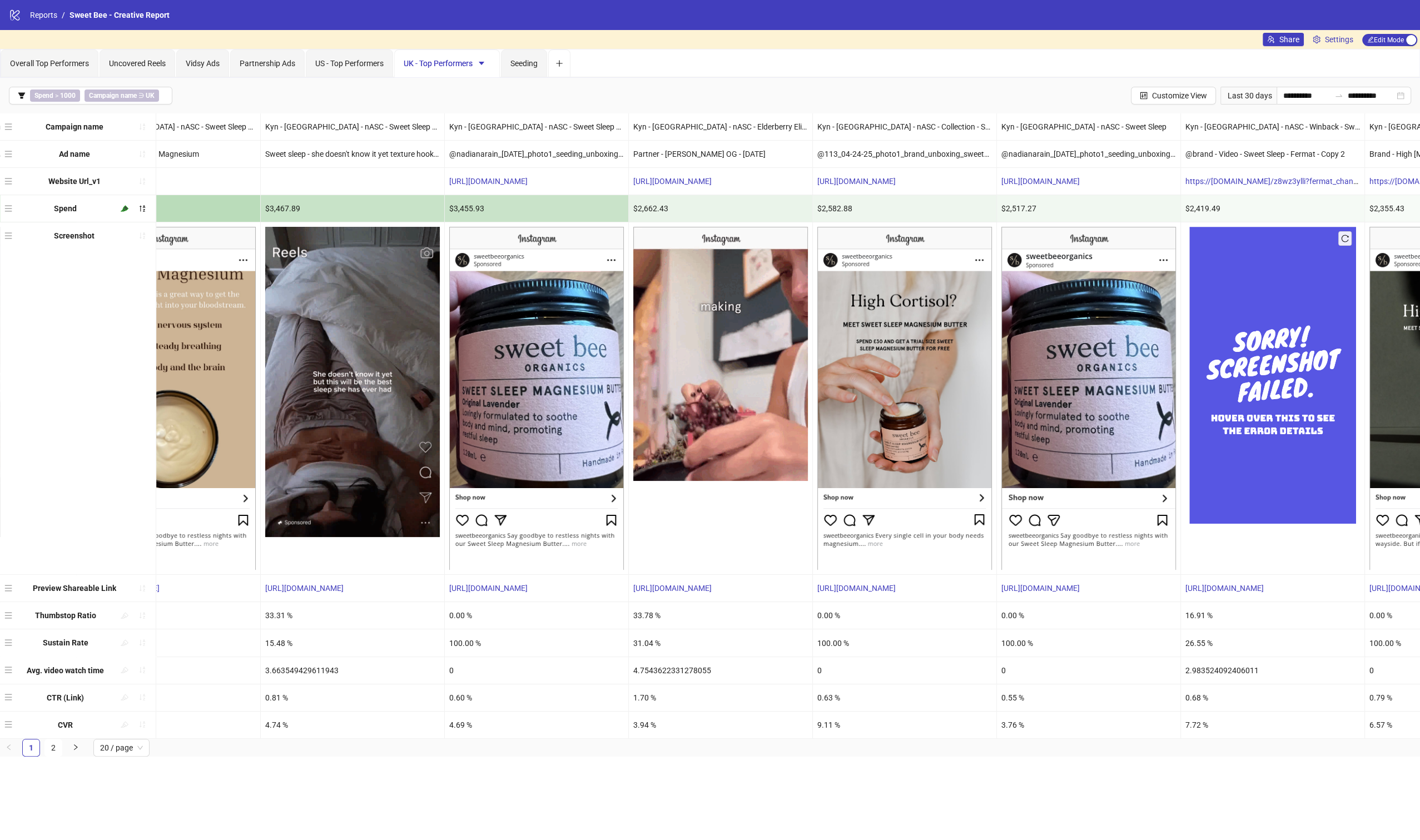
scroll to position [0, 501]
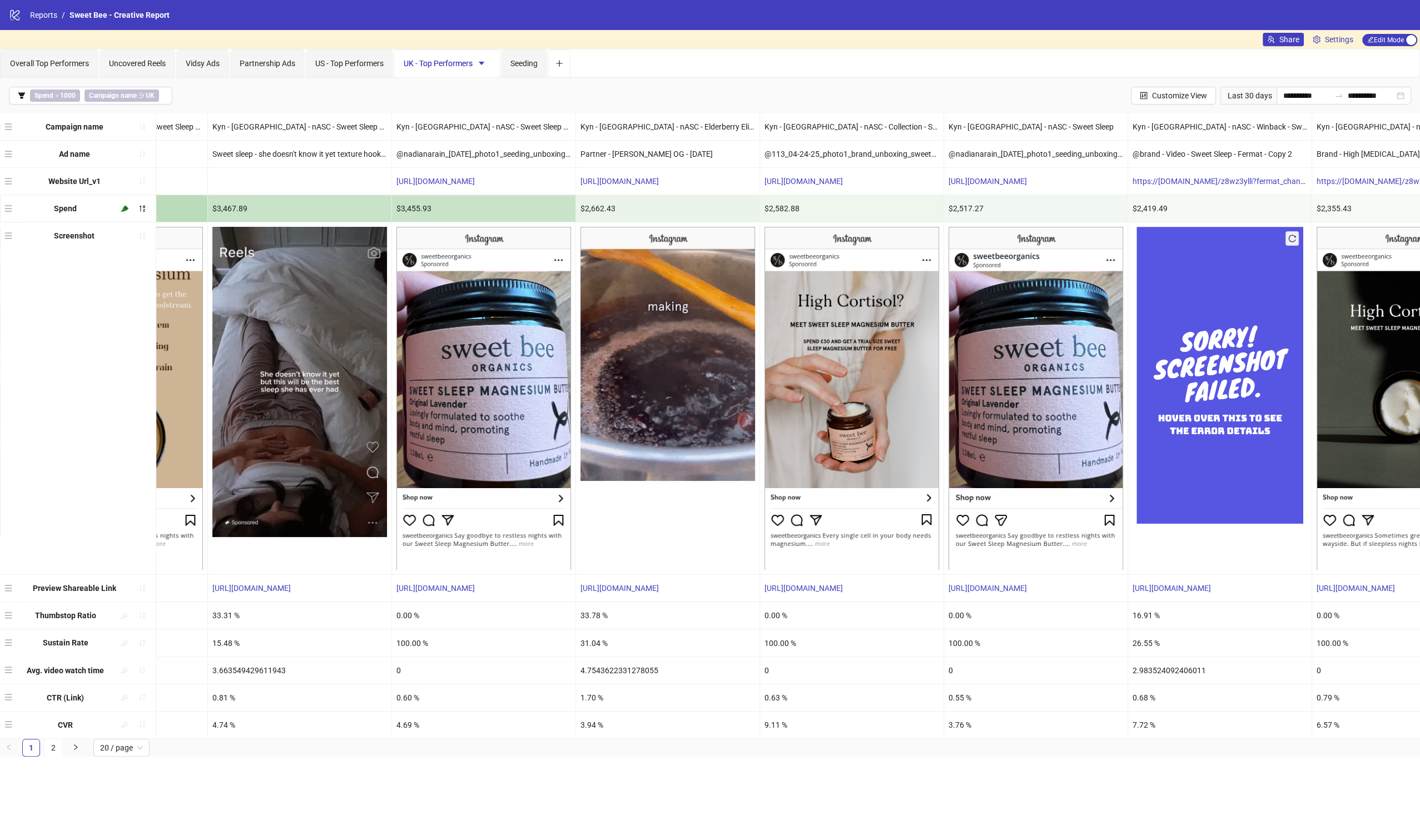
click at [1232, 408] on img at bounding box center [1219, 375] width 167 height 296
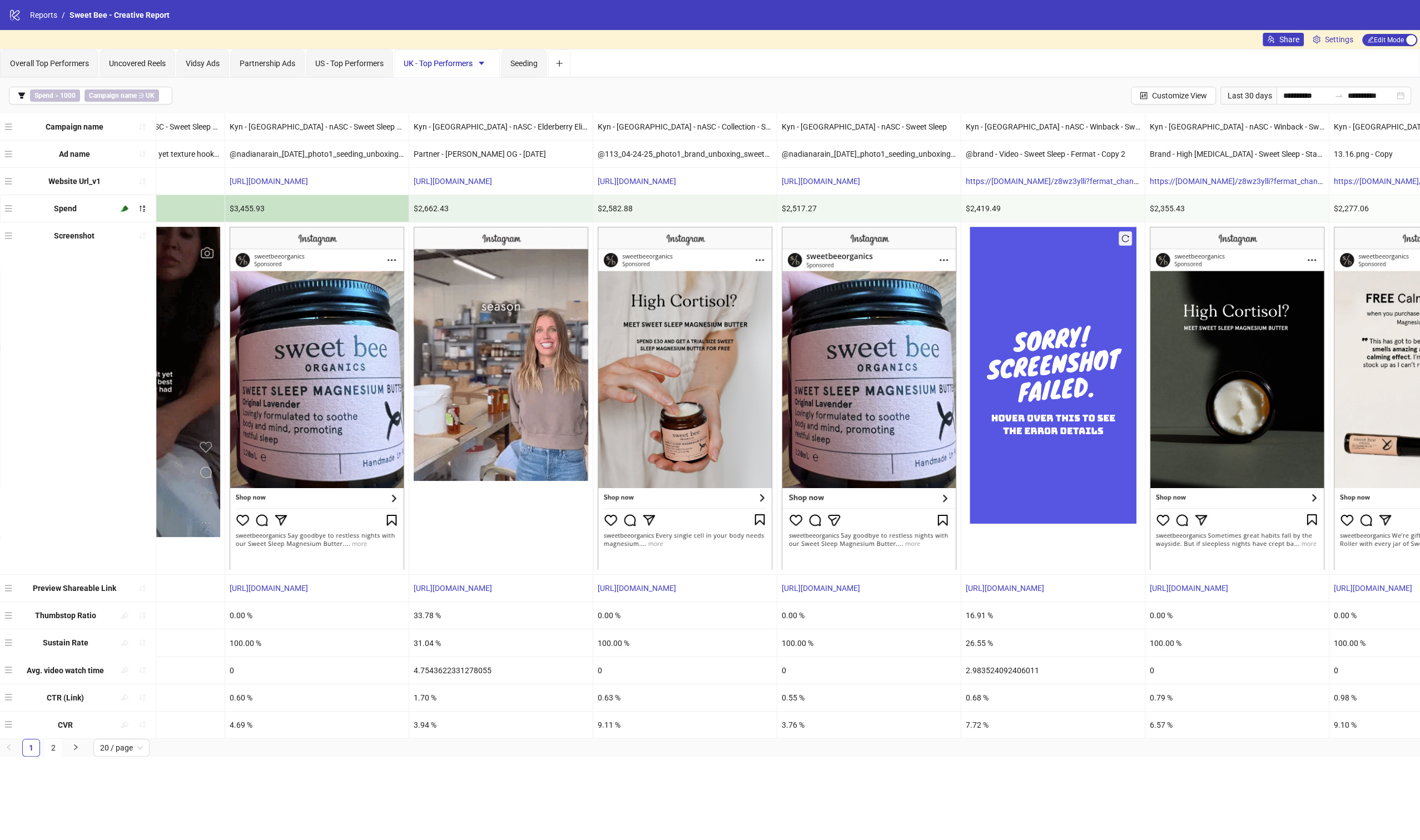
scroll to position [0, 0]
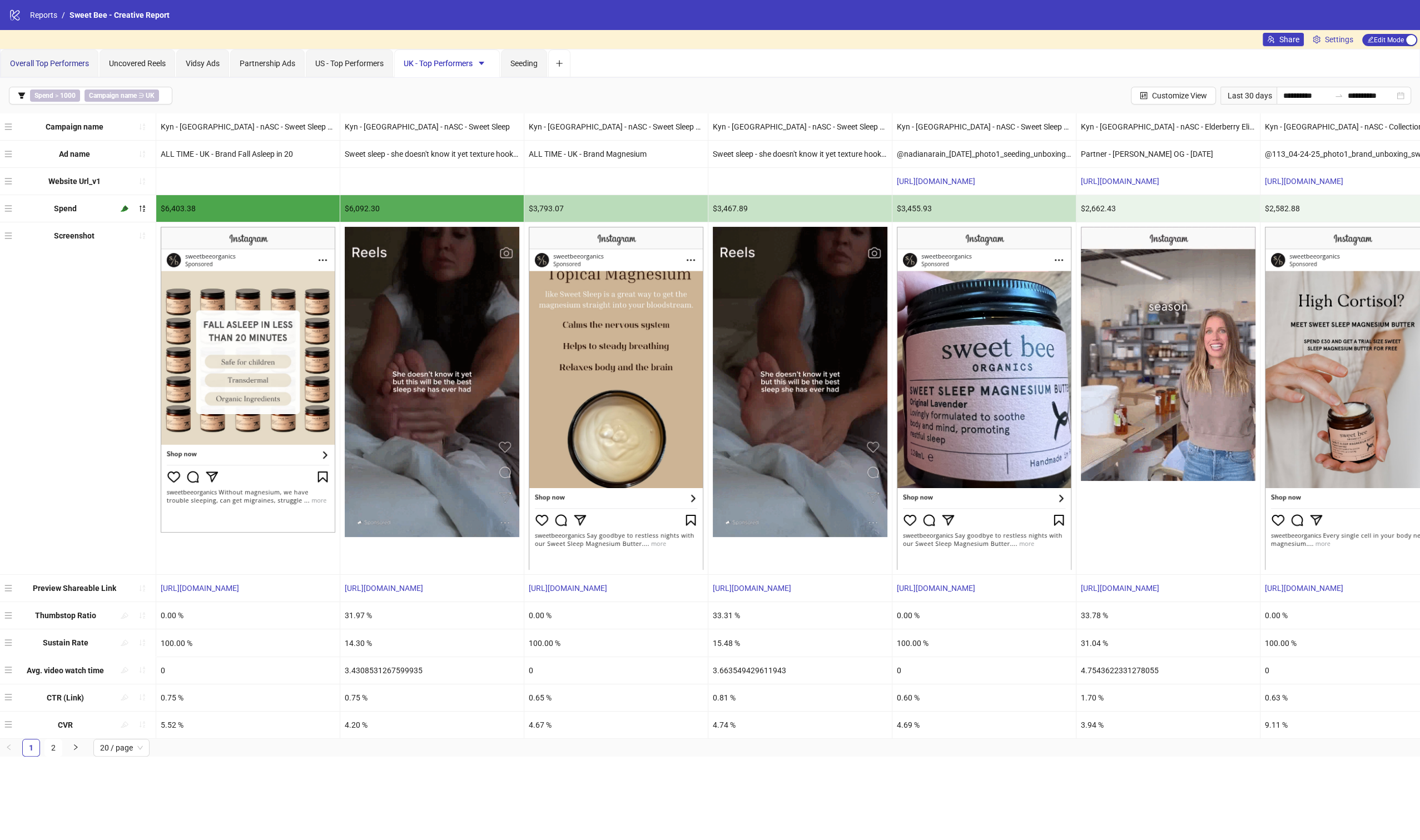
click at [70, 65] on span "Overall Top Performers" at bounding box center [49, 63] width 79 height 9
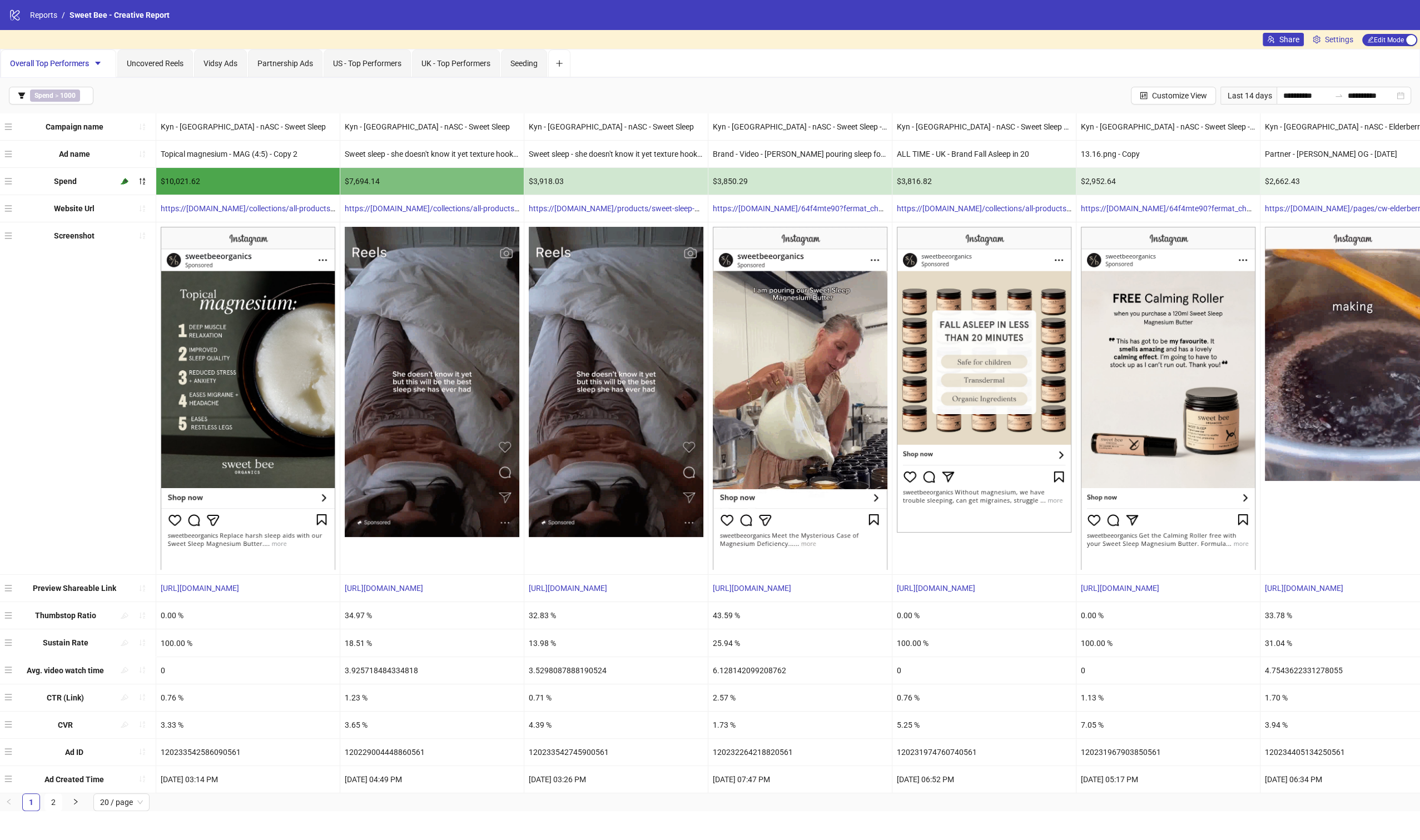
click at [164, 723] on div "3.33 %" at bounding box center [248, 725] width 183 height 27
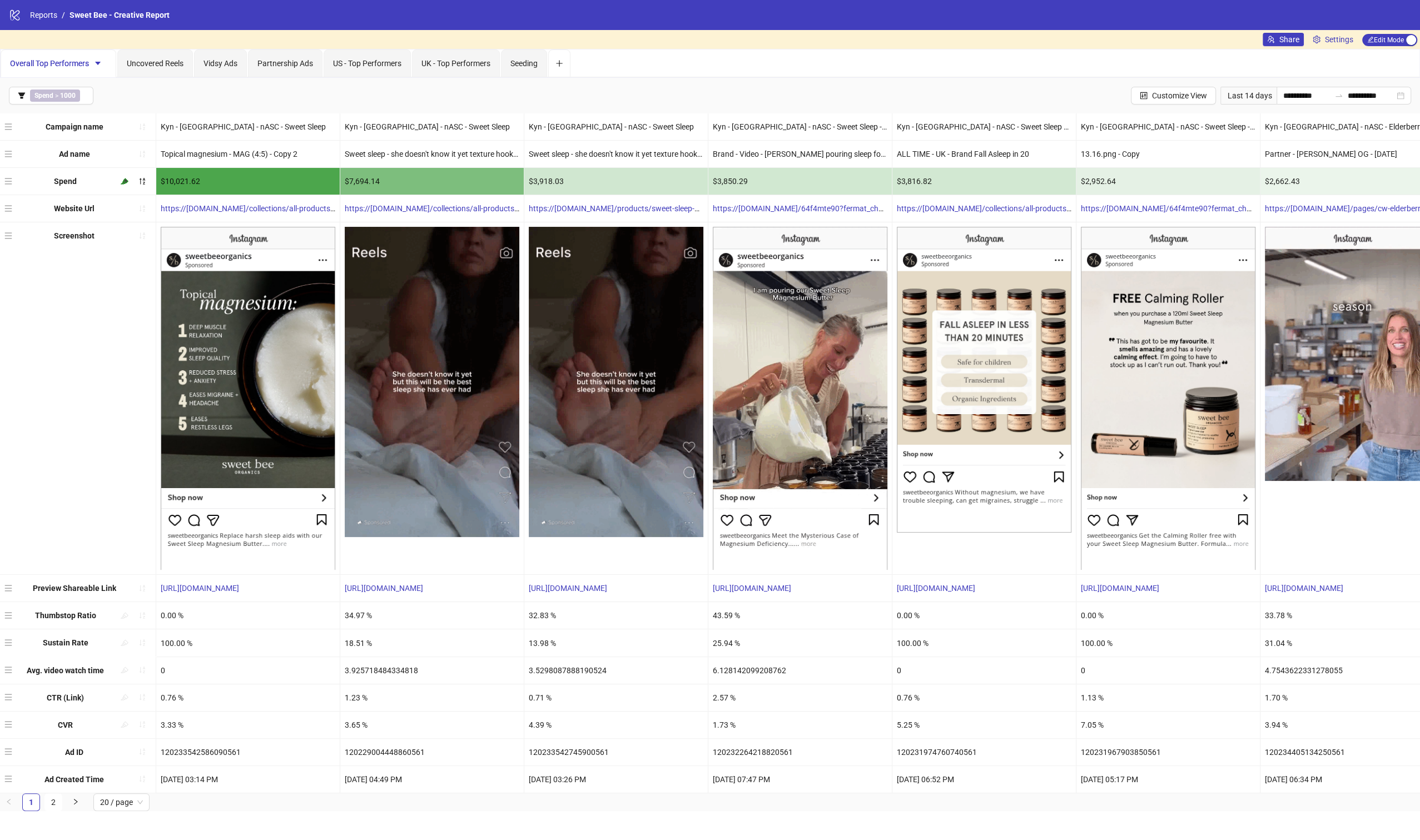
click at [164, 723] on div "3.33 %" at bounding box center [248, 725] width 183 height 27
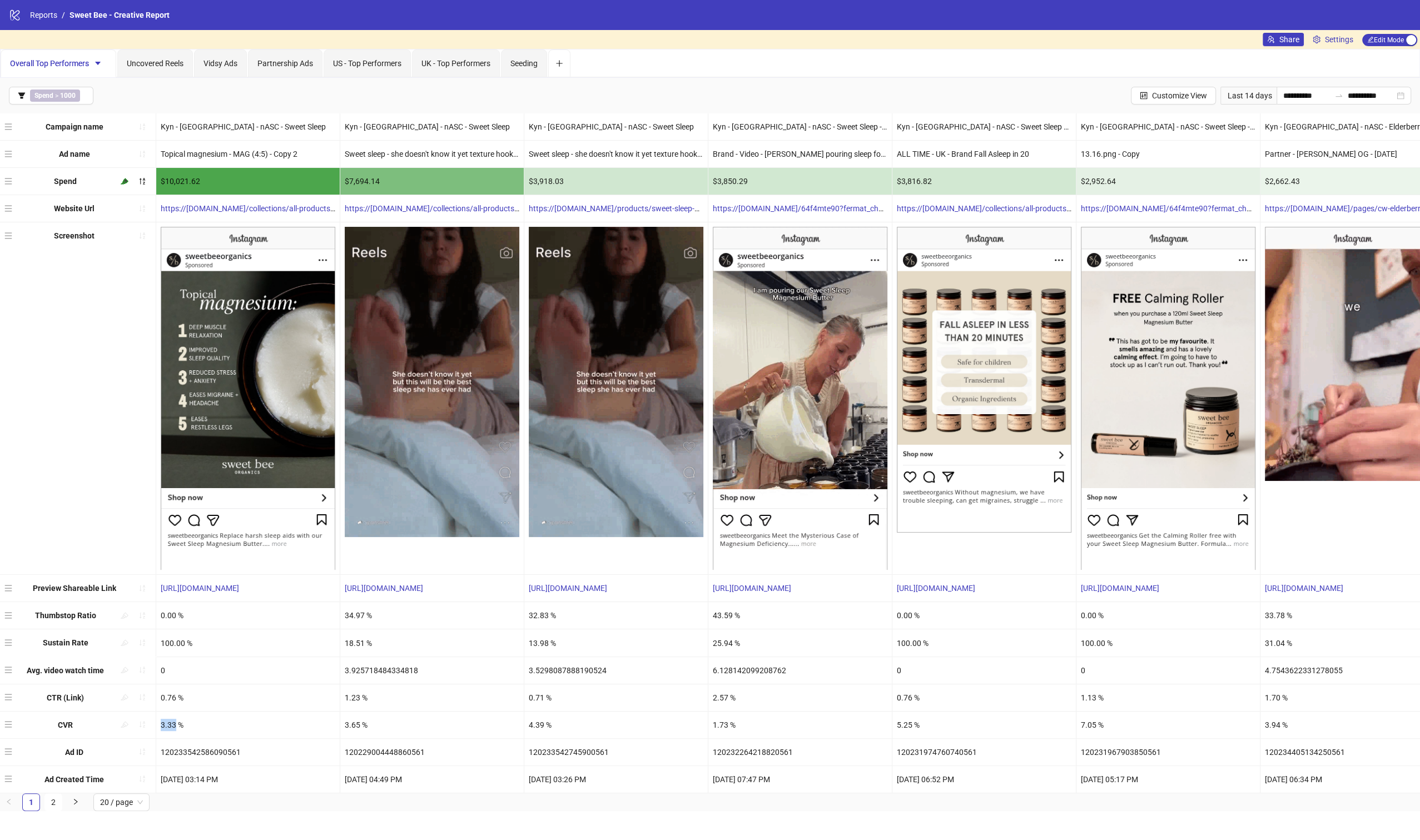
click at [164, 723] on div "3.33 %" at bounding box center [248, 725] width 183 height 27
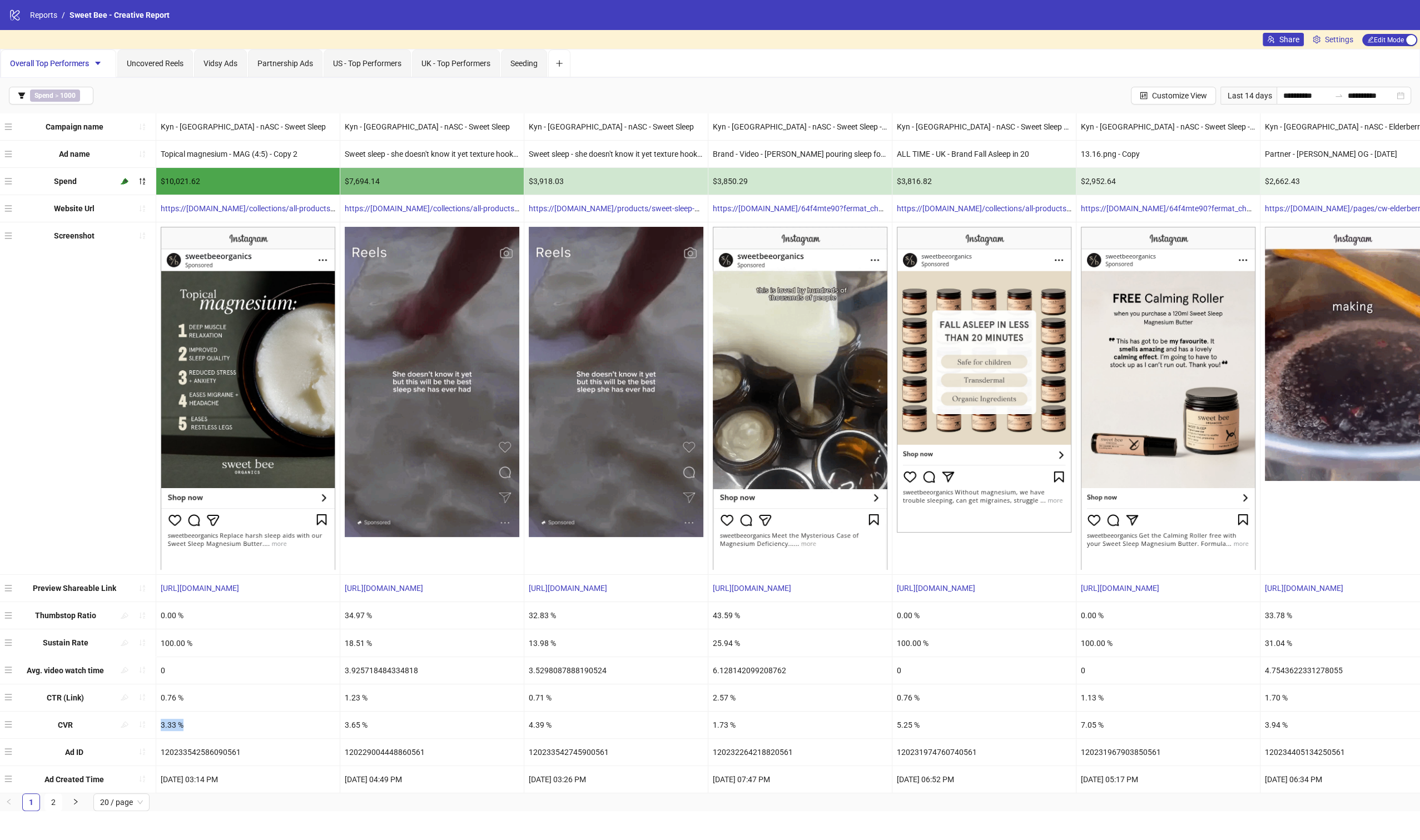
click at [230, 719] on div "3.33 %" at bounding box center [248, 725] width 183 height 27
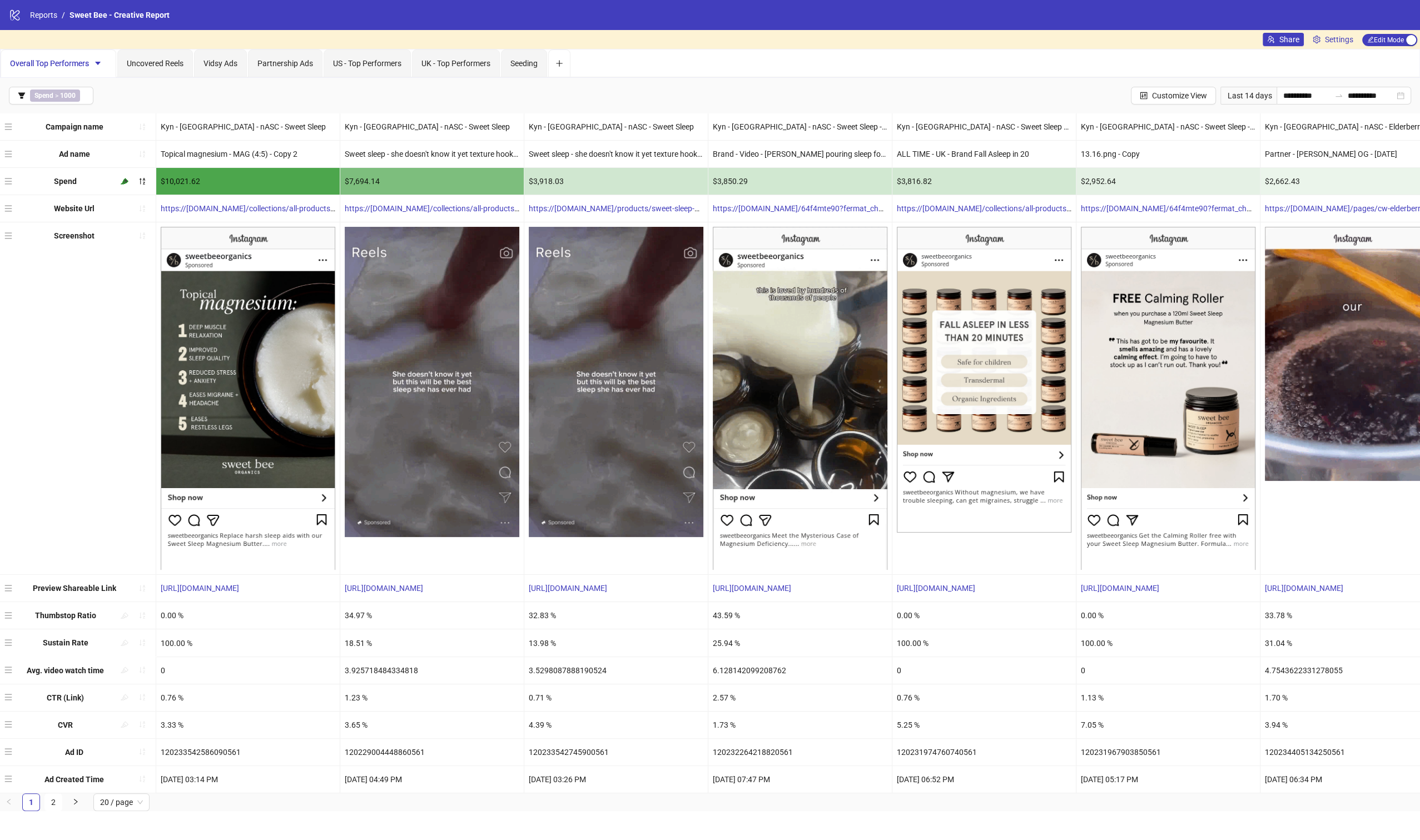
click at [345, 721] on div "3.65 %" at bounding box center [432, 725] width 183 height 27
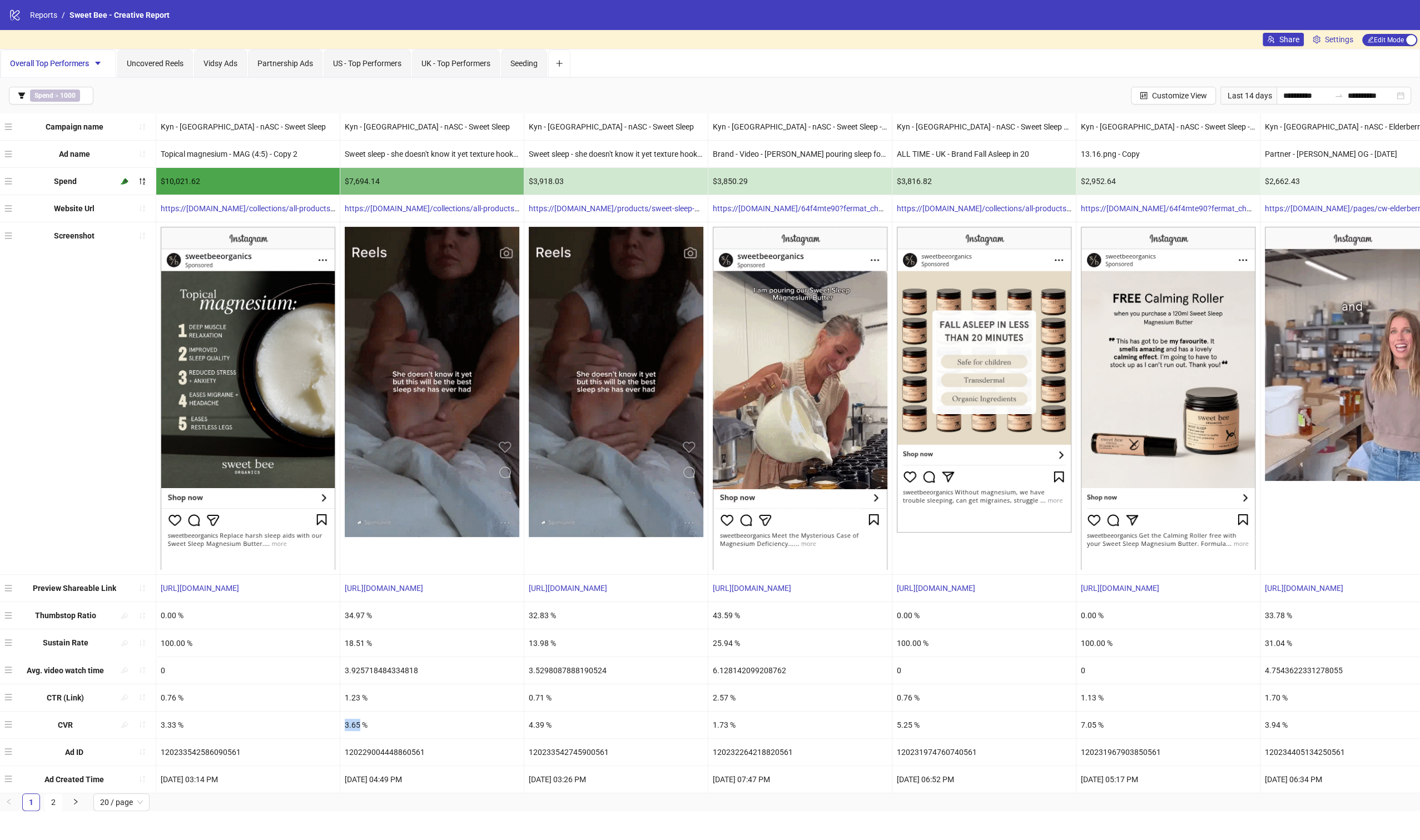
click at [345, 721] on div "3.65 %" at bounding box center [432, 725] width 183 height 27
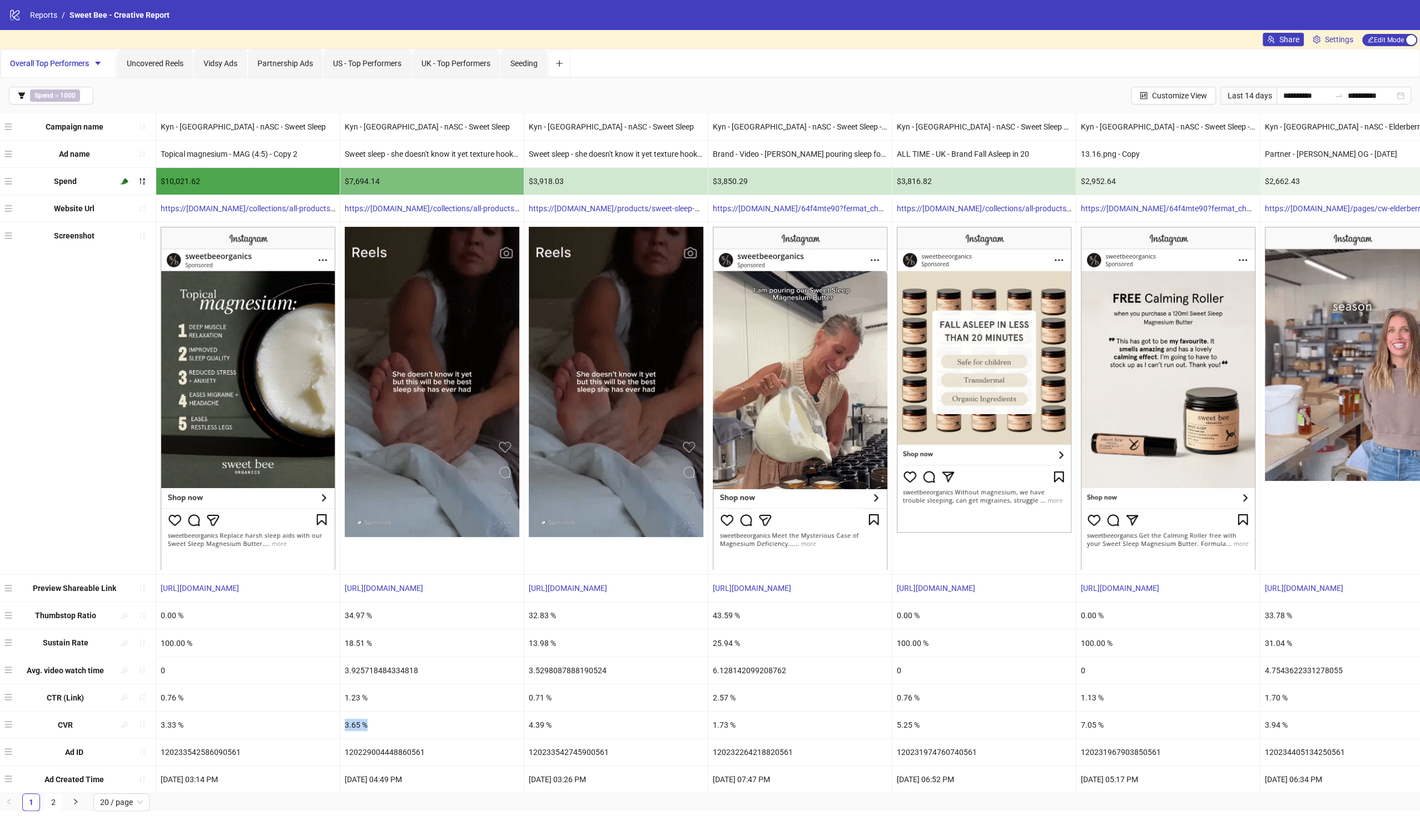
click at [345, 721] on div "3.65 %" at bounding box center [432, 725] width 183 height 27
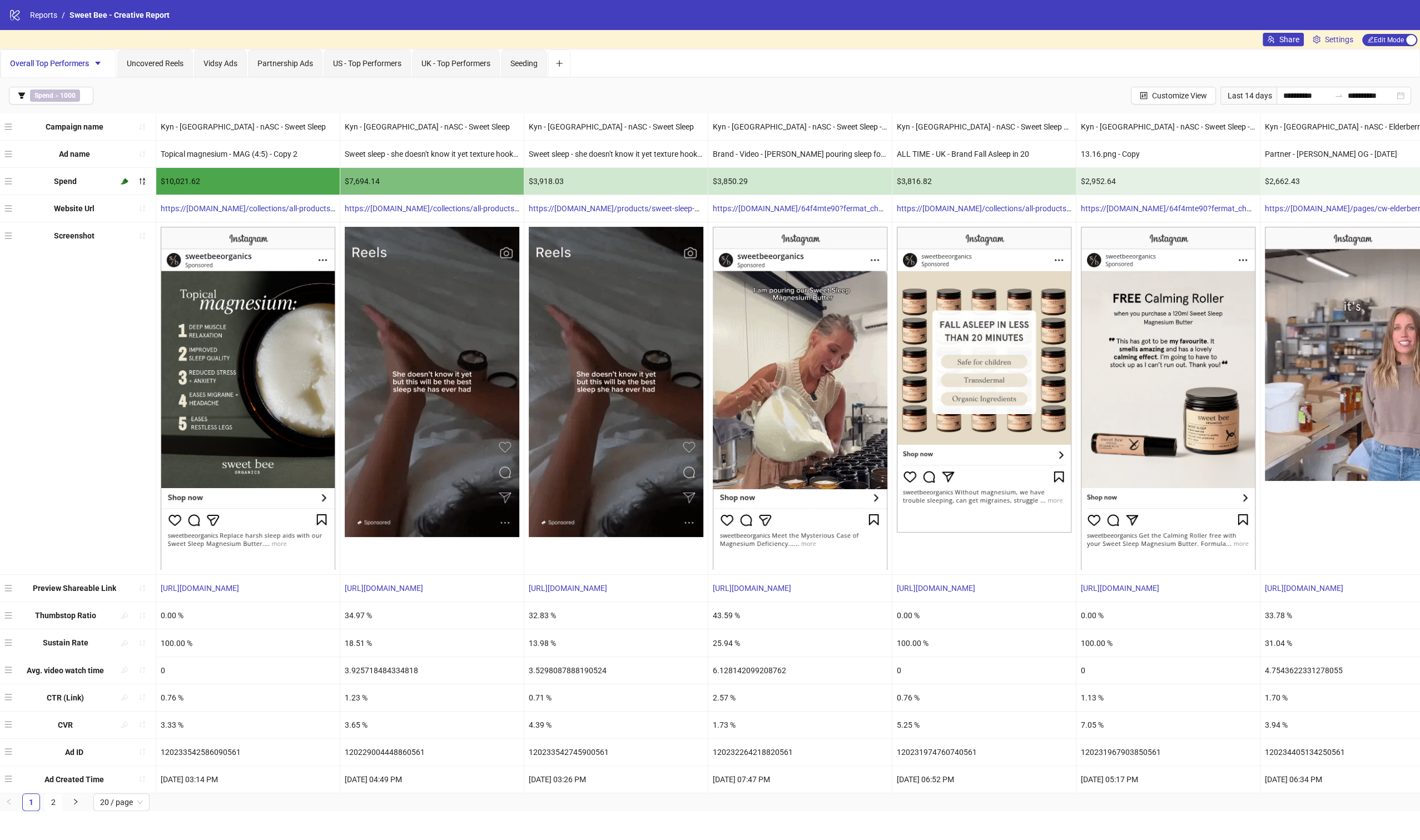
click at [353, 694] on div "1.23 %" at bounding box center [432, 697] width 183 height 27
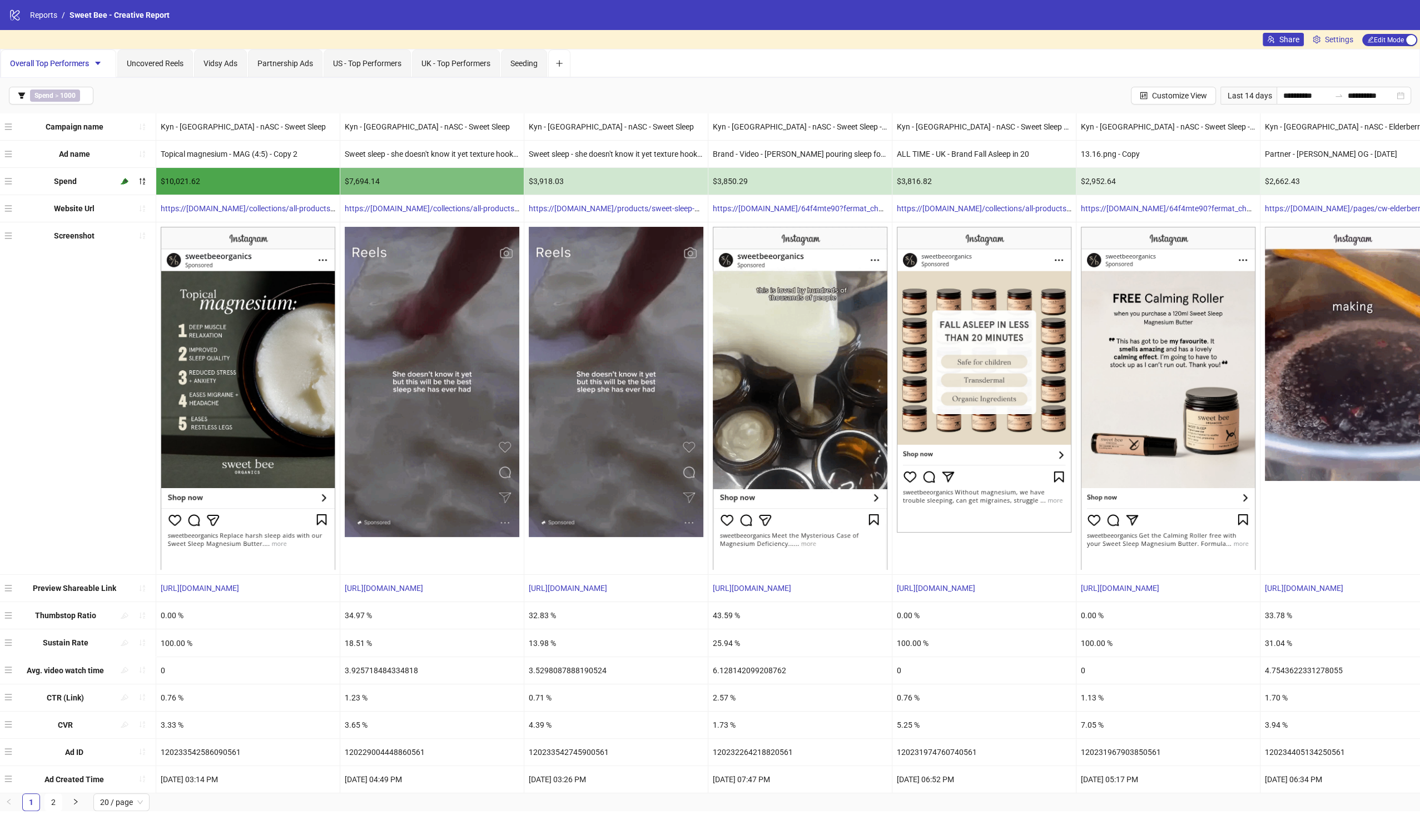
click at [353, 695] on div "1.23 %" at bounding box center [432, 697] width 183 height 27
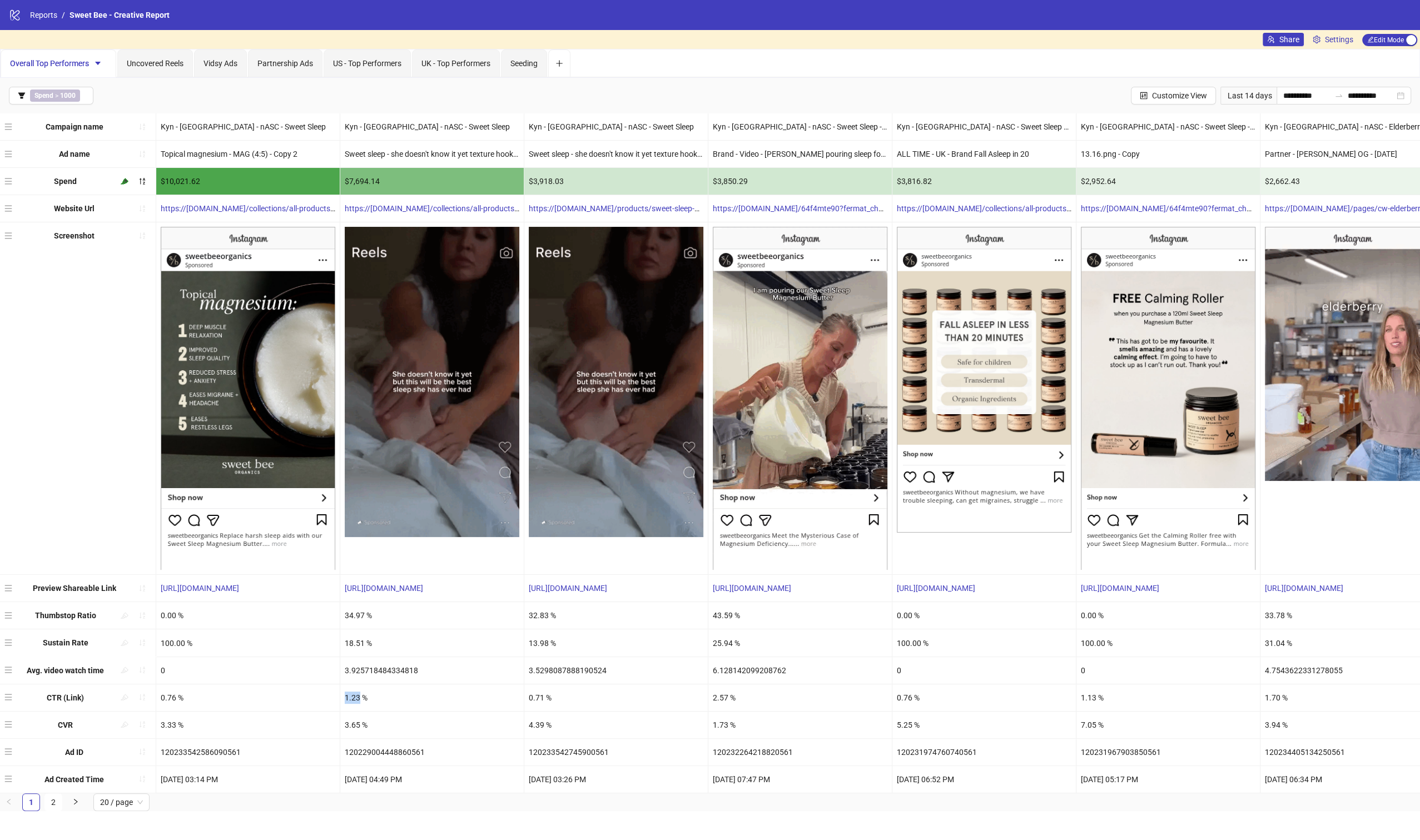
click at [353, 695] on div "1.23 %" at bounding box center [432, 697] width 183 height 27
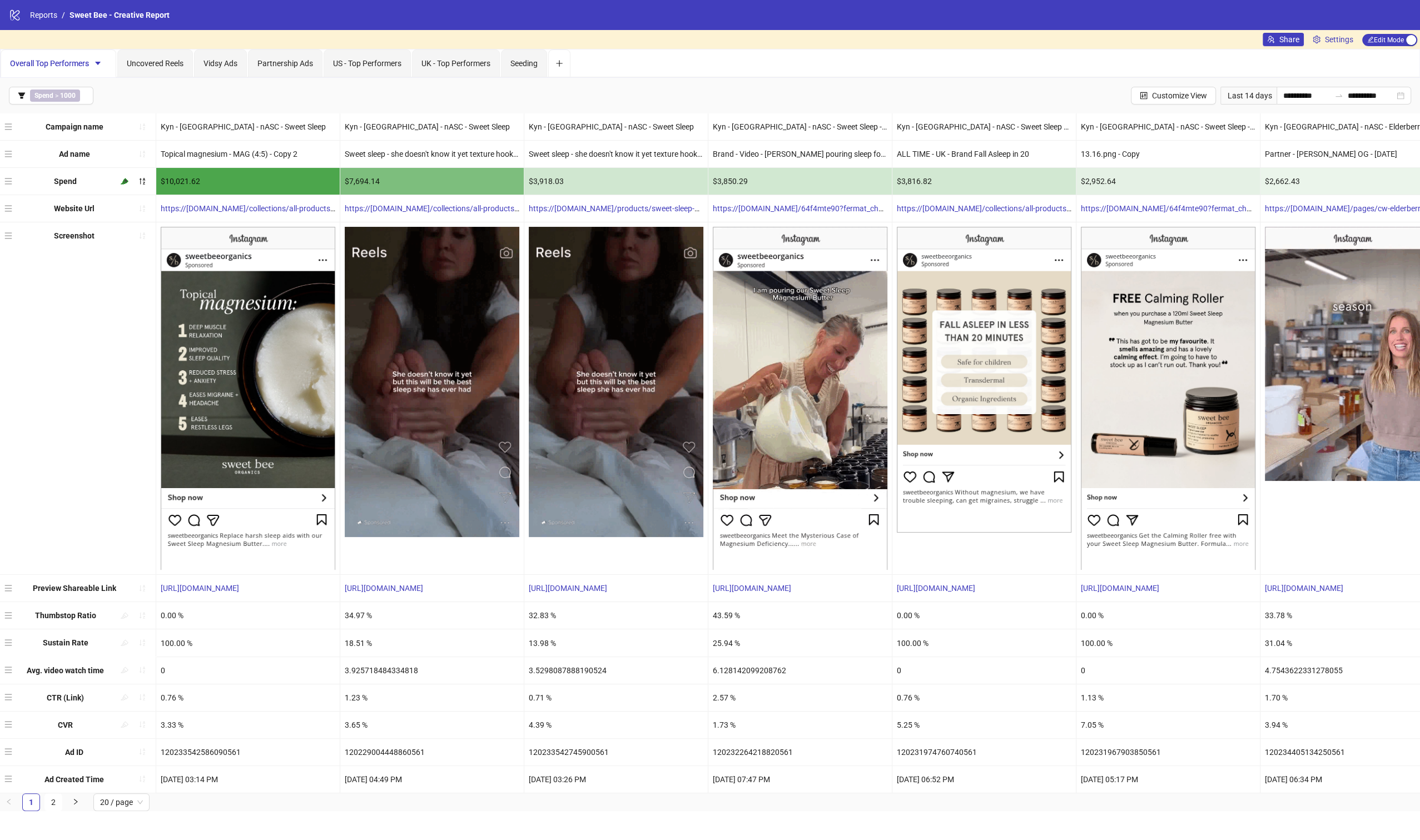
click at [541, 696] on div "0.71 %" at bounding box center [616, 697] width 183 height 27
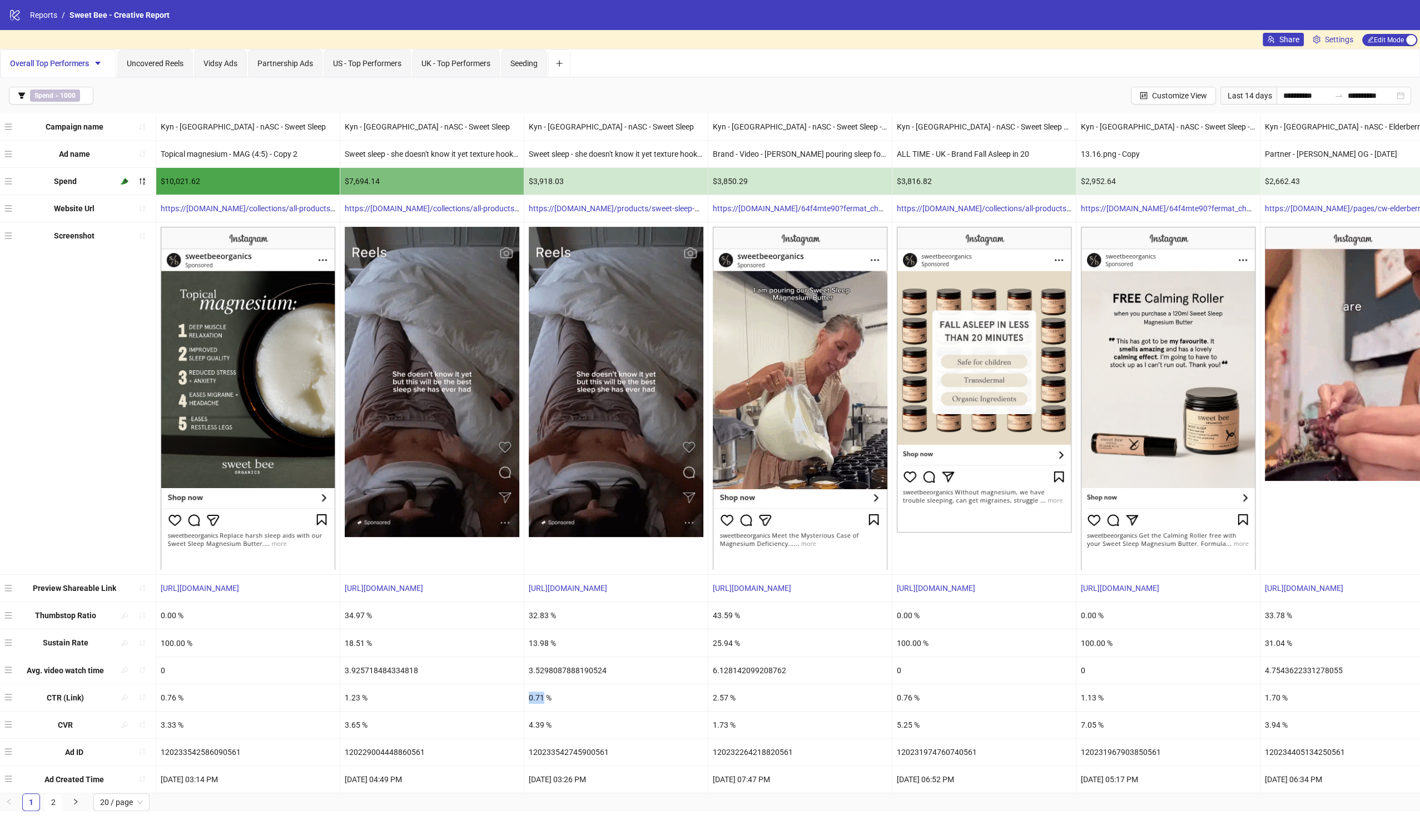
click at [540, 696] on div "0.71 %" at bounding box center [616, 697] width 183 height 27
click at [723, 695] on div "2.57 %" at bounding box center [800, 697] width 183 height 27
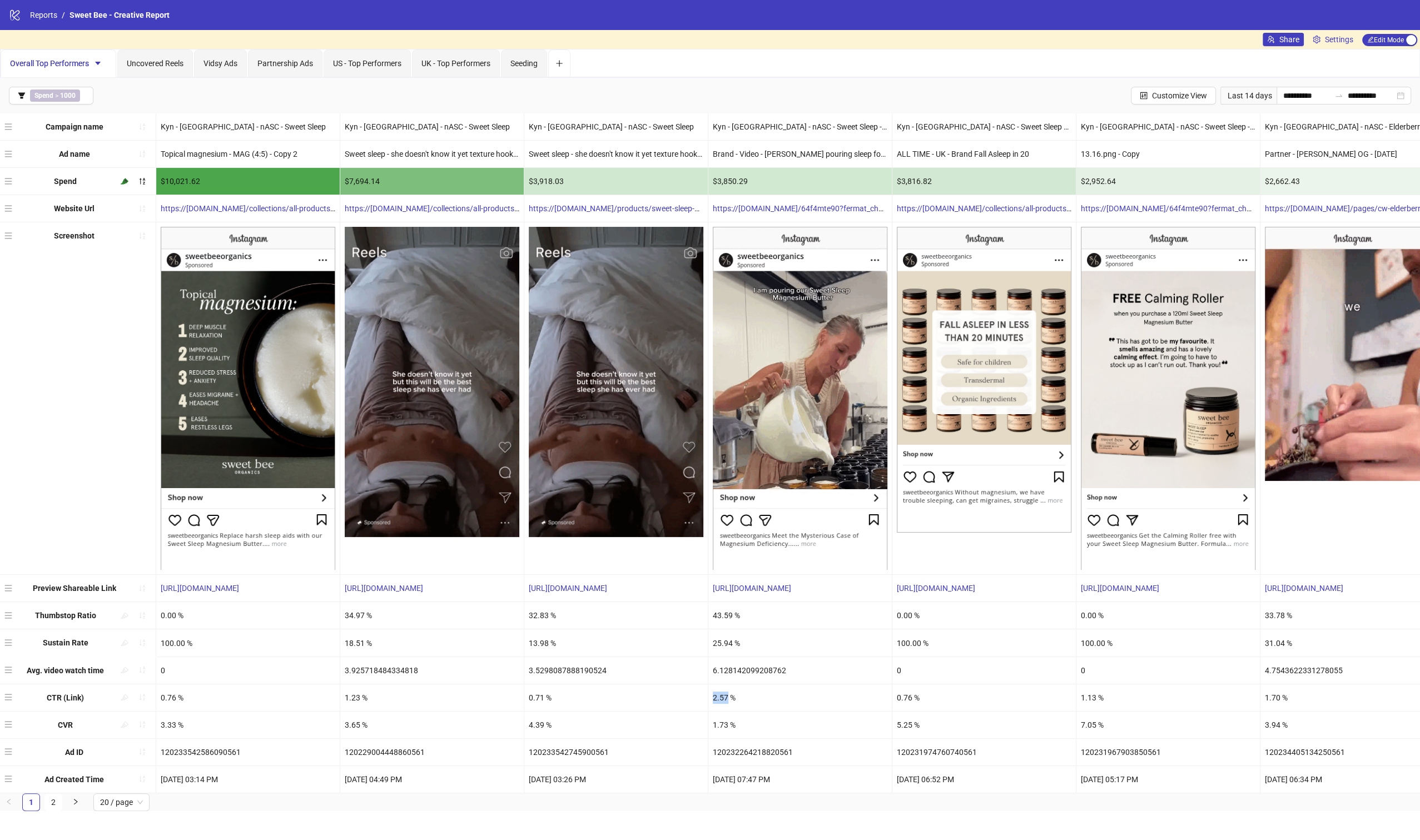
click at [723, 695] on div "2.57 %" at bounding box center [800, 697] width 183 height 27
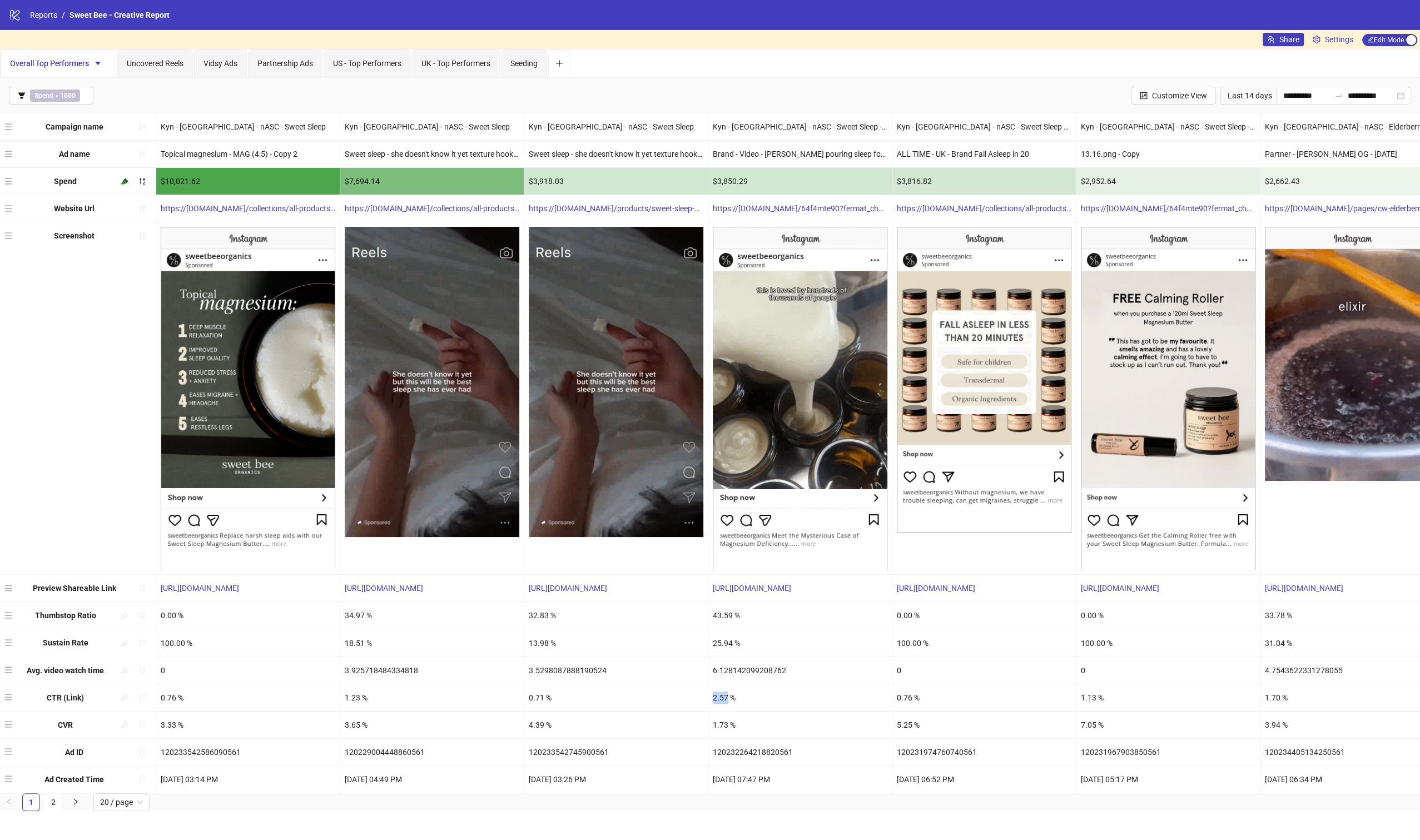
click at [723, 695] on div "2.57 %" at bounding box center [800, 697] width 183 height 27
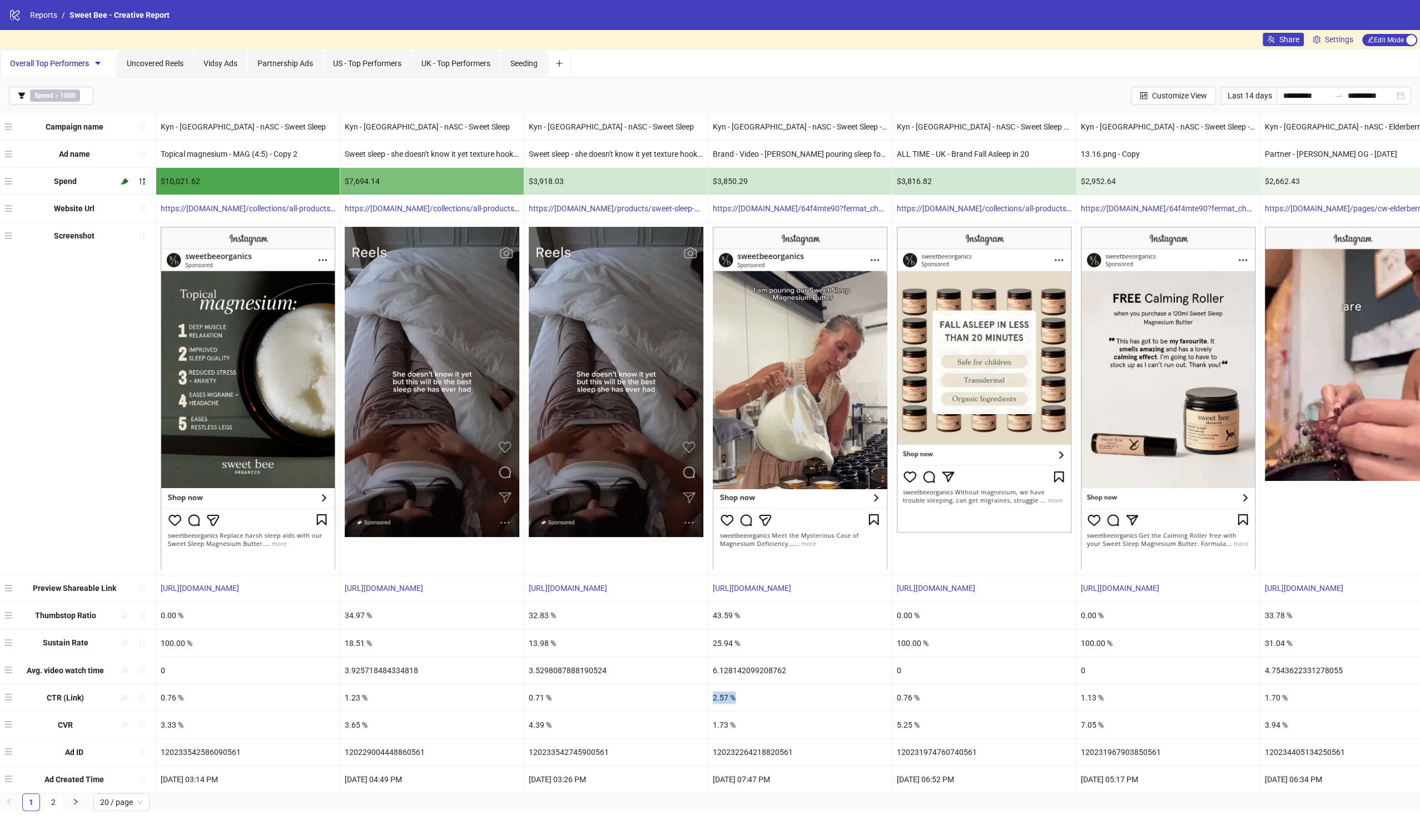
click at [910, 696] on div "0.76 %" at bounding box center [984, 697] width 183 height 27
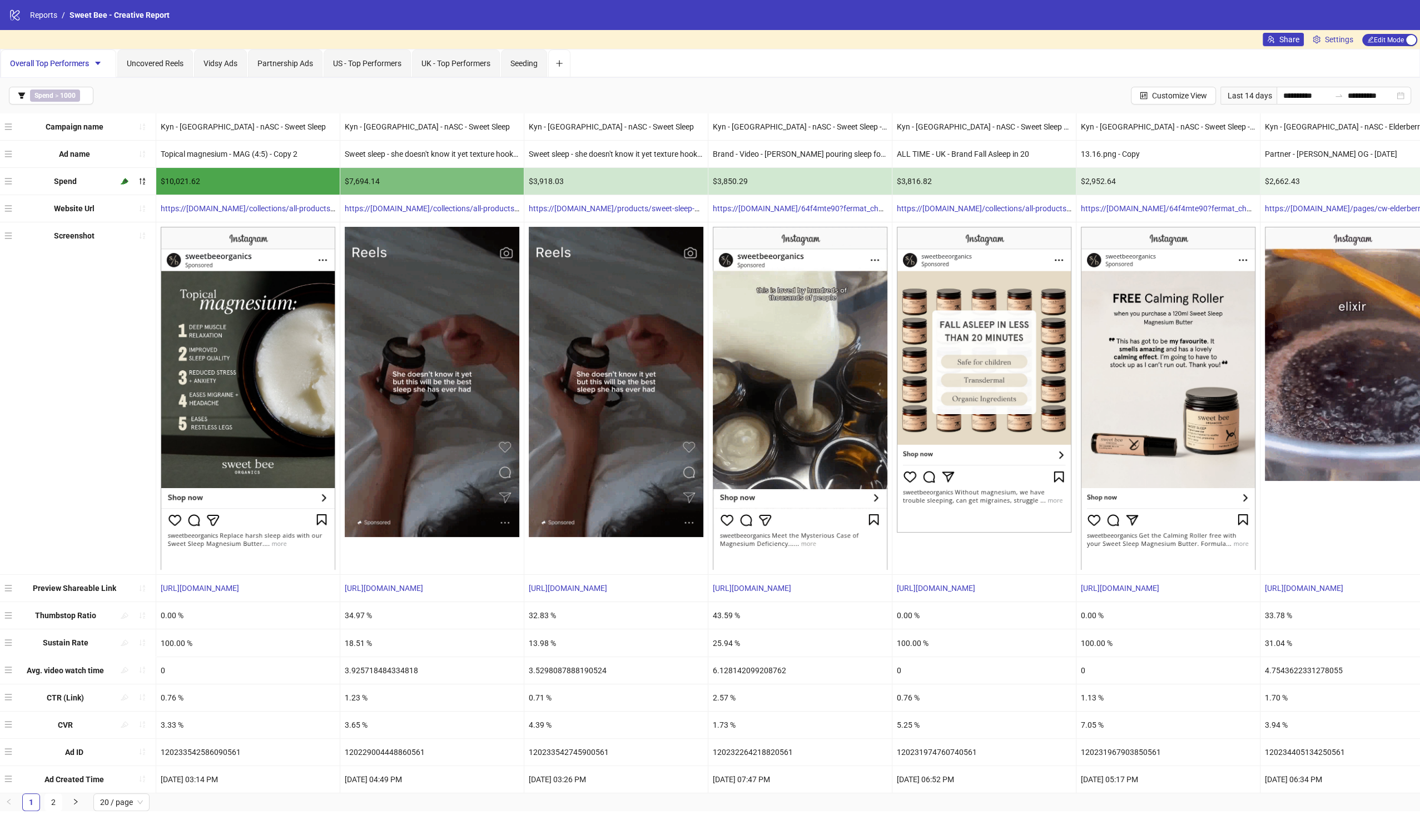
click at [910, 696] on div "0.76 %" at bounding box center [984, 697] width 183 height 27
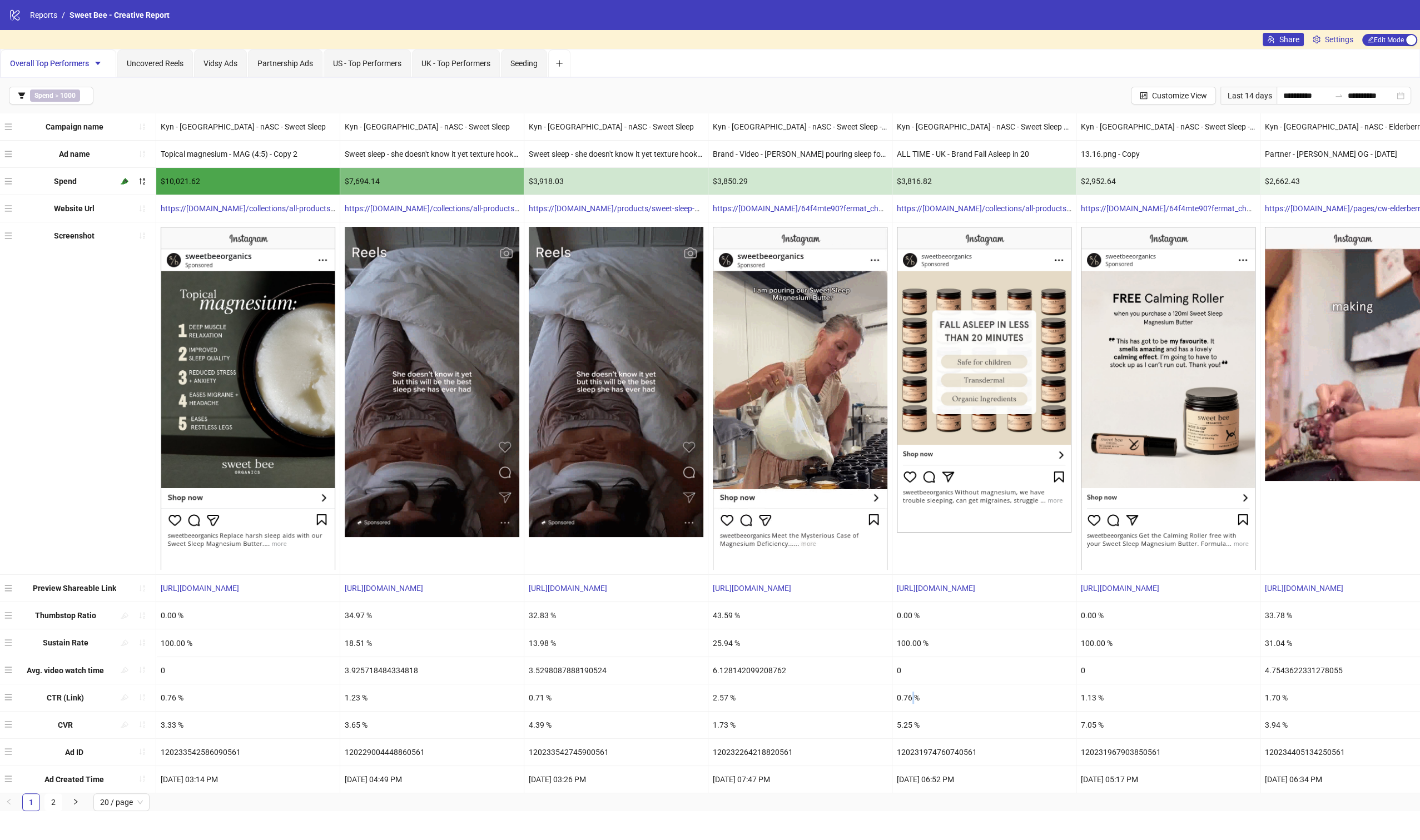
click at [868, 697] on div "2.57 %" at bounding box center [800, 697] width 183 height 27
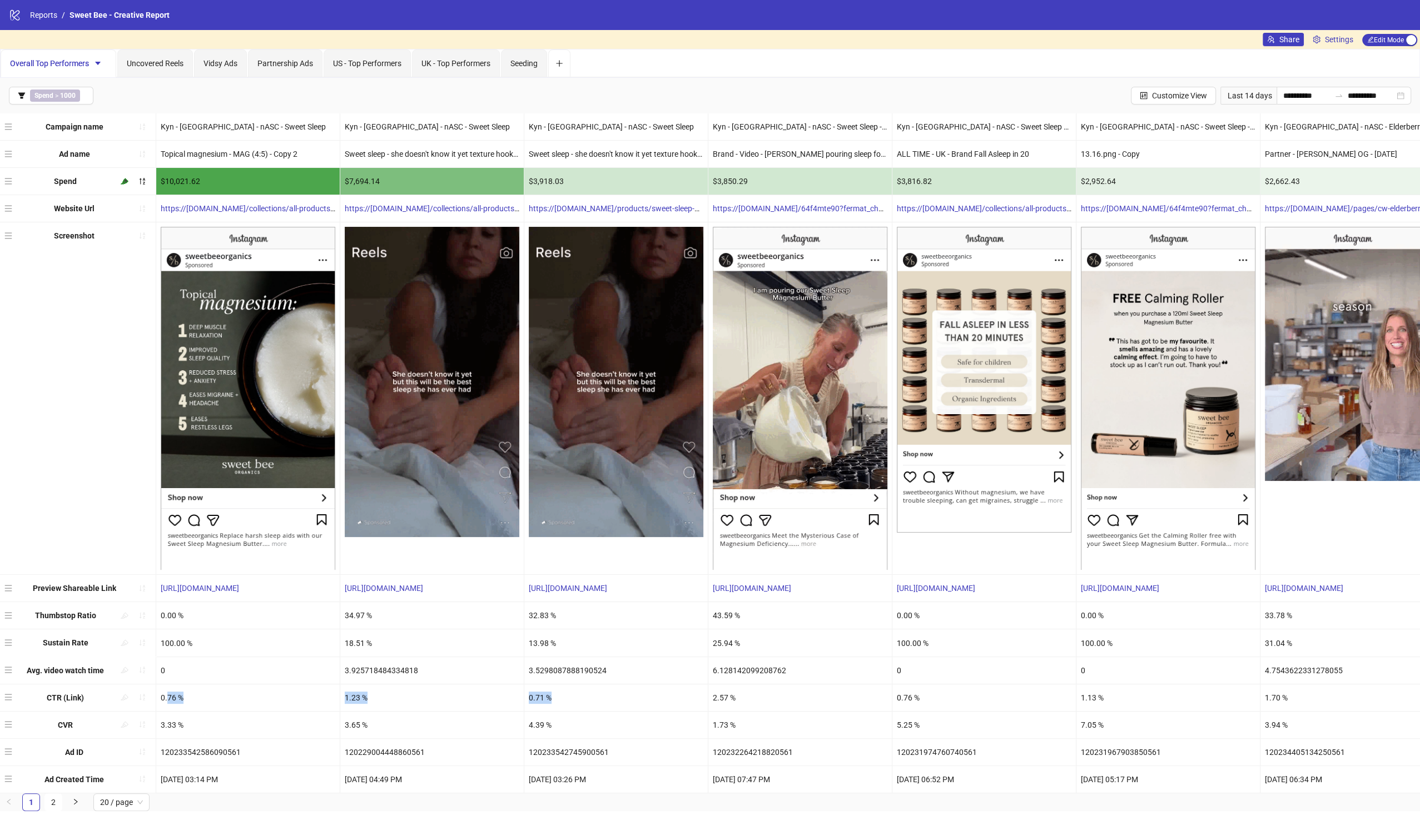
drag, startPoint x: 167, startPoint y: 695, endPoint x: 566, endPoint y: 694, distance: 399.0
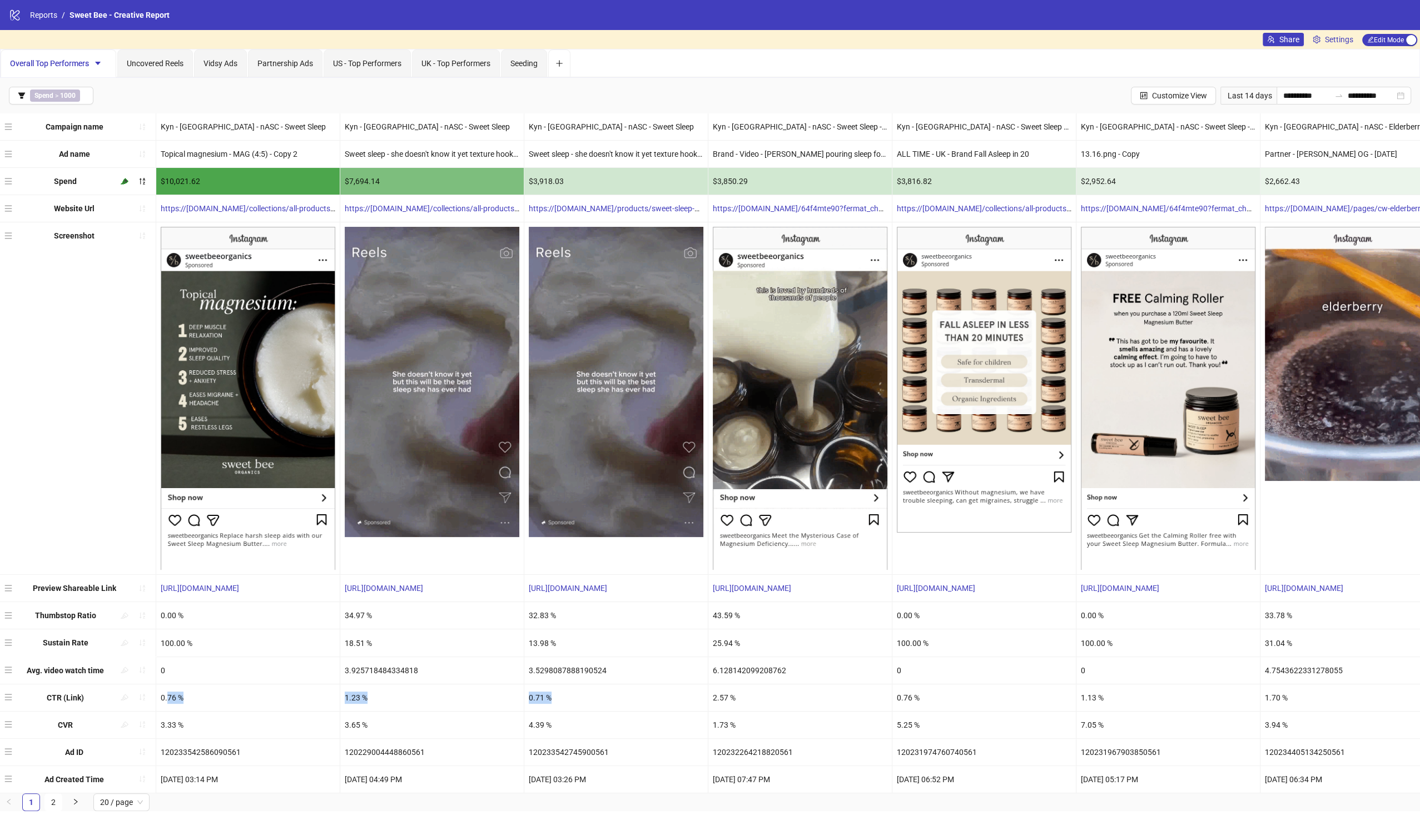
click at [566, 694] on div "0.71 %" at bounding box center [616, 697] width 183 height 27
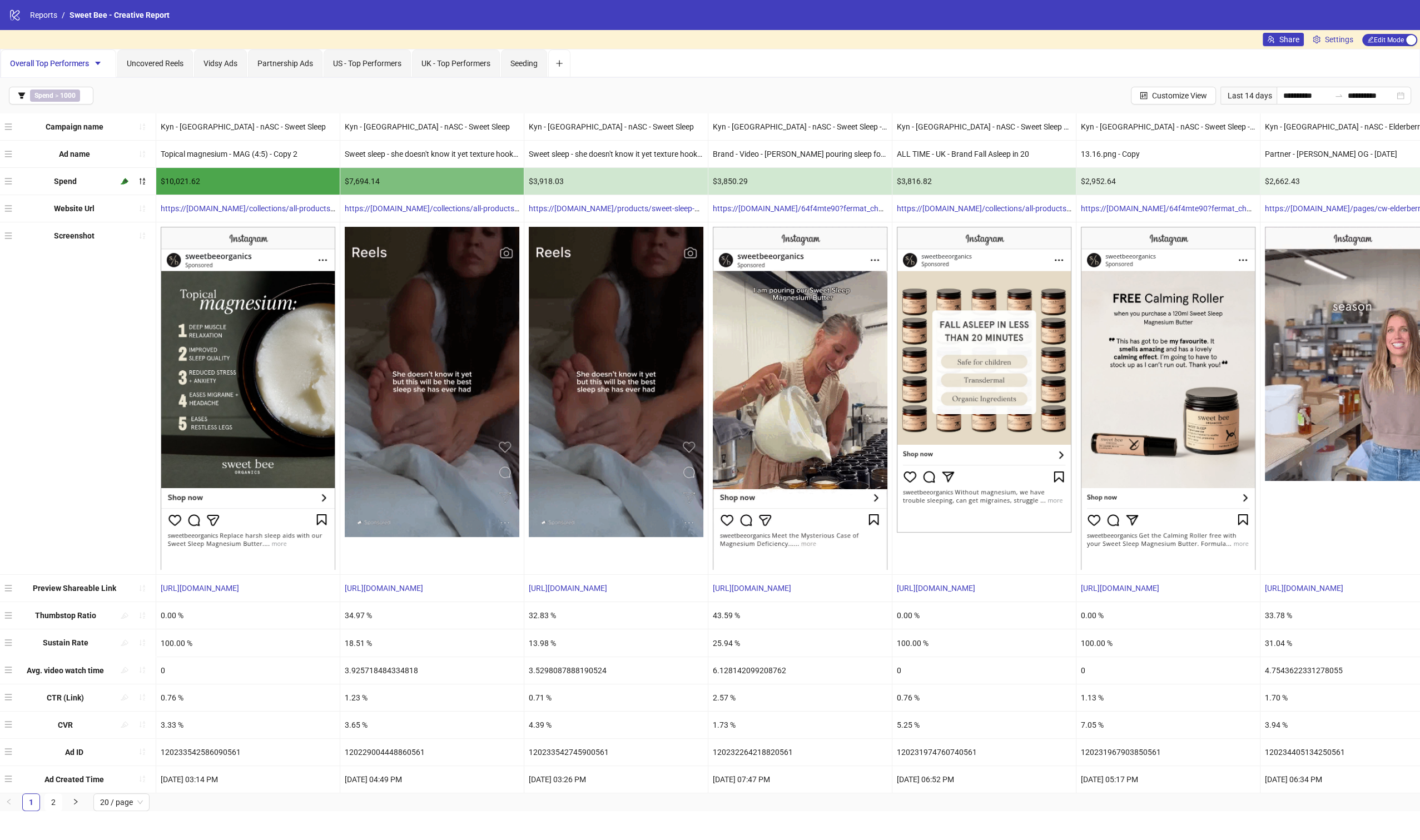
click at [355, 721] on div "3.65 %" at bounding box center [432, 725] width 183 height 27
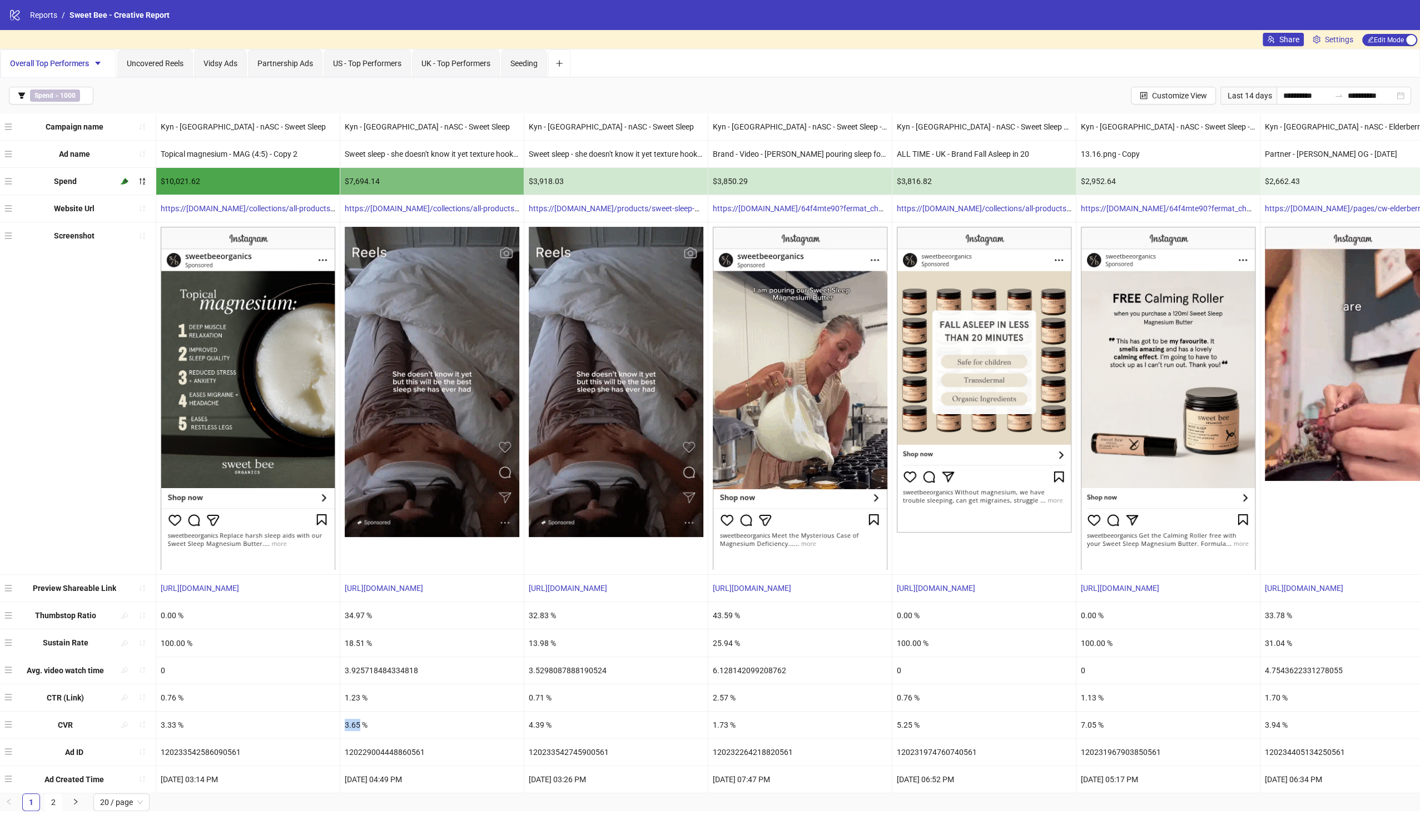
click at [355, 721] on div "3.65 %" at bounding box center [432, 725] width 183 height 27
click at [538, 723] on div "4.39 %" at bounding box center [616, 725] width 183 height 27
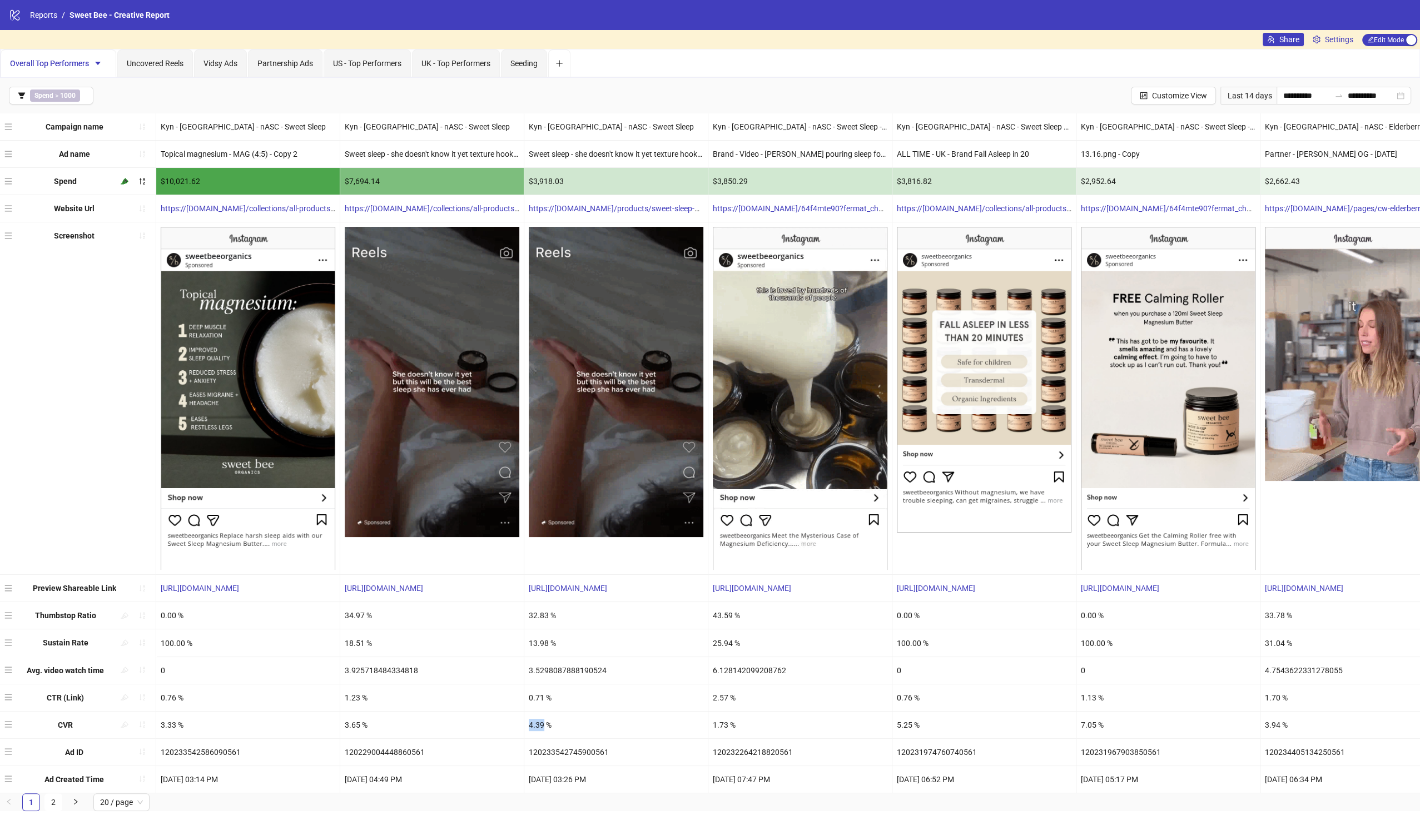
click at [539, 723] on div "4.39 %" at bounding box center [616, 725] width 183 height 27
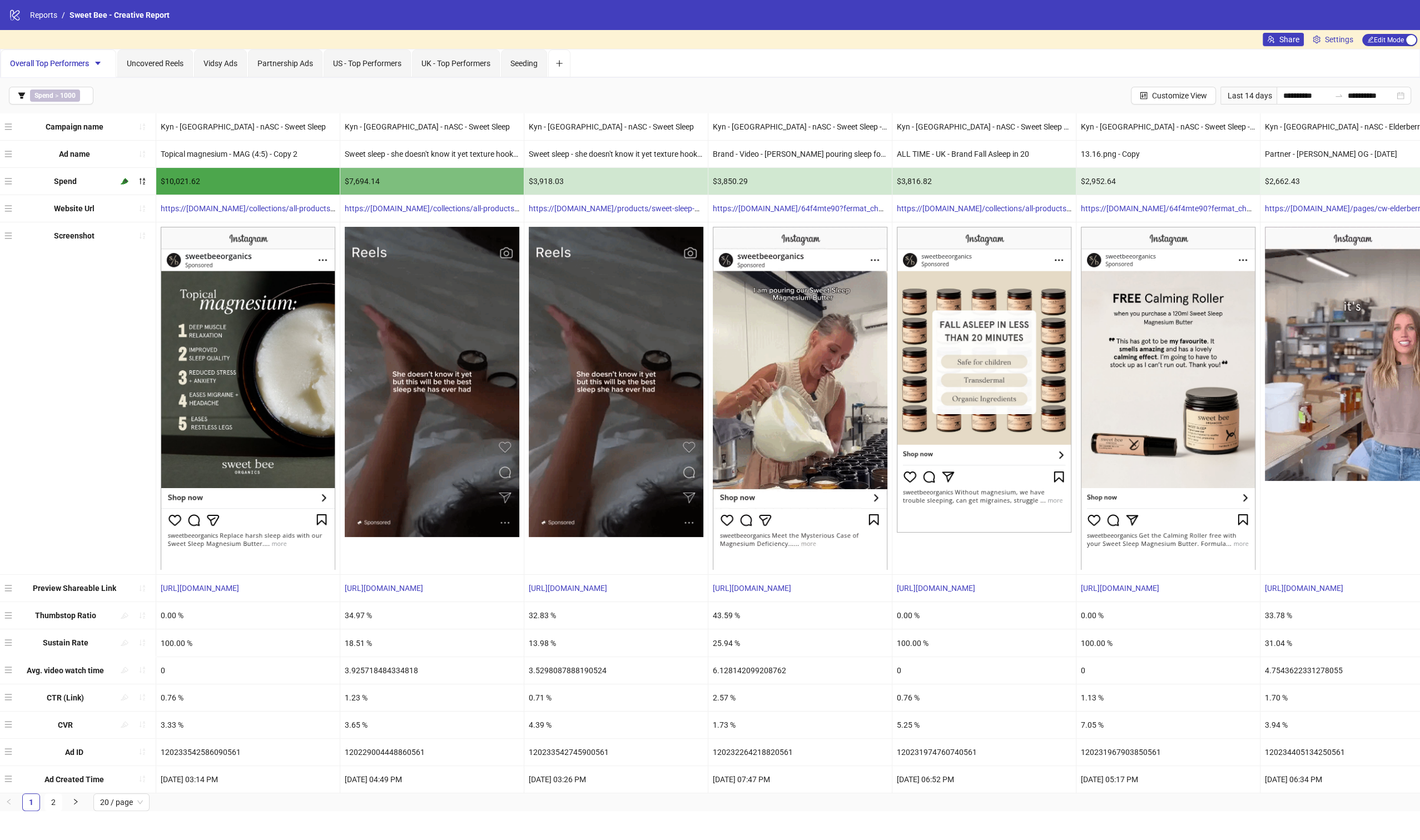
click at [463, 721] on div "3.65 %" at bounding box center [432, 725] width 183 height 27
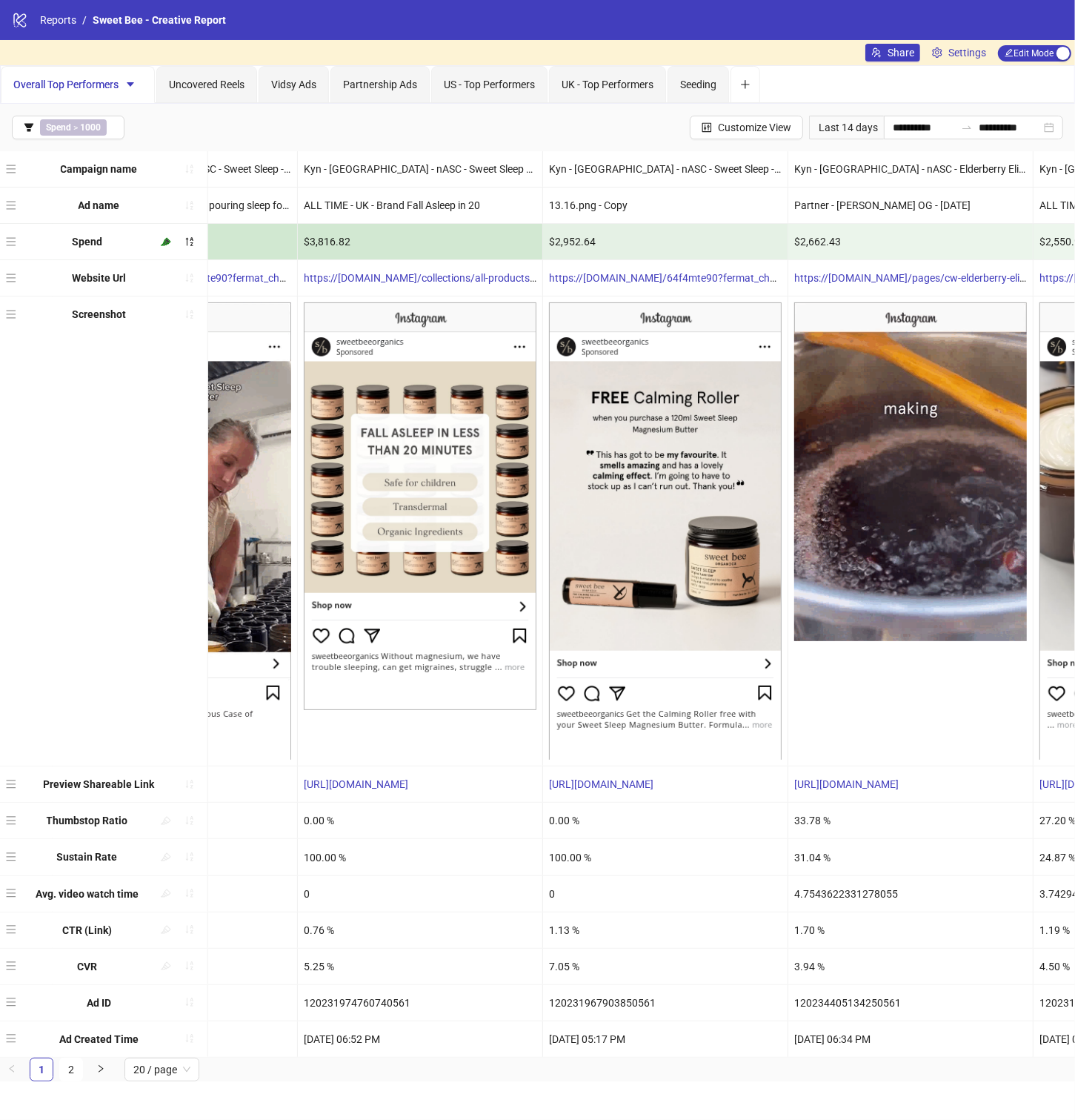
scroll to position [0, 926]
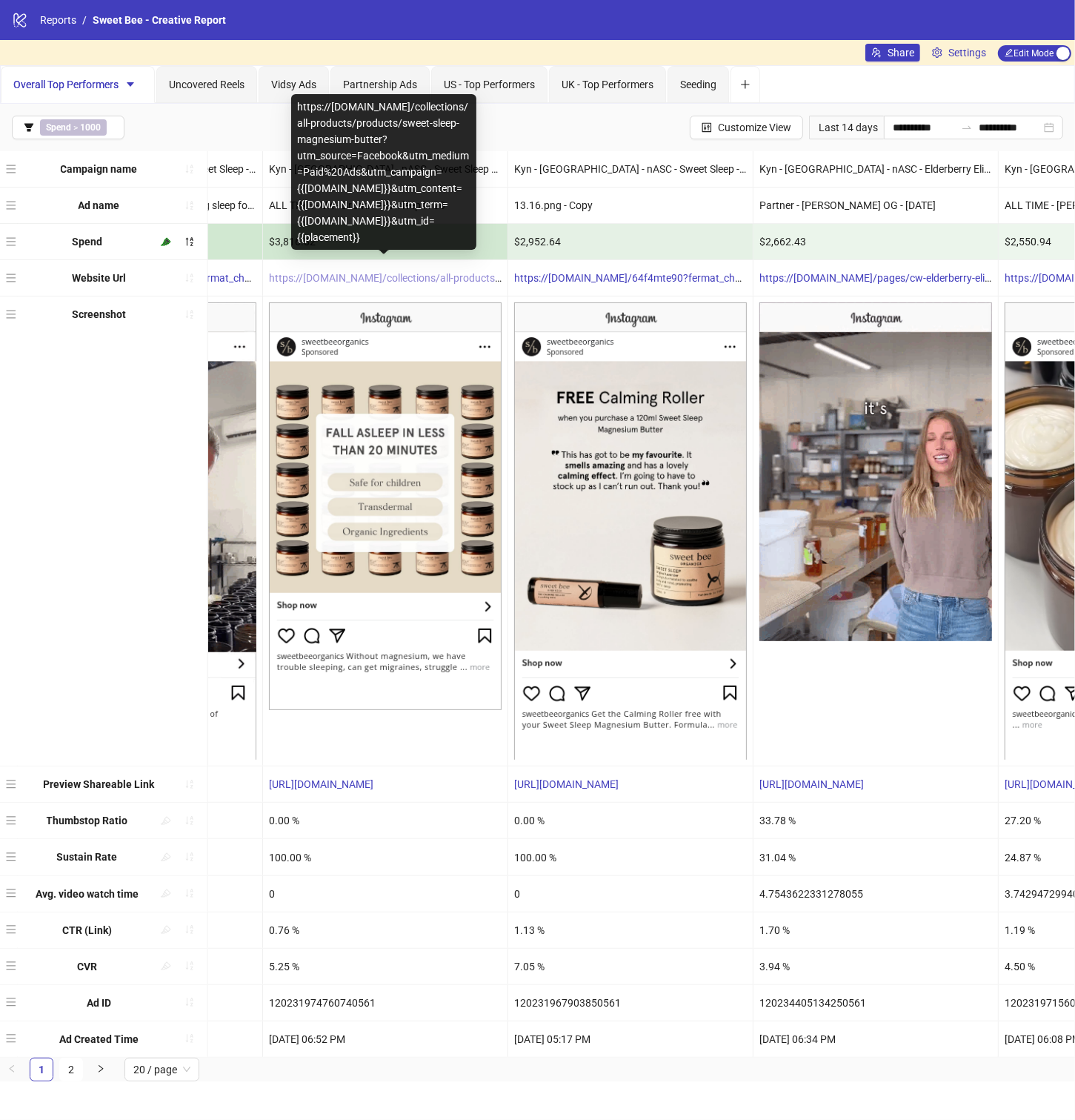
copy link "https://[DOMAIN_NAME]/collections/all-products/products/sweet-sleep-magnesium-b…"
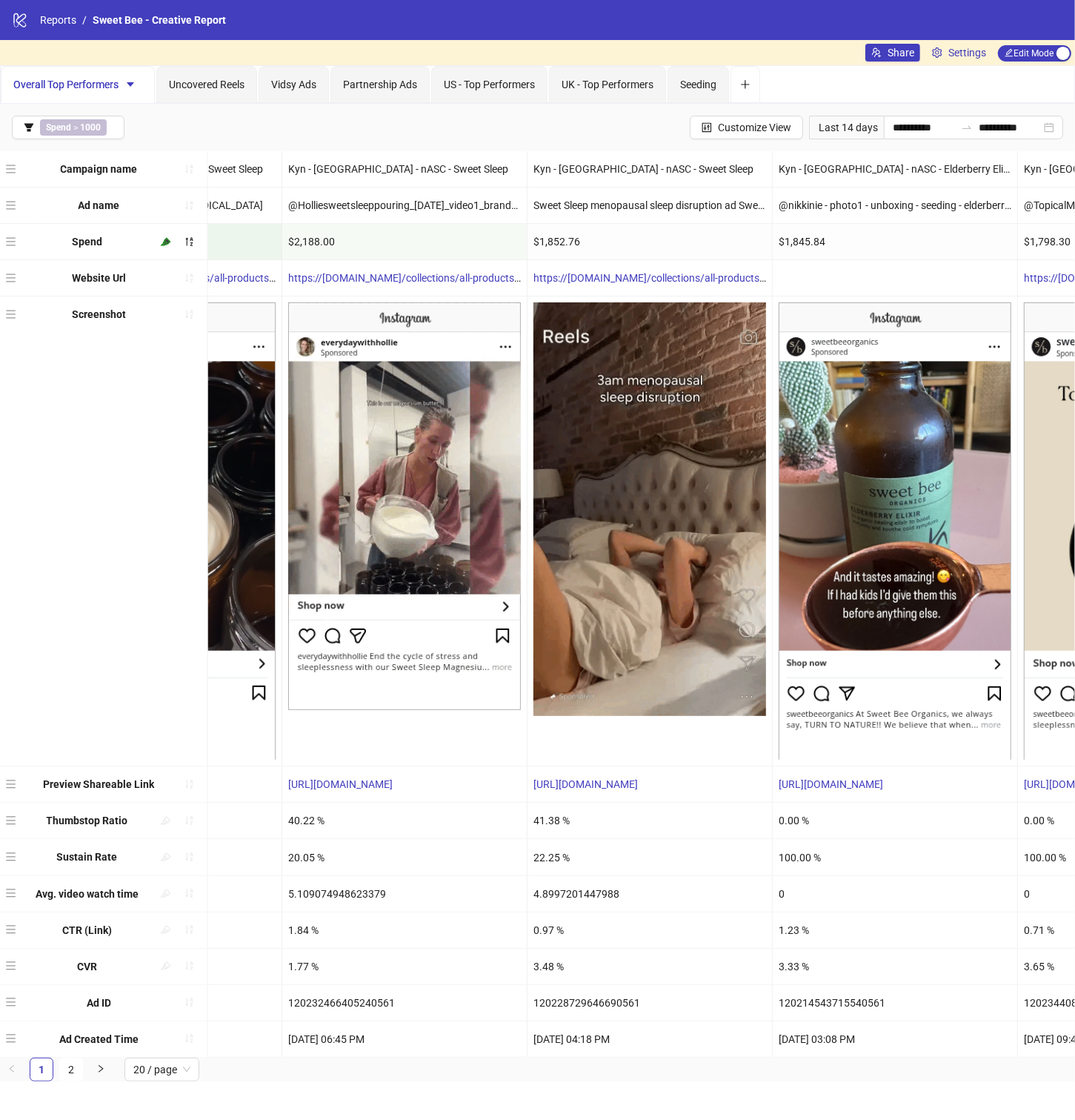
scroll to position [0, 1889]
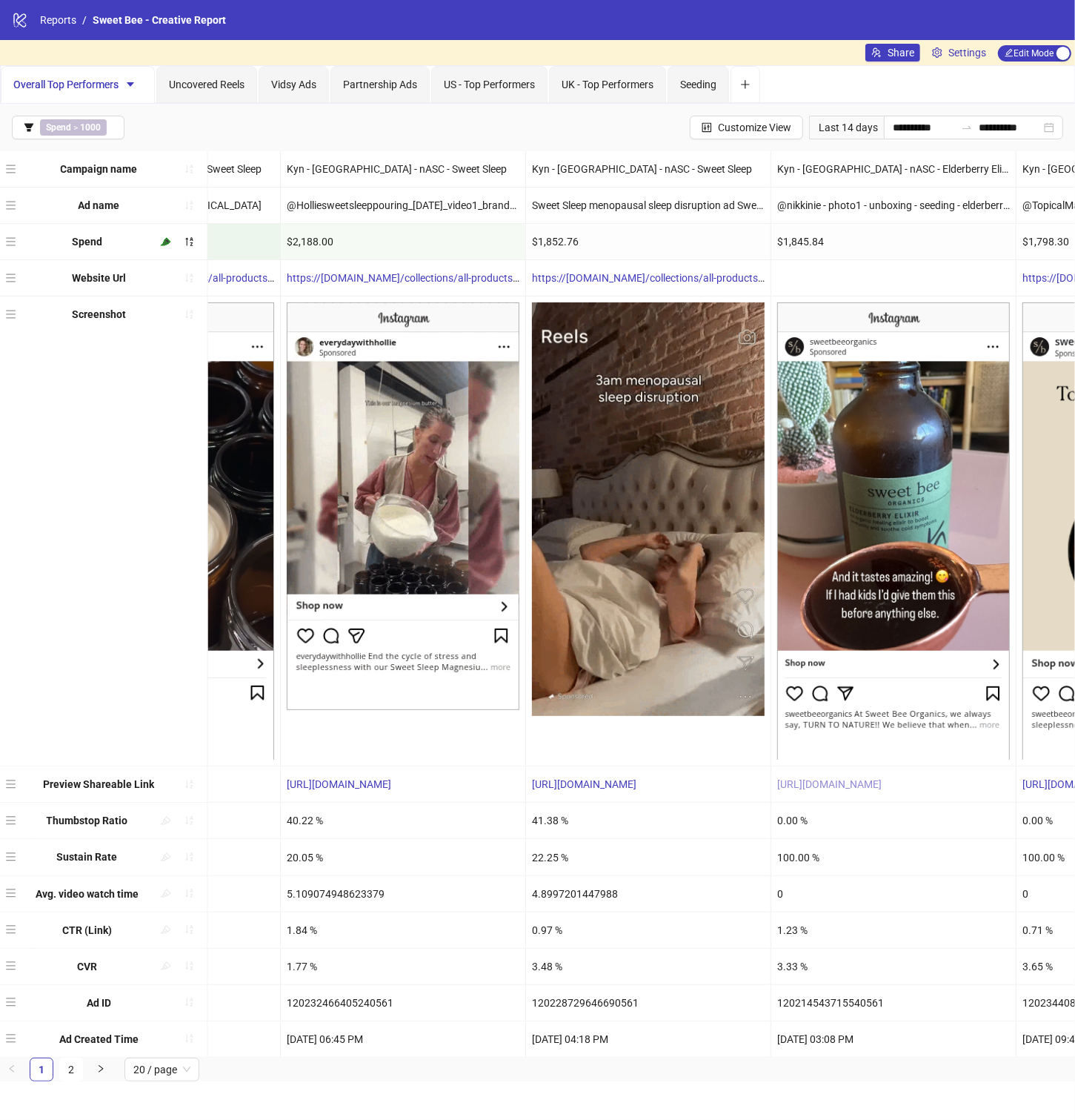
copy link "[URL][DOMAIN_NAME]"
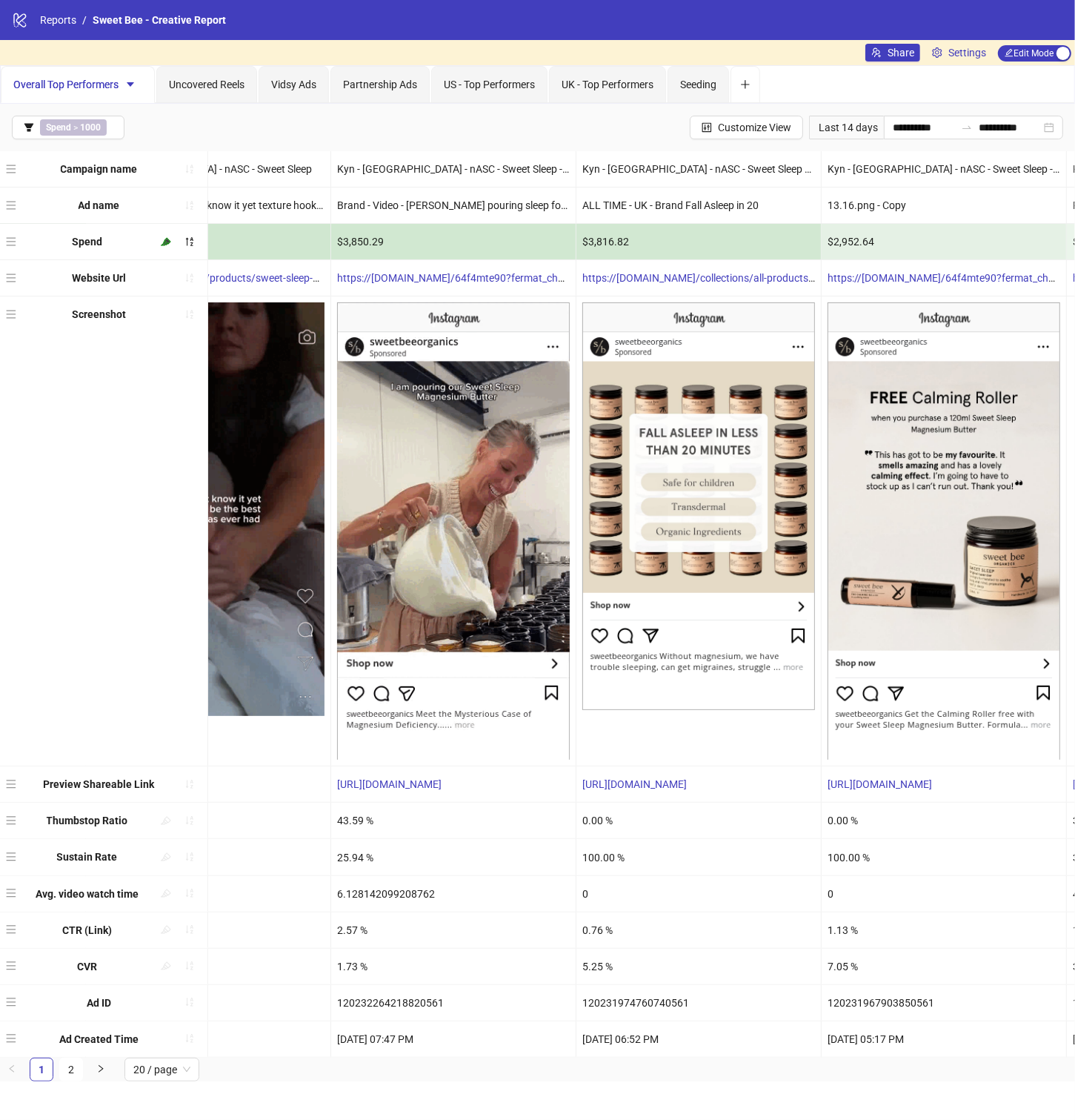
scroll to position [0, 926]
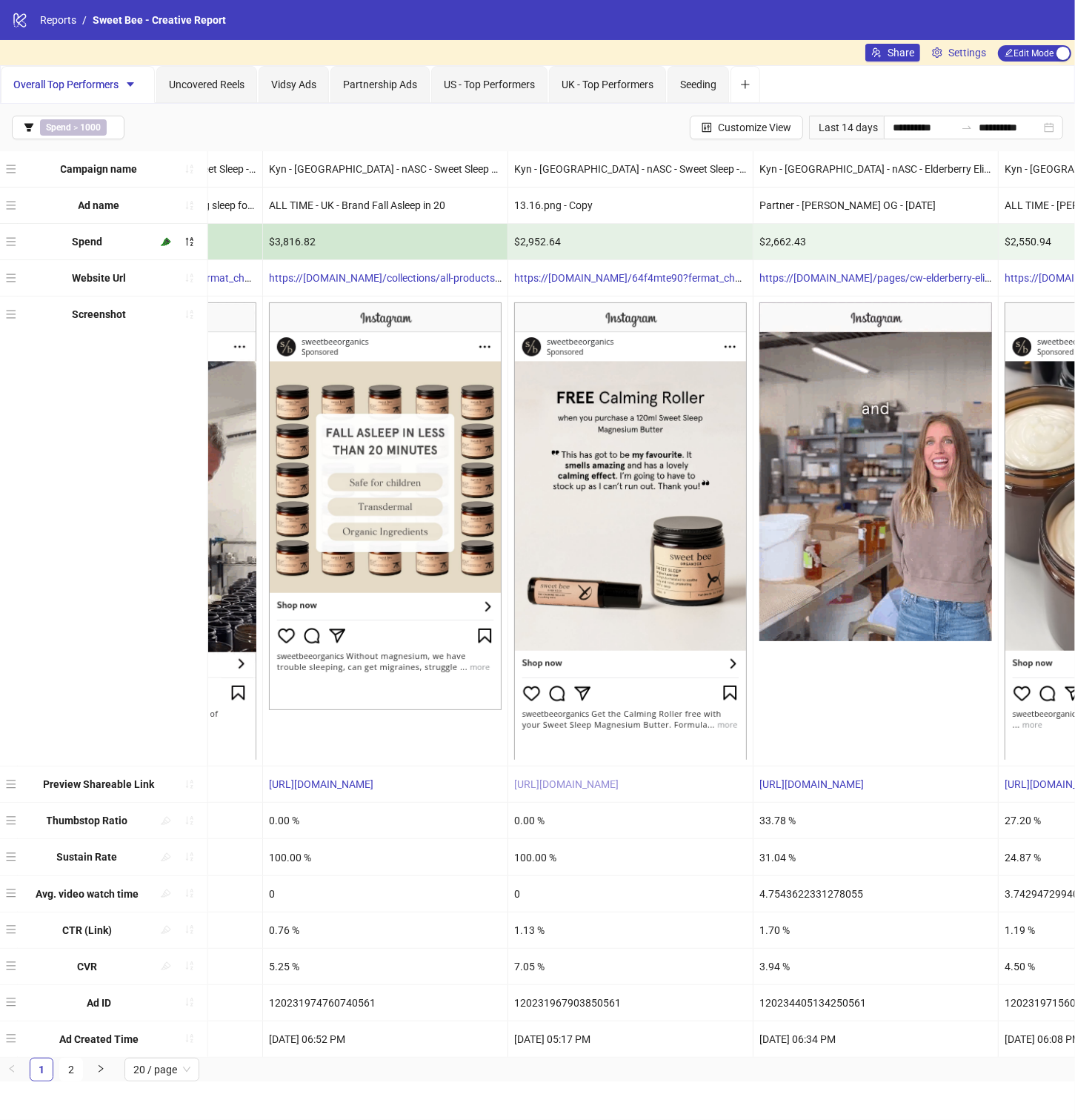
copy link "[URL][DOMAIN_NAME]"
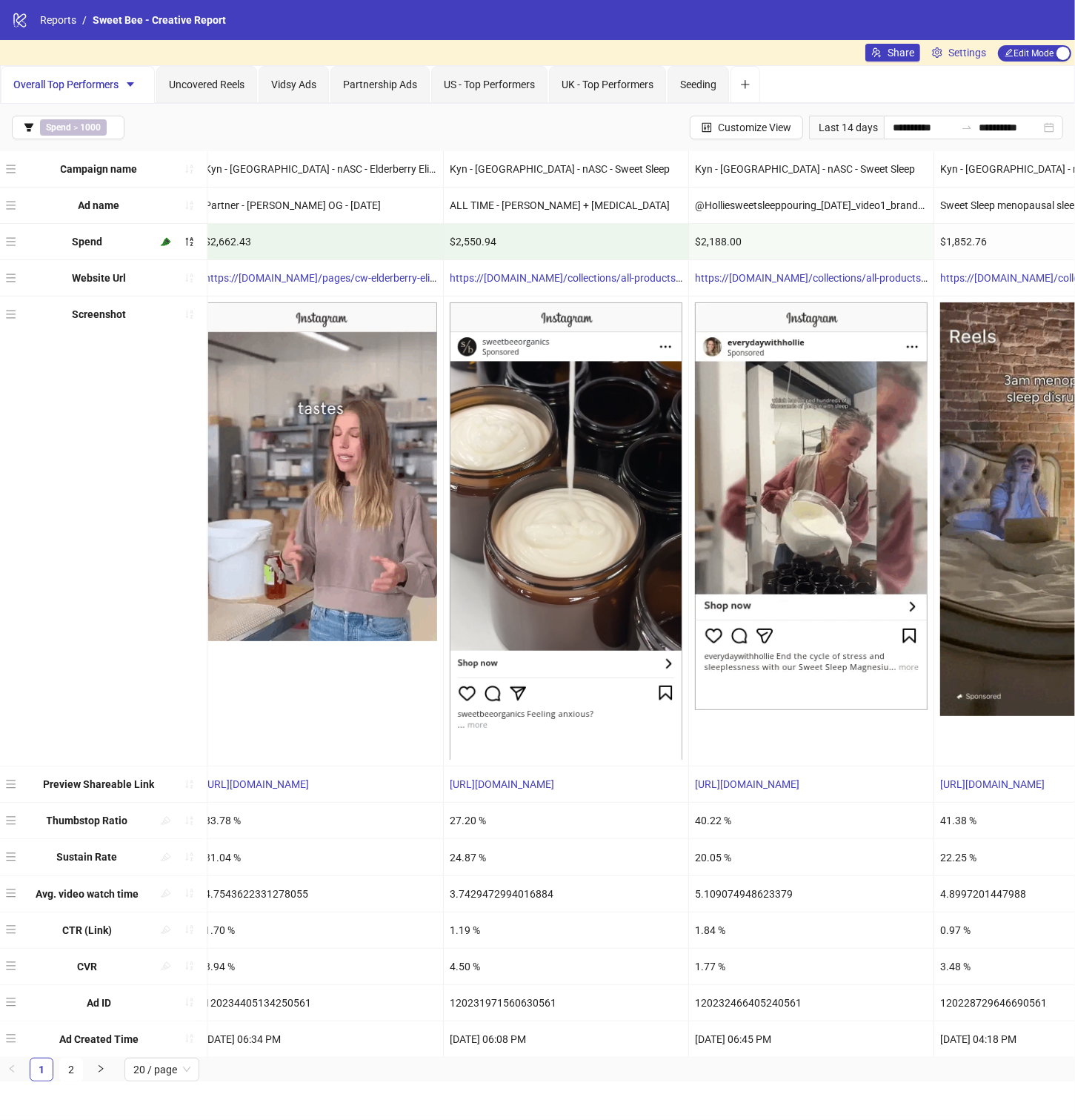
scroll to position [0, 1630]
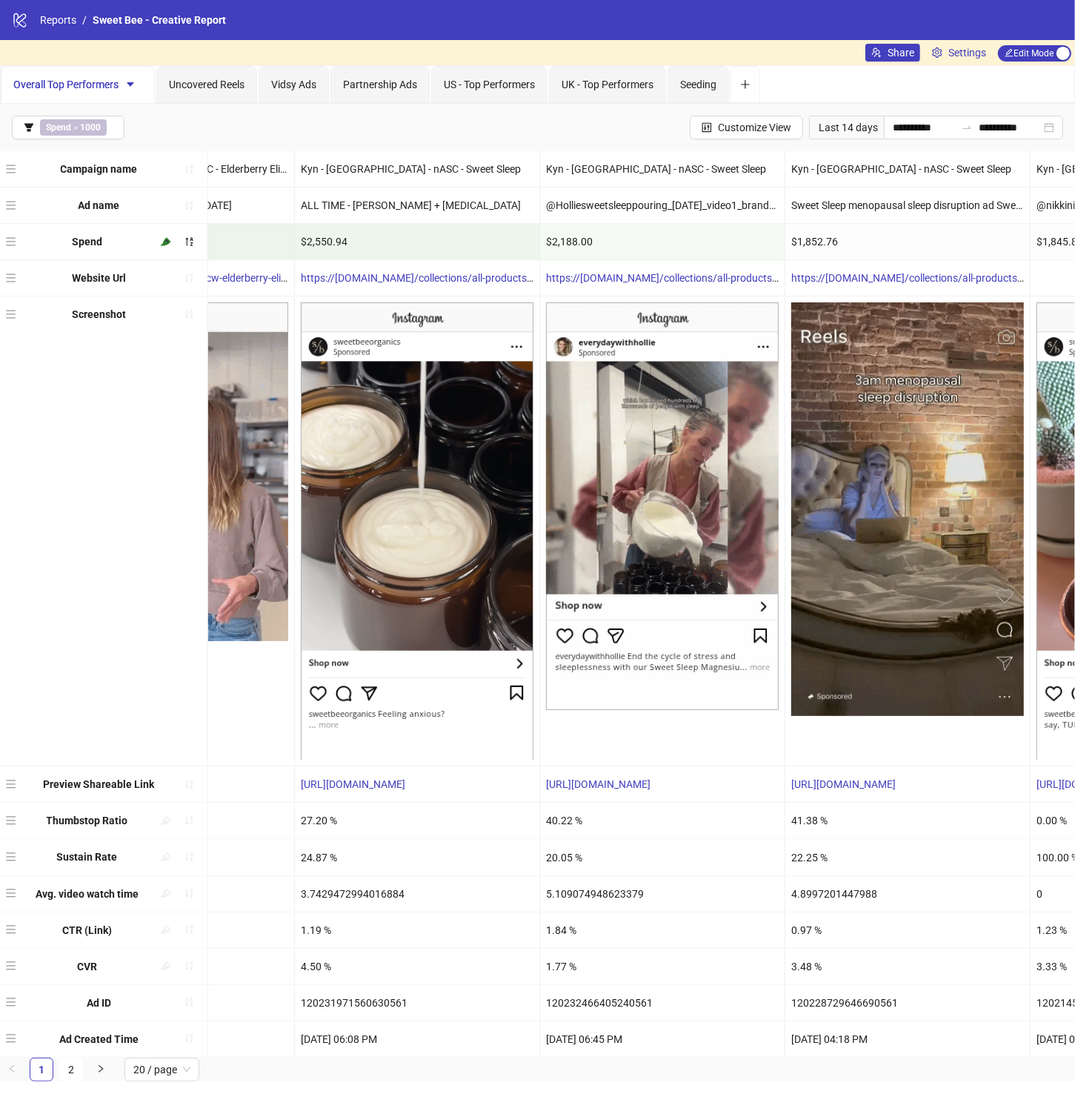
click at [455, 516] on img at bounding box center [417, 531] width 232 height 458
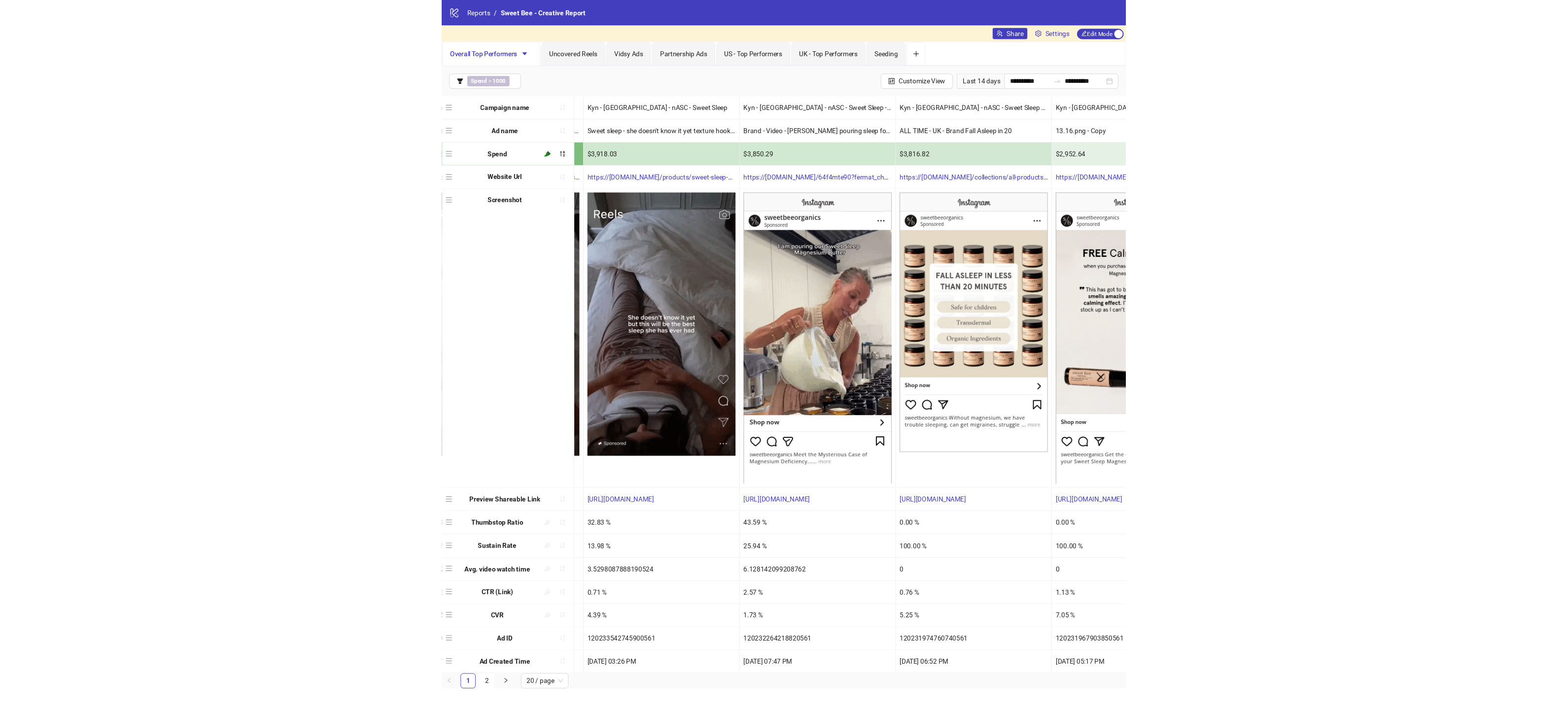
scroll to position [0, 0]
